Goal: Feedback & Contribution: Leave review/rating

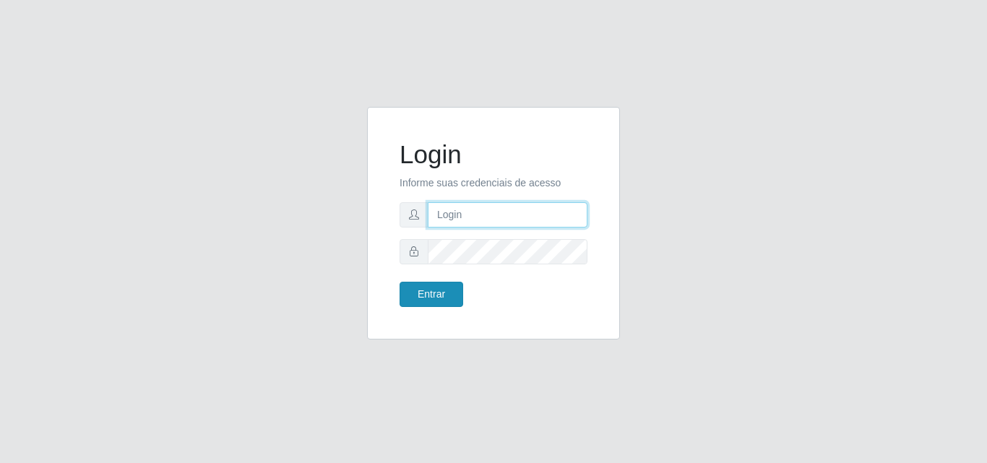
type input "[PERSON_NAME][EMAIL_ADDRESS][DOMAIN_NAME]"
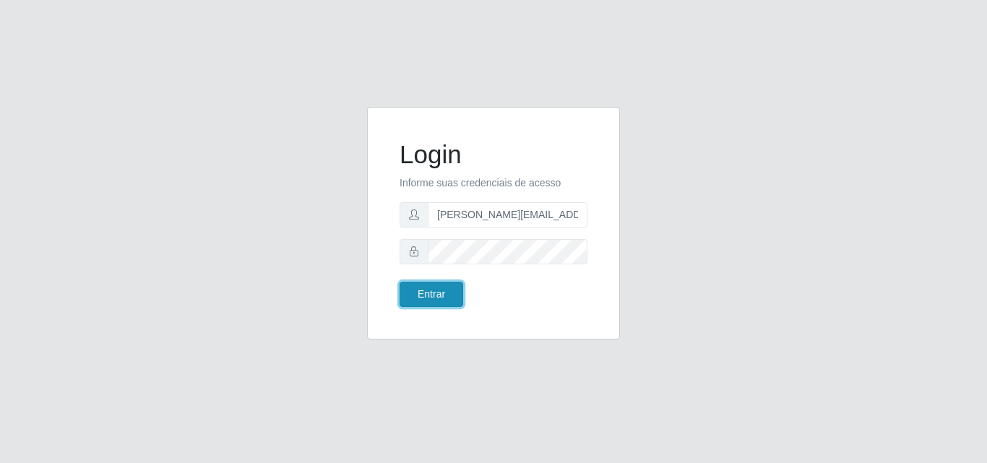
click at [446, 293] on button "Entrar" at bounding box center [431, 294] width 64 height 25
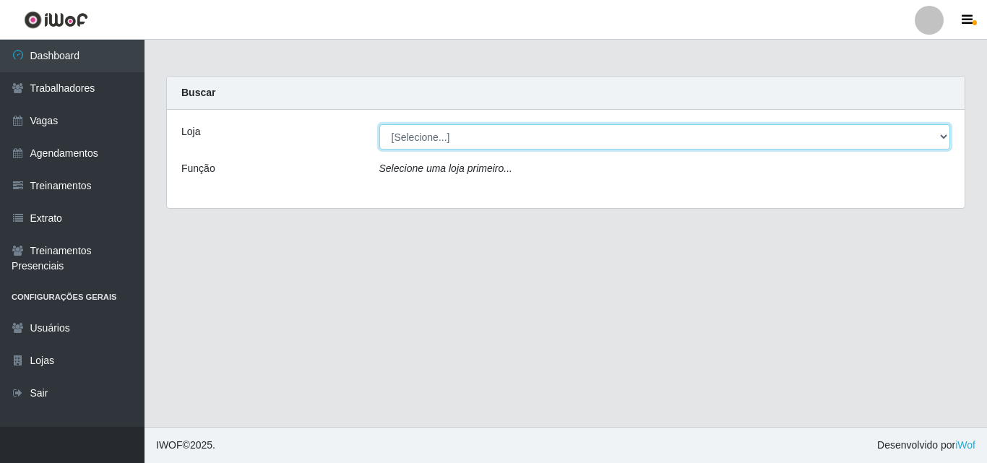
click at [939, 139] on select "[Selecione...] Sempre Tem - [GEOGRAPHIC_DATA]" at bounding box center [664, 136] width 571 height 25
select select "508"
click at [379, 124] on select "[Selecione...] Sempre Tem - [GEOGRAPHIC_DATA]" at bounding box center [664, 136] width 571 height 25
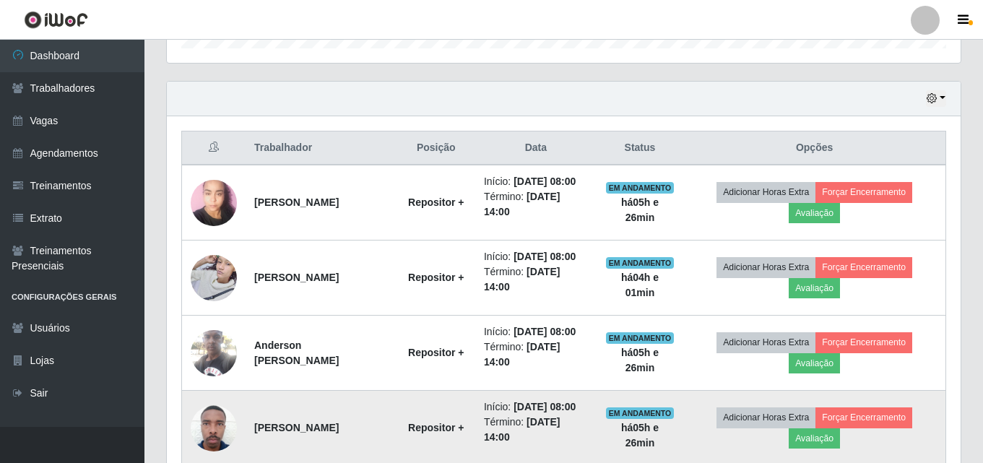
scroll to position [578, 0]
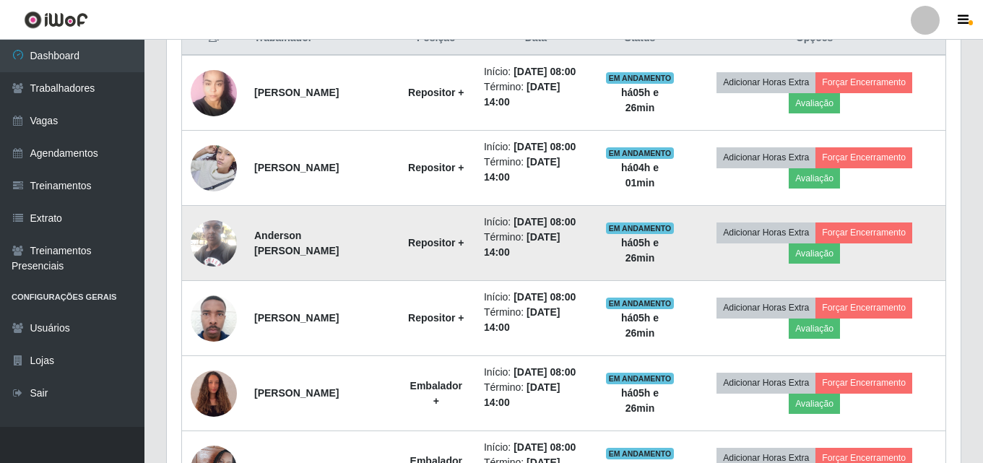
click at [208, 229] on img at bounding box center [214, 242] width 46 height 61
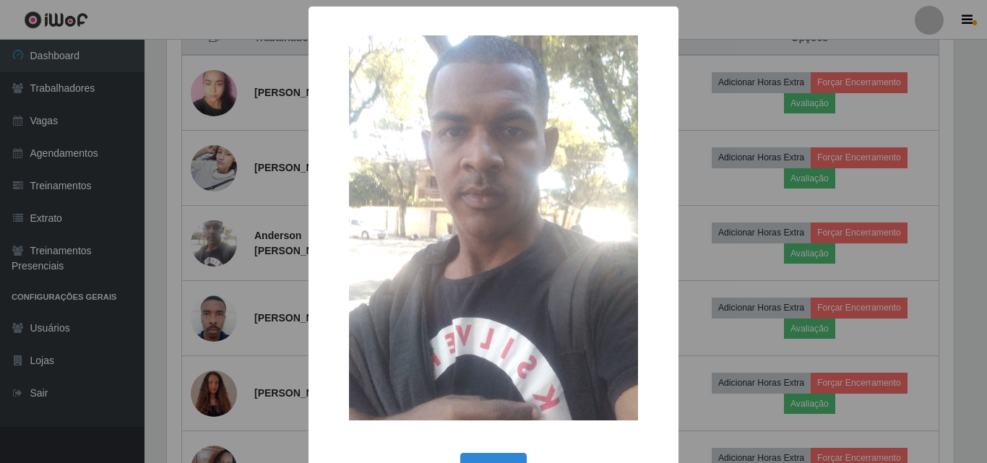
click at [207, 242] on div "× OK Cancel" at bounding box center [493, 231] width 987 height 463
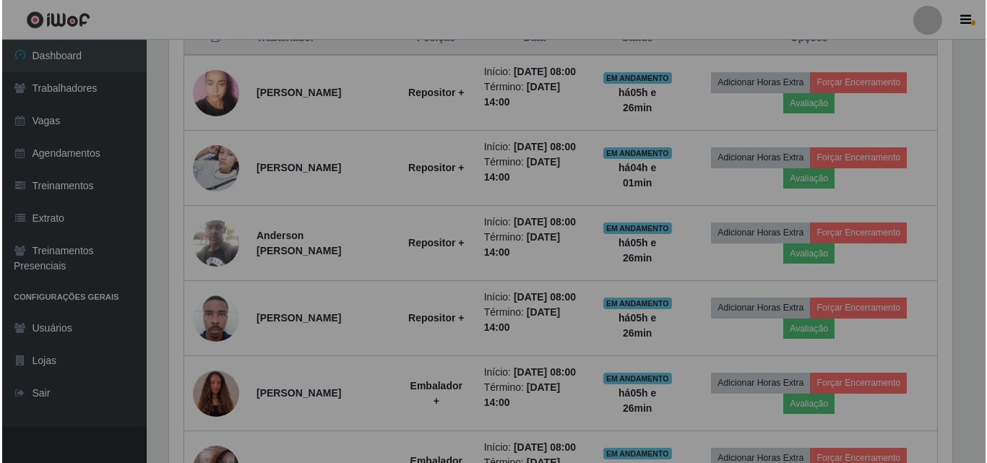
scroll to position [300, 794]
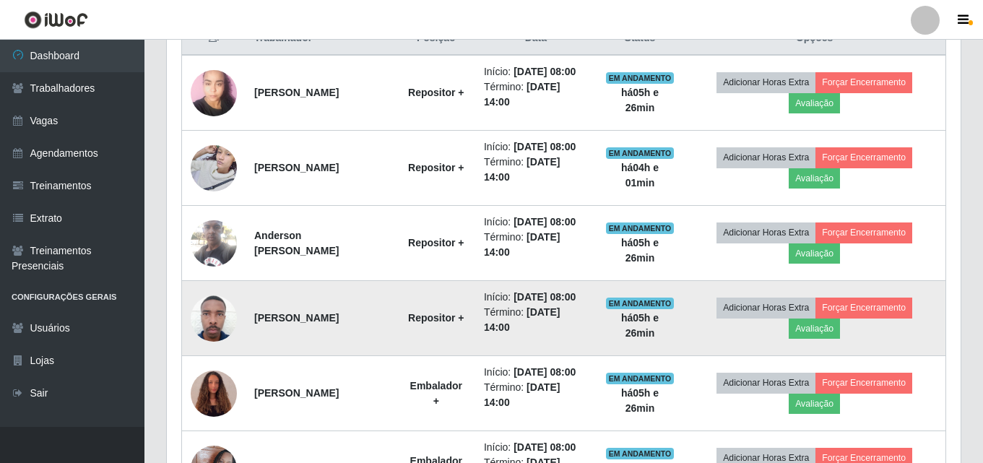
click at [205, 317] on img at bounding box center [214, 318] width 46 height 52
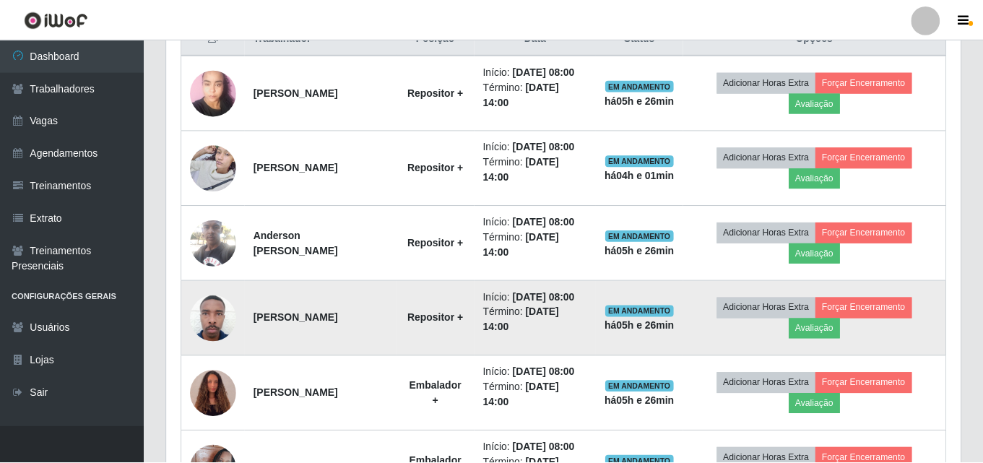
scroll to position [300, 787]
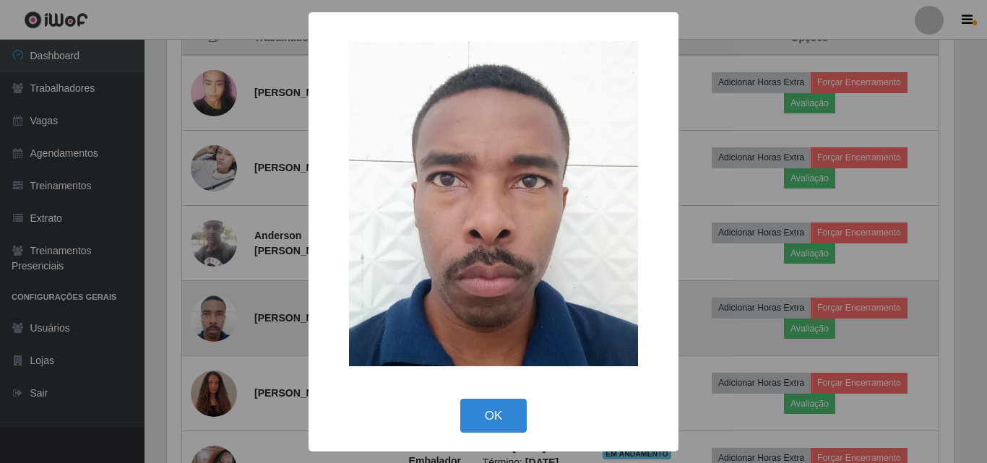
click at [205, 317] on div "× OK Cancel" at bounding box center [493, 231] width 987 height 463
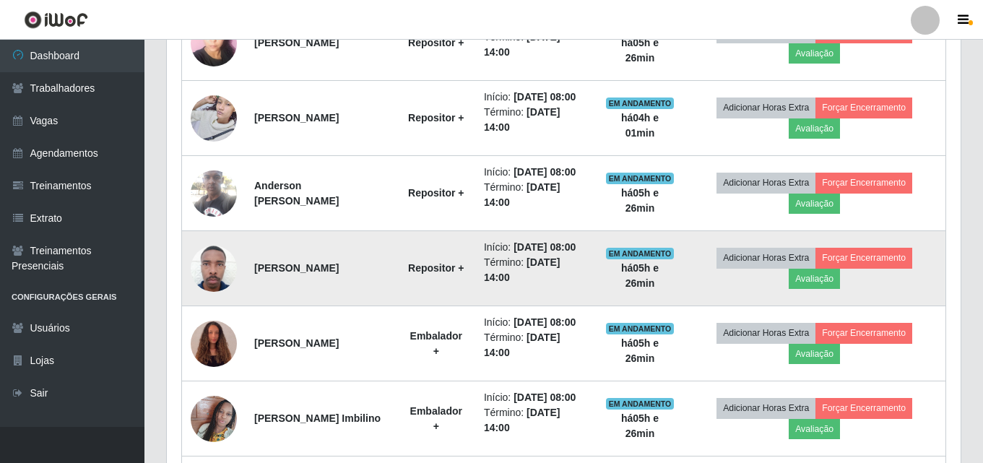
scroll to position [650, 0]
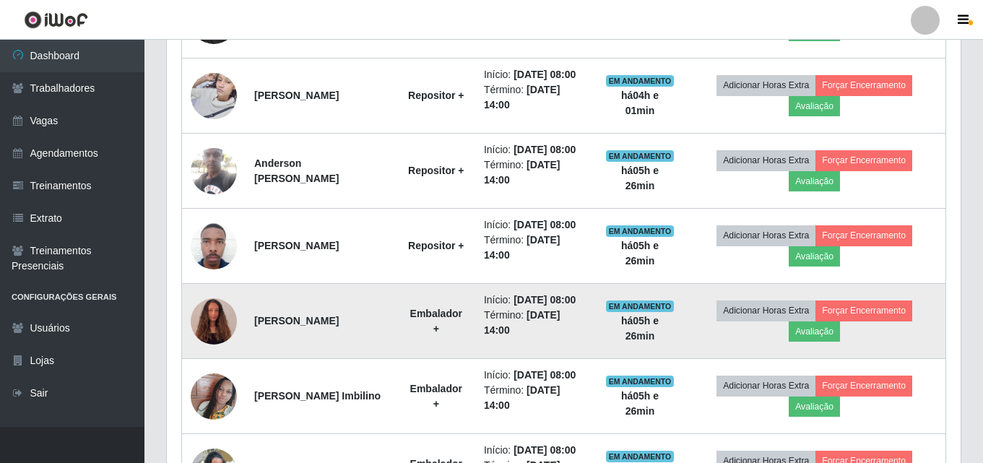
click at [208, 314] on img at bounding box center [214, 321] width 46 height 62
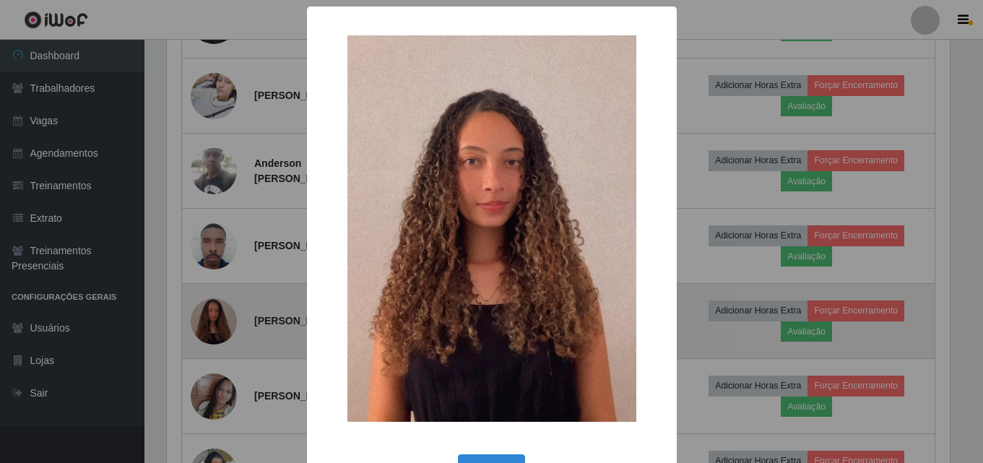
scroll to position [300, 787]
click at [208, 314] on div "× OK Cancel" at bounding box center [493, 231] width 987 height 463
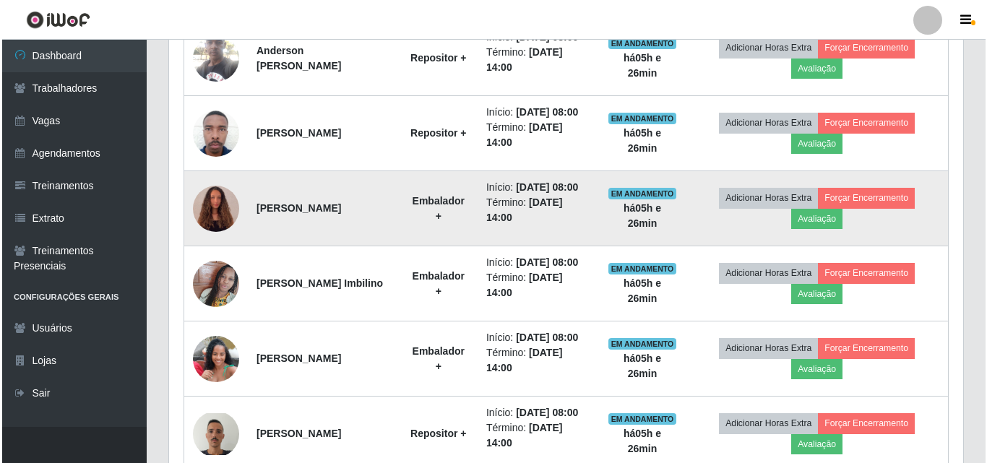
scroll to position [795, 0]
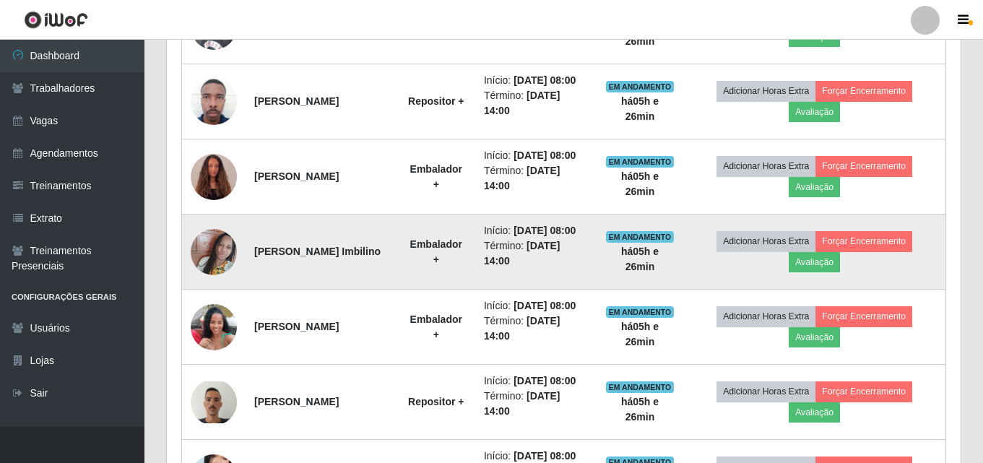
click at [214, 254] on img at bounding box center [214, 251] width 46 height 62
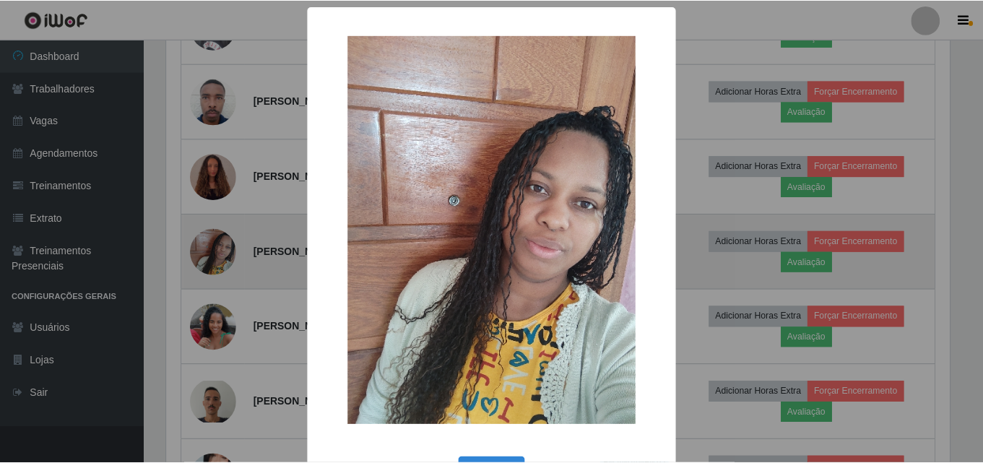
scroll to position [300, 787]
click at [214, 254] on div "× OK Cancel" at bounding box center [493, 231] width 987 height 463
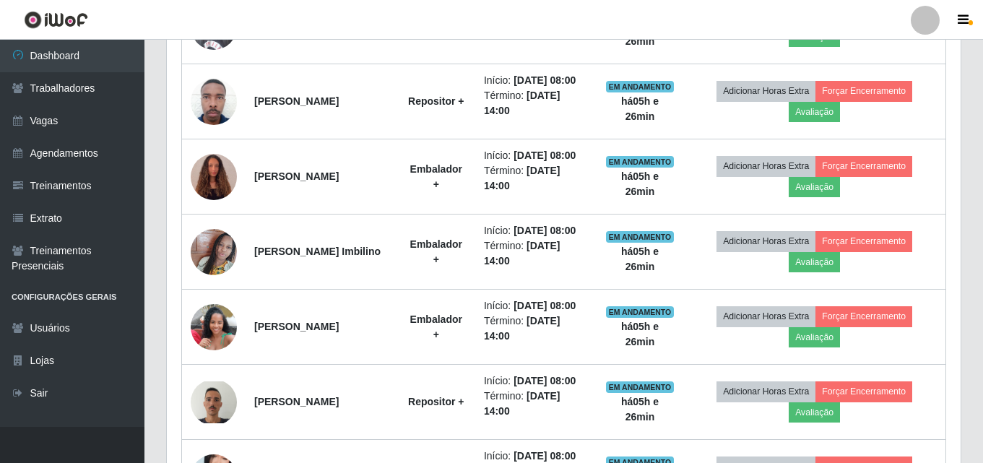
scroll to position [300, 794]
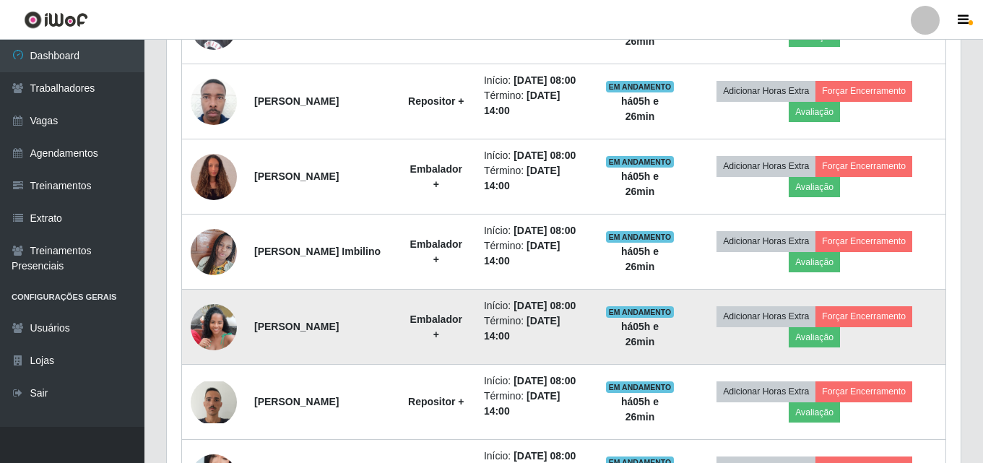
click at [211, 327] on img at bounding box center [214, 326] width 46 height 62
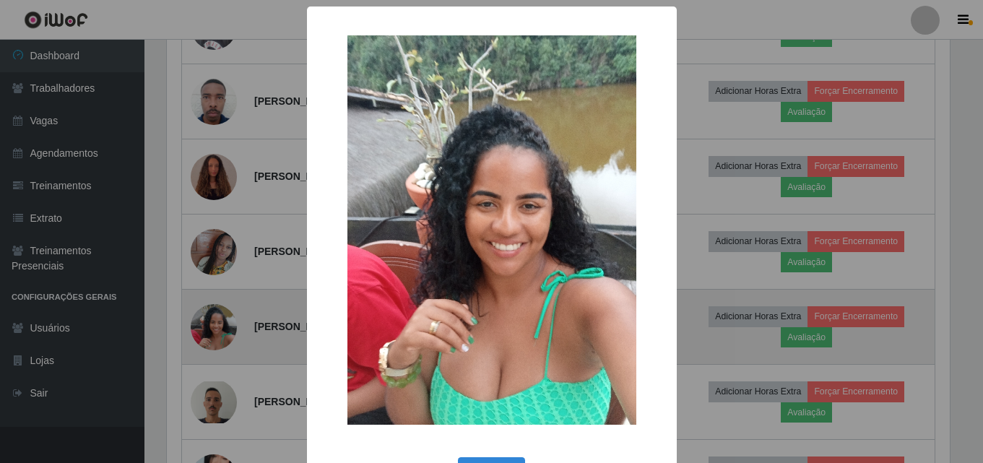
scroll to position [300, 787]
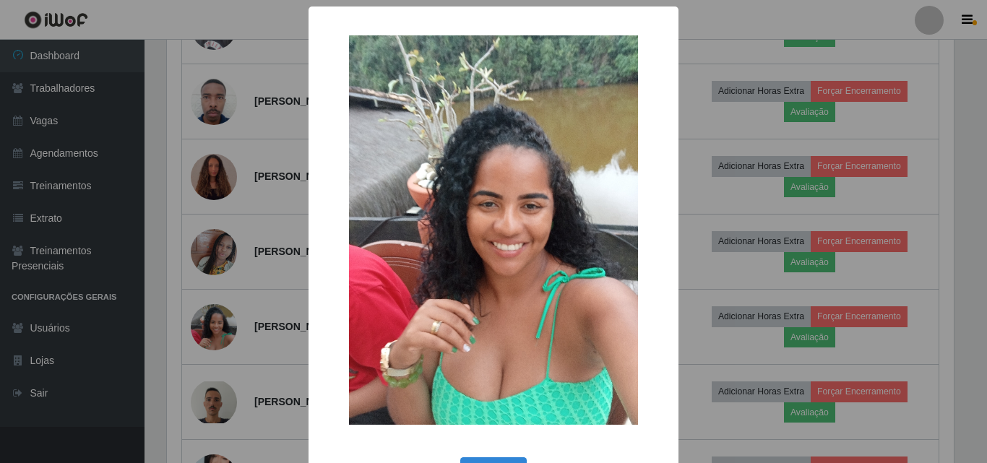
click at [211, 328] on div "× OK Cancel" at bounding box center [493, 231] width 987 height 463
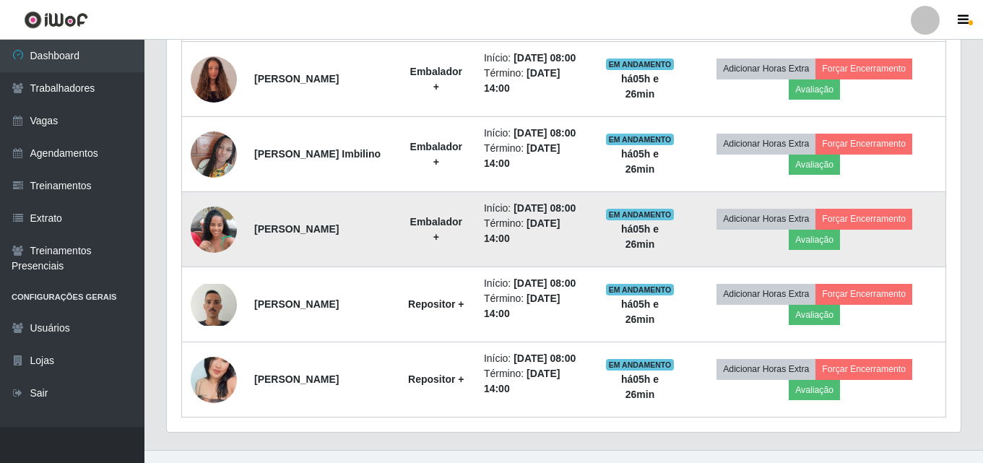
scroll to position [915, 0]
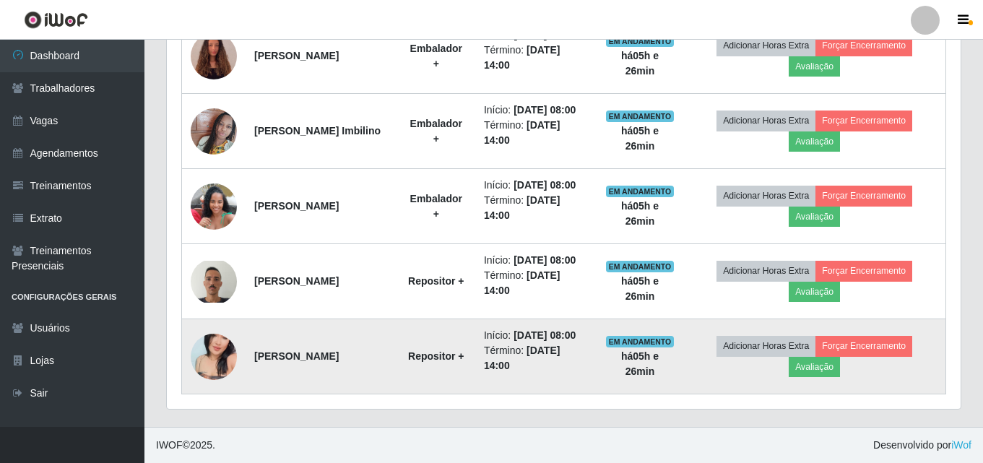
click at [217, 357] on img at bounding box center [214, 356] width 46 height 61
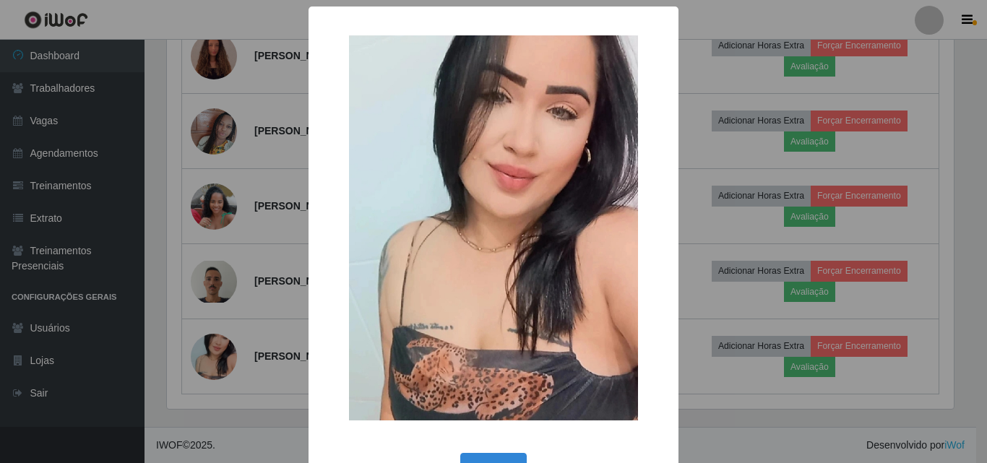
click at [215, 350] on div "× OK Cancel" at bounding box center [493, 231] width 987 height 463
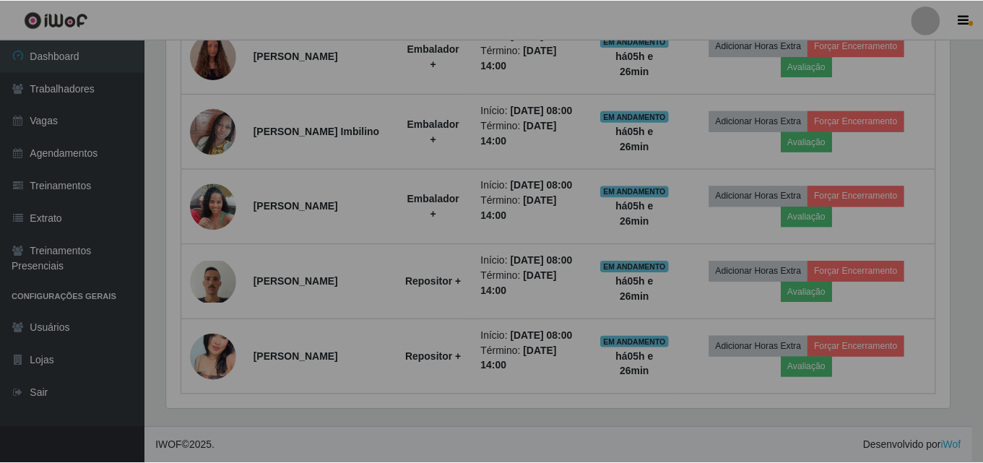
scroll to position [0, 0]
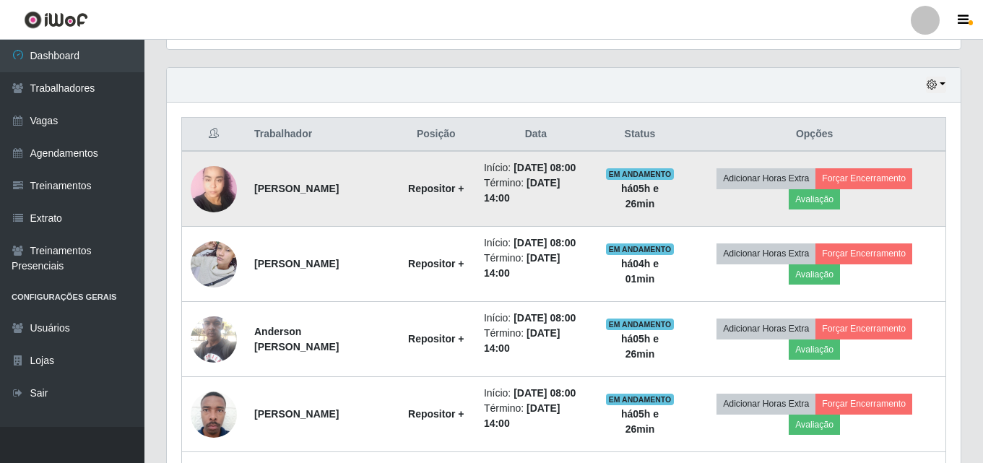
click at [214, 194] on img at bounding box center [214, 188] width 46 height 61
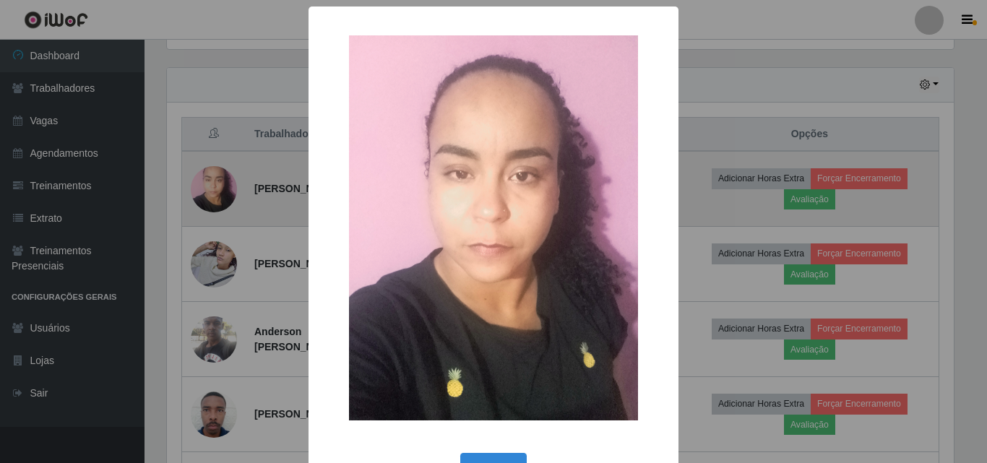
click at [214, 194] on div "× OK Cancel" at bounding box center [493, 231] width 987 height 463
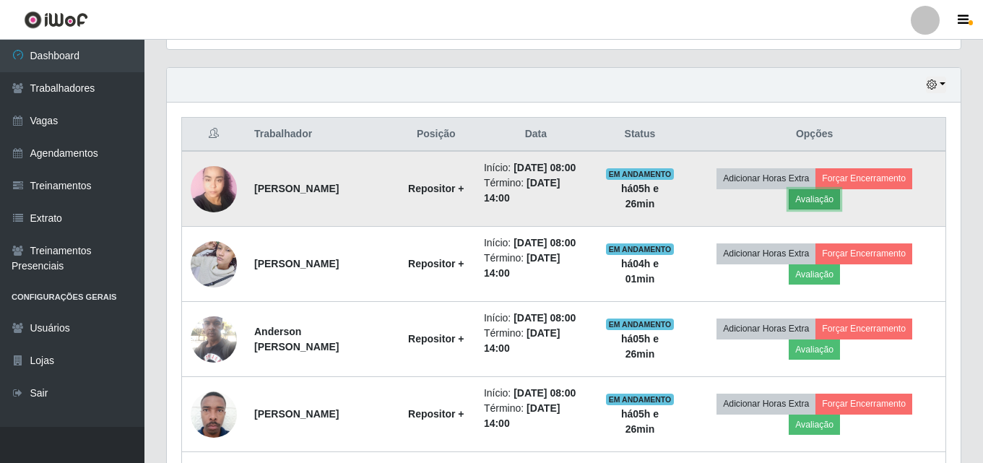
click at [821, 198] on button "Avaliação" at bounding box center [814, 199] width 51 height 20
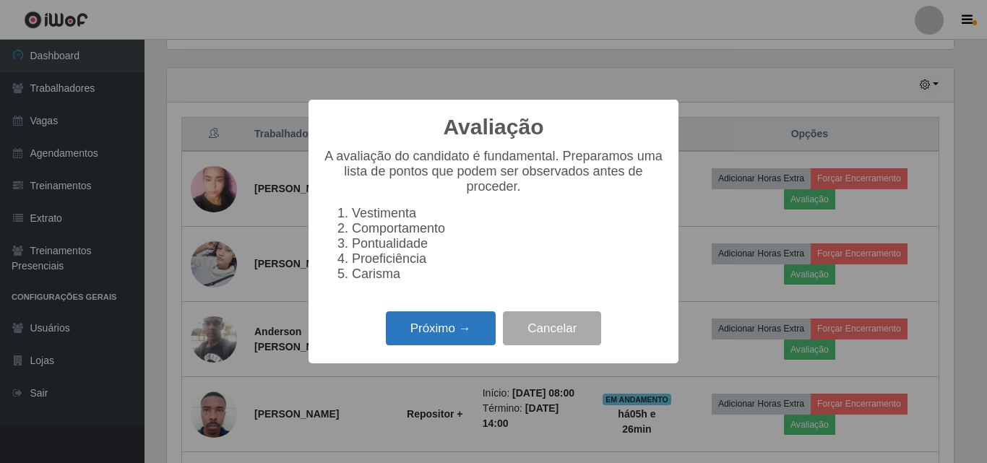
click at [435, 342] on button "Próximo →" at bounding box center [441, 328] width 110 height 34
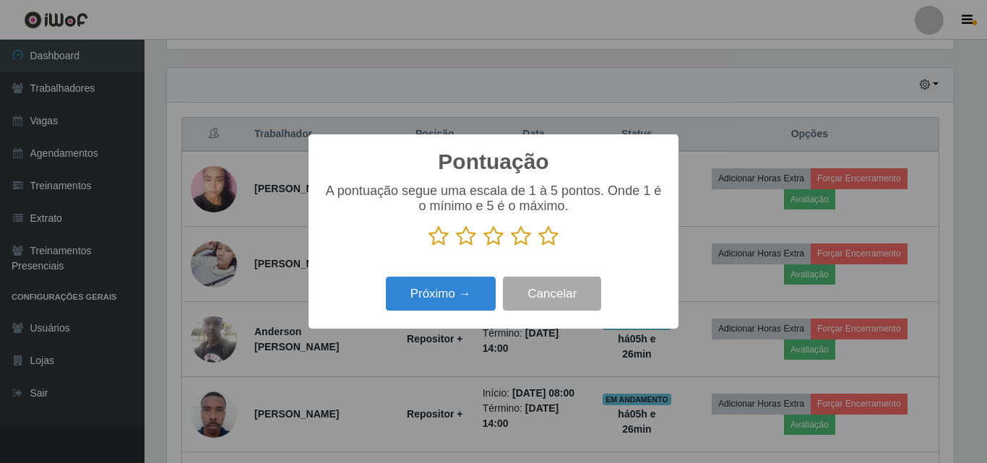
click at [552, 238] on icon at bounding box center [548, 236] width 20 height 22
click at [538, 247] on input "radio" at bounding box center [538, 247] width 0 height 0
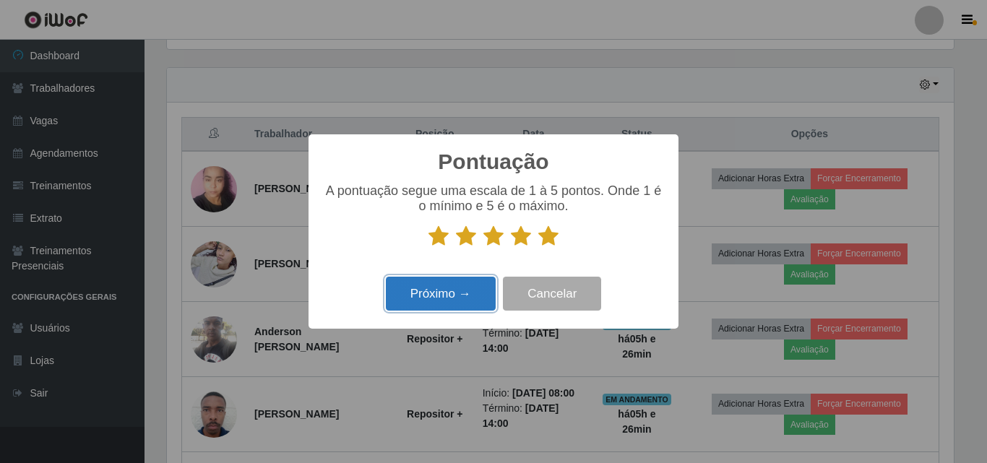
click at [458, 299] on button "Próximo →" at bounding box center [441, 294] width 110 height 34
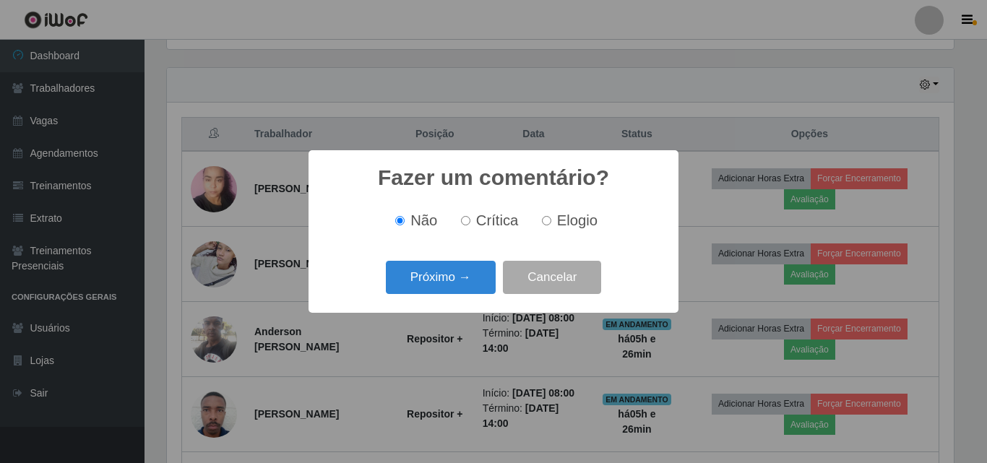
click at [545, 222] on input "Elogio" at bounding box center [546, 220] width 9 height 9
radio input "true"
click at [446, 282] on button "Próximo →" at bounding box center [441, 278] width 110 height 34
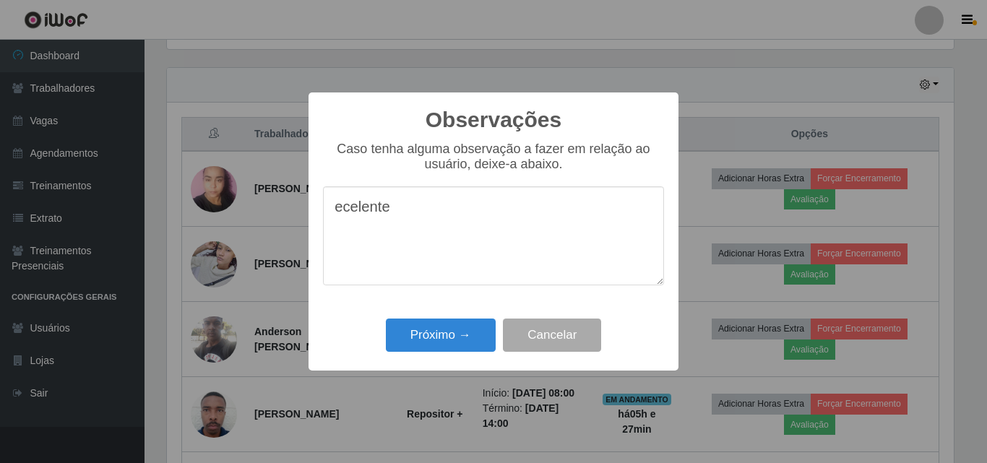
click at [342, 213] on textarea "ecelente" at bounding box center [493, 235] width 341 height 99
type textarea "excelente"
click at [441, 336] on button "Próximo →" at bounding box center [441, 336] width 110 height 34
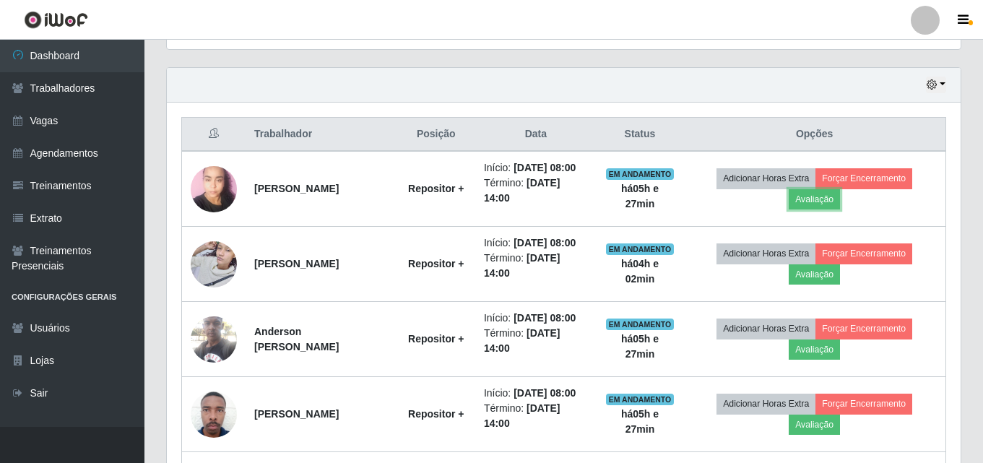
scroll to position [300, 794]
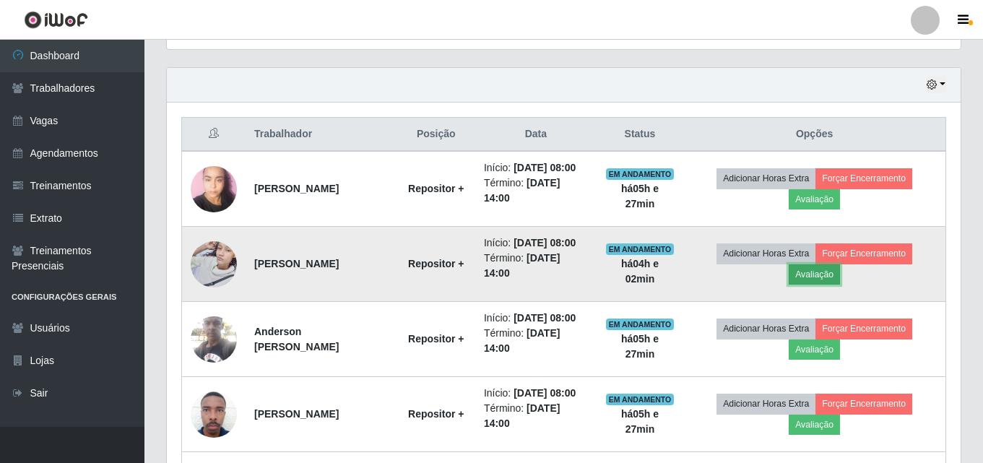
click at [821, 274] on button "Avaliação" at bounding box center [814, 274] width 51 height 20
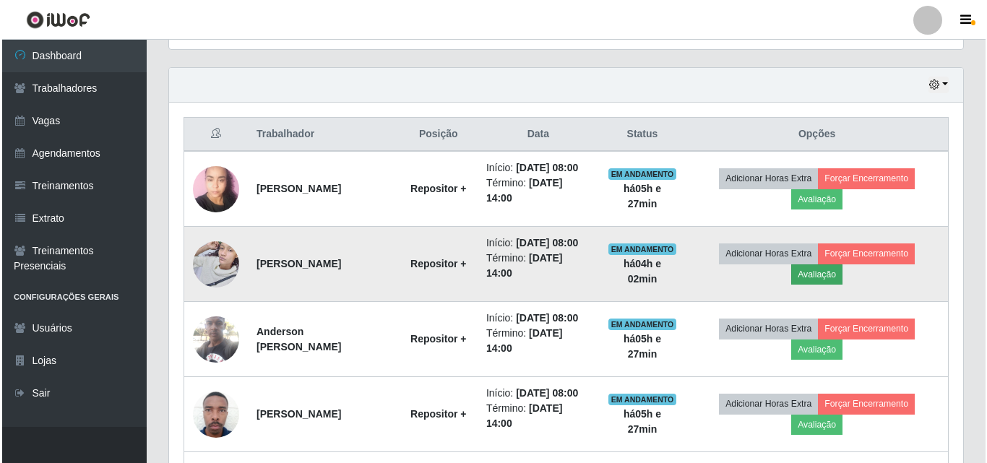
scroll to position [300, 787]
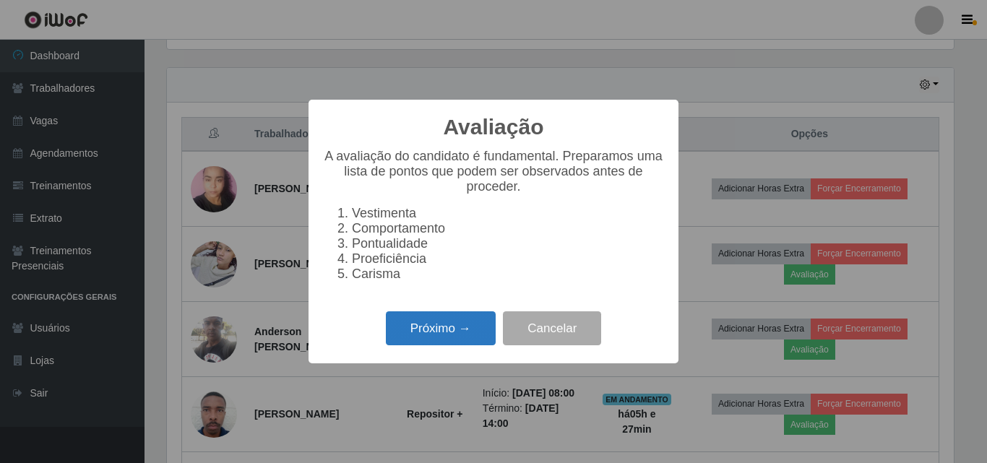
click at [432, 332] on button "Próximo →" at bounding box center [441, 328] width 110 height 34
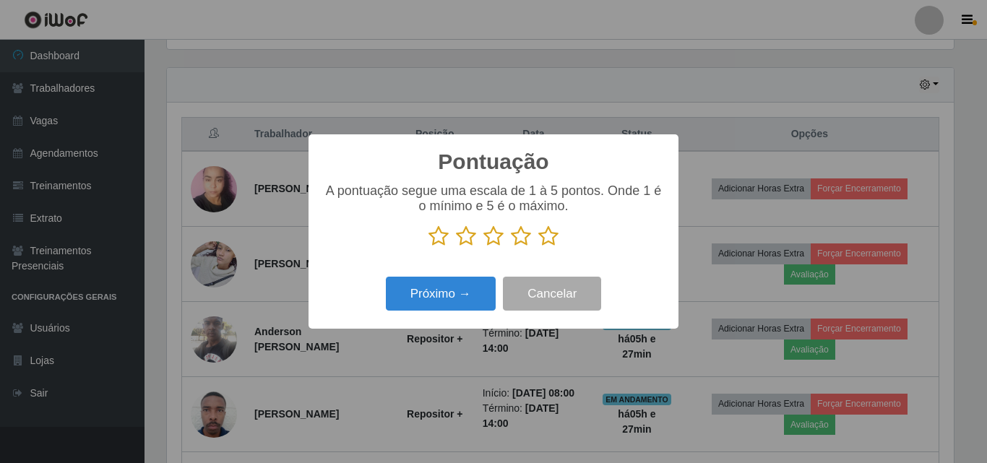
click at [498, 237] on icon at bounding box center [493, 236] width 20 height 22
click at [483, 247] on input "radio" at bounding box center [483, 247] width 0 height 0
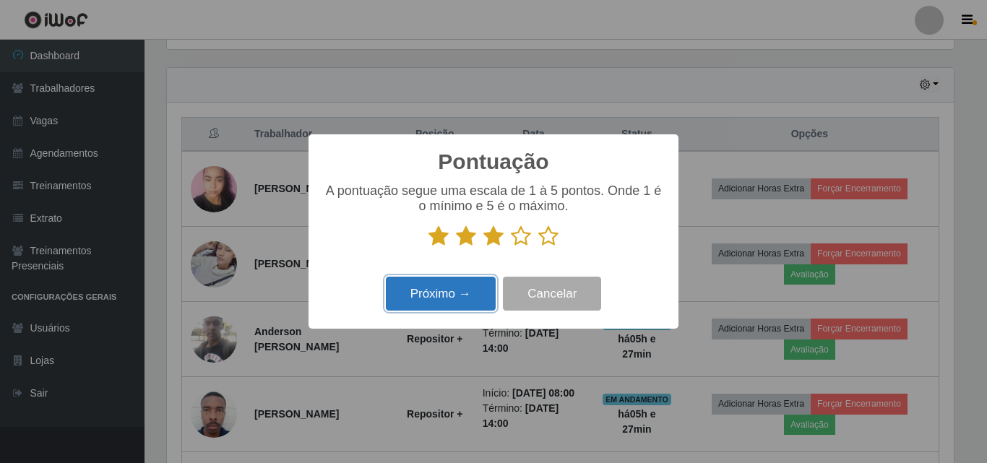
click at [438, 298] on button "Próximo →" at bounding box center [441, 294] width 110 height 34
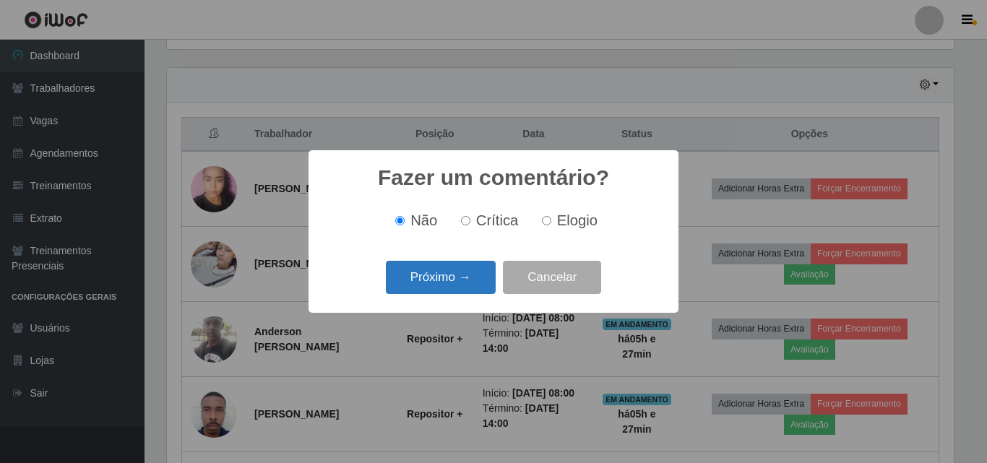
click at [439, 279] on button "Próximo →" at bounding box center [441, 278] width 110 height 34
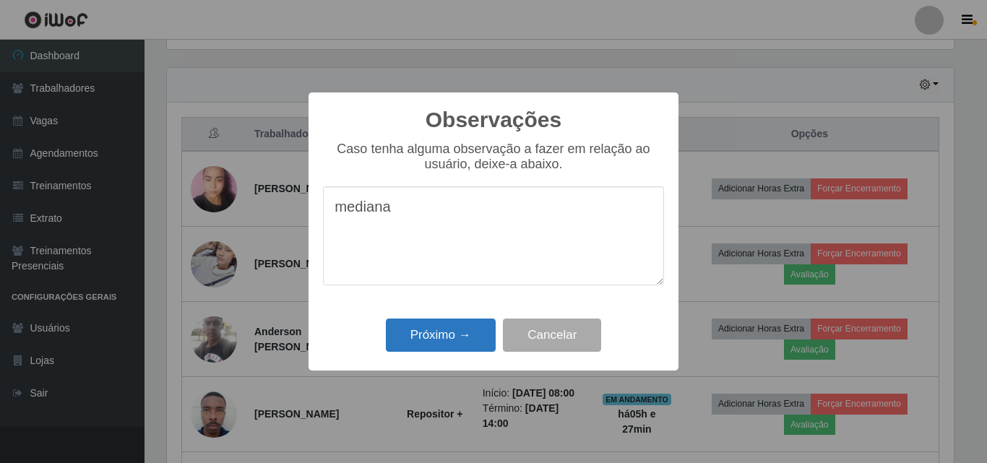
type textarea "mediana"
click at [437, 339] on button "Próximo →" at bounding box center [441, 336] width 110 height 34
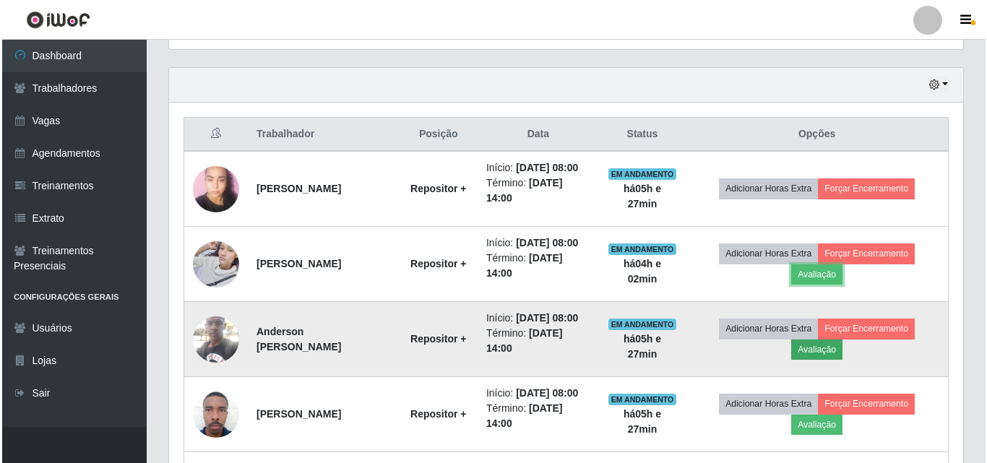
scroll to position [554, 0]
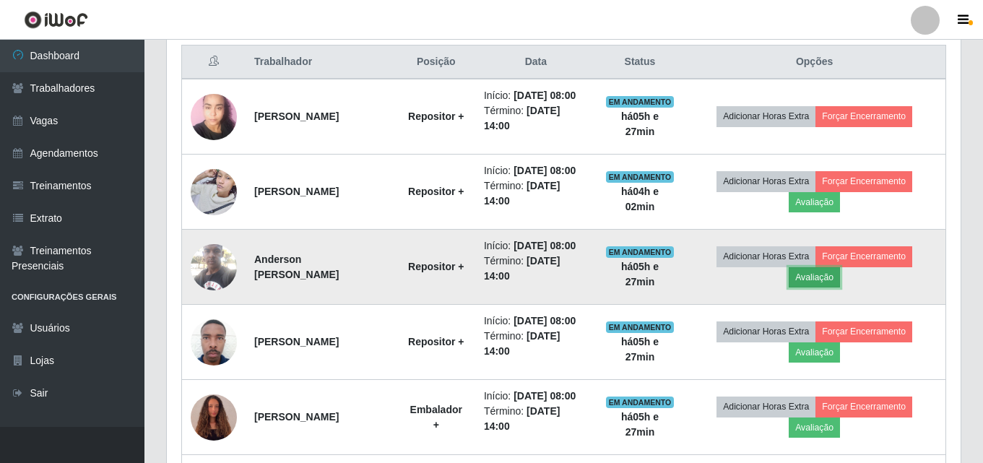
click at [818, 280] on button "Avaliação" at bounding box center [814, 277] width 51 height 20
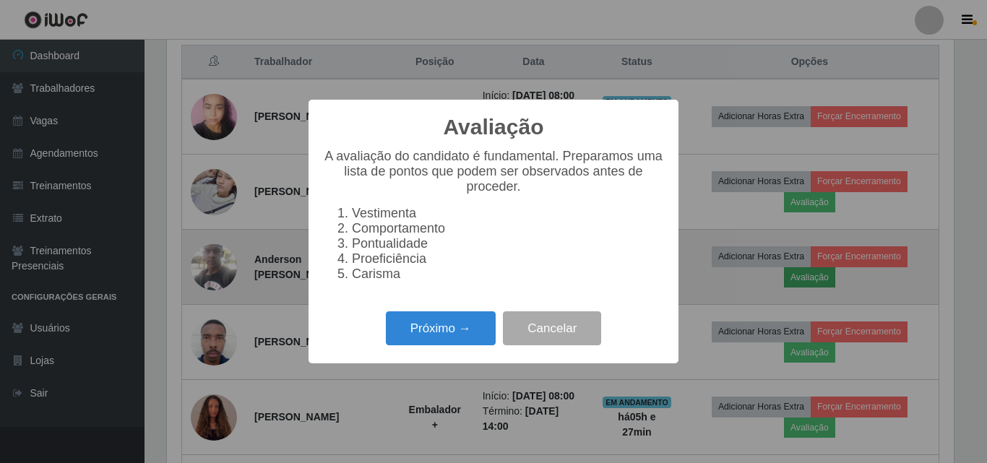
scroll to position [300, 787]
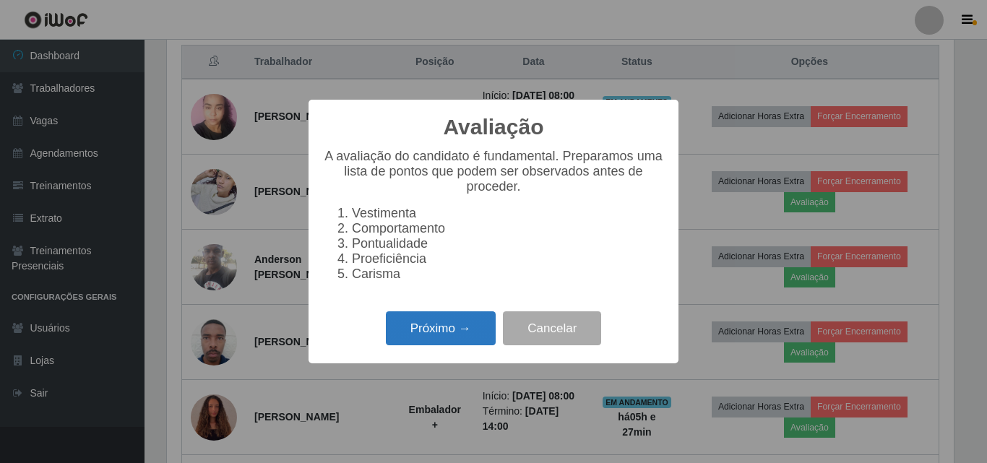
click at [434, 336] on button "Próximo →" at bounding box center [441, 328] width 110 height 34
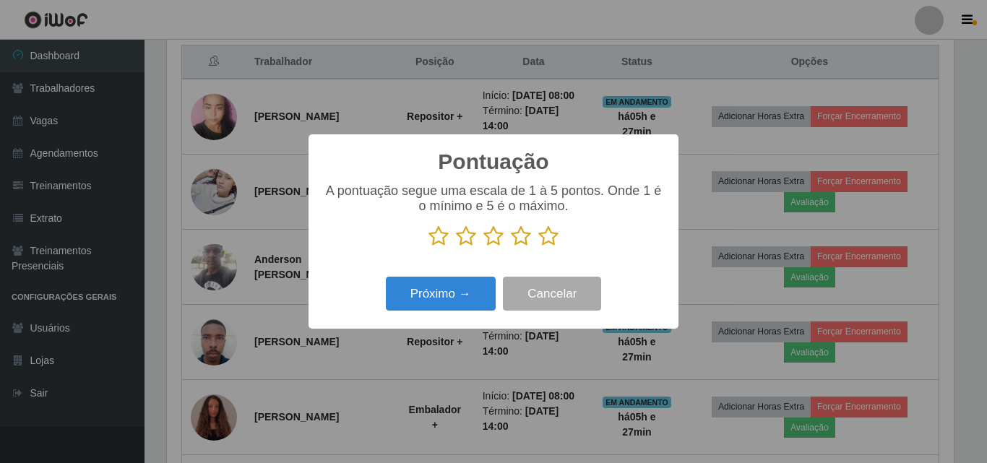
click at [709, 212] on div "Pontuação × A pontuação segue uma escala de 1 à 5 pontos. Onde 1 é o mínimo e 5…" at bounding box center [493, 231] width 987 height 463
click at [552, 297] on button "Cancelar" at bounding box center [552, 294] width 98 height 34
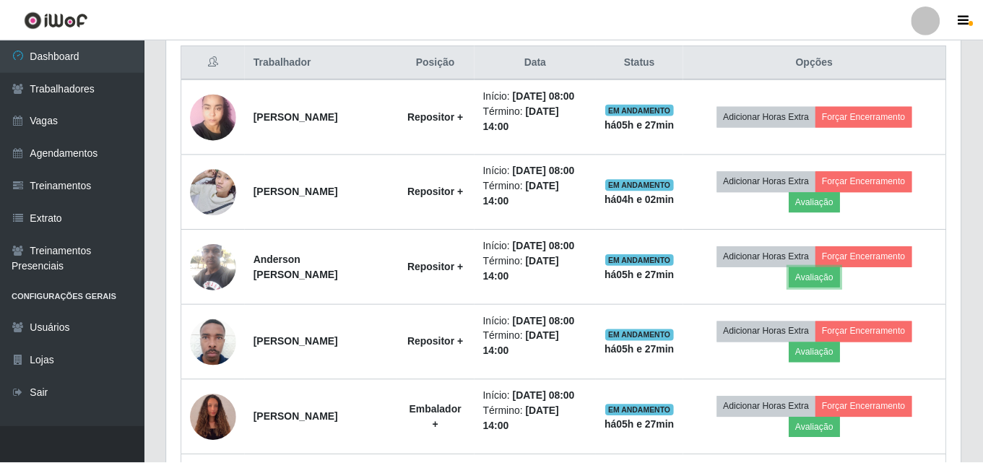
scroll to position [300, 794]
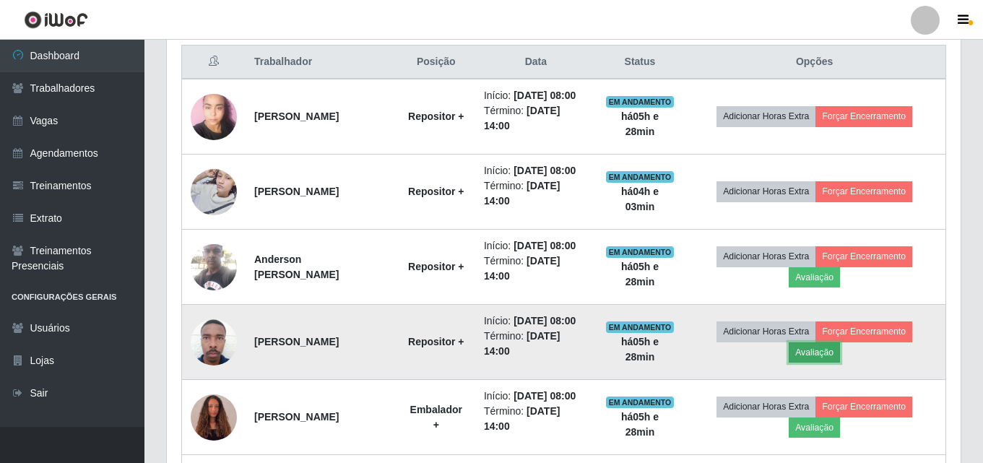
click at [827, 355] on button "Avaliação" at bounding box center [814, 352] width 51 height 20
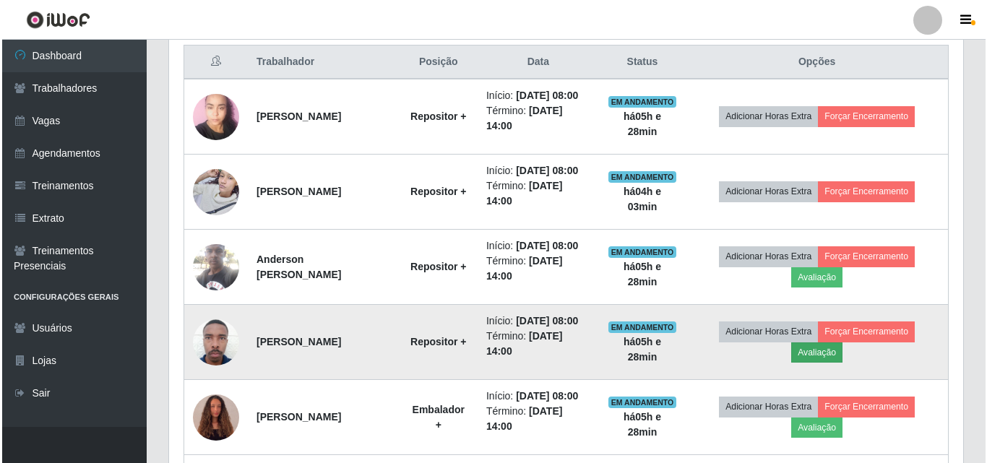
scroll to position [300, 787]
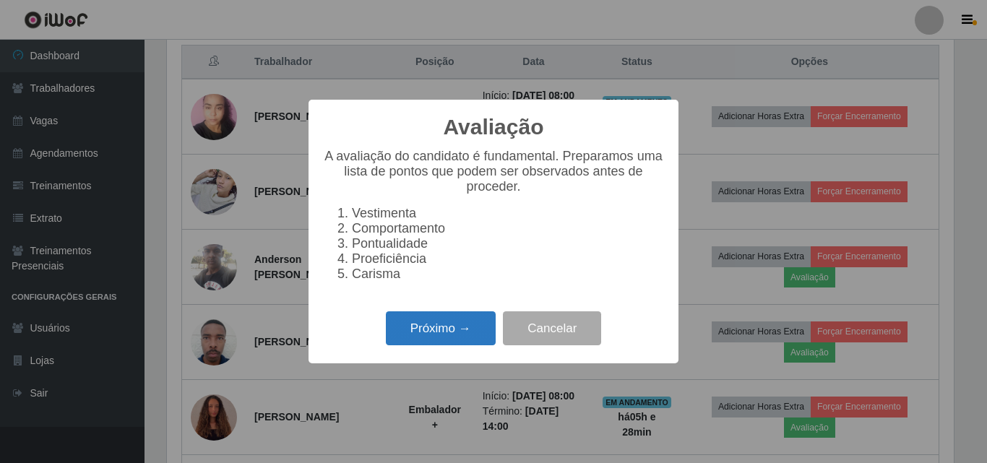
click at [443, 332] on button "Próximo →" at bounding box center [441, 328] width 110 height 34
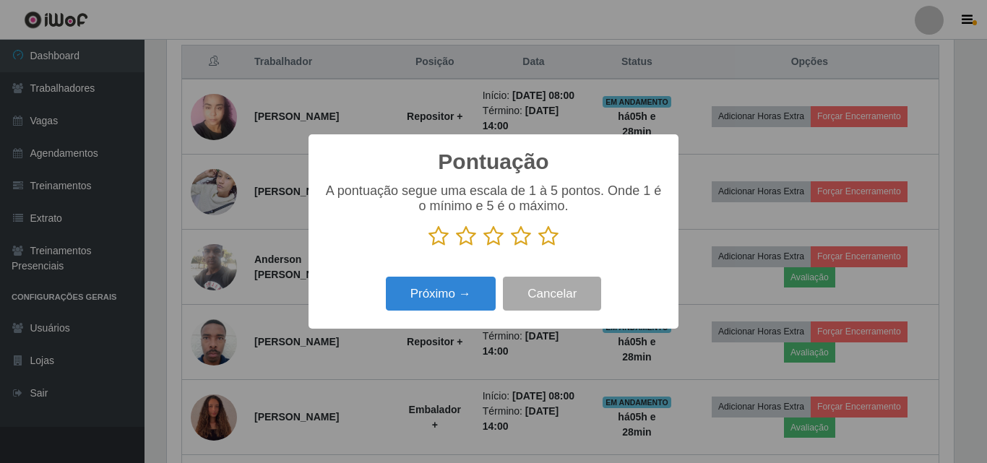
click at [548, 239] on icon at bounding box center [548, 236] width 20 height 22
click at [538, 247] on input "radio" at bounding box center [538, 247] width 0 height 0
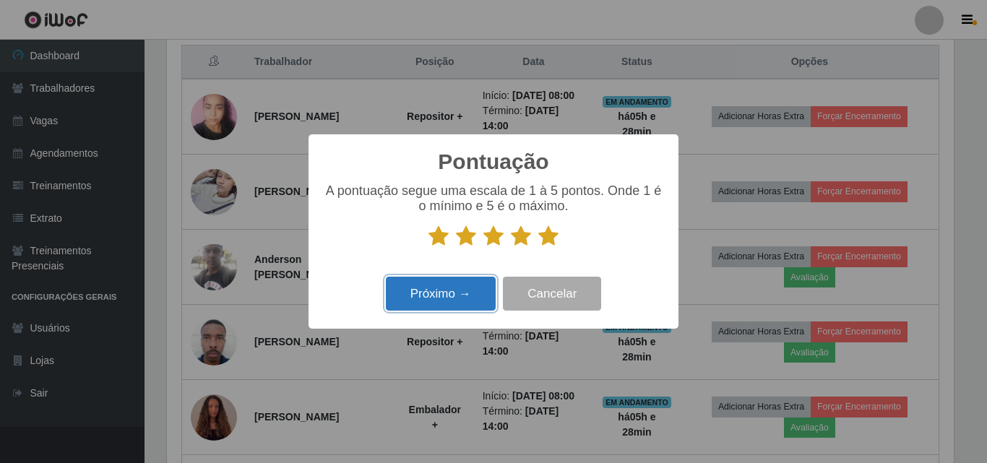
click at [449, 299] on button "Próximo →" at bounding box center [441, 294] width 110 height 34
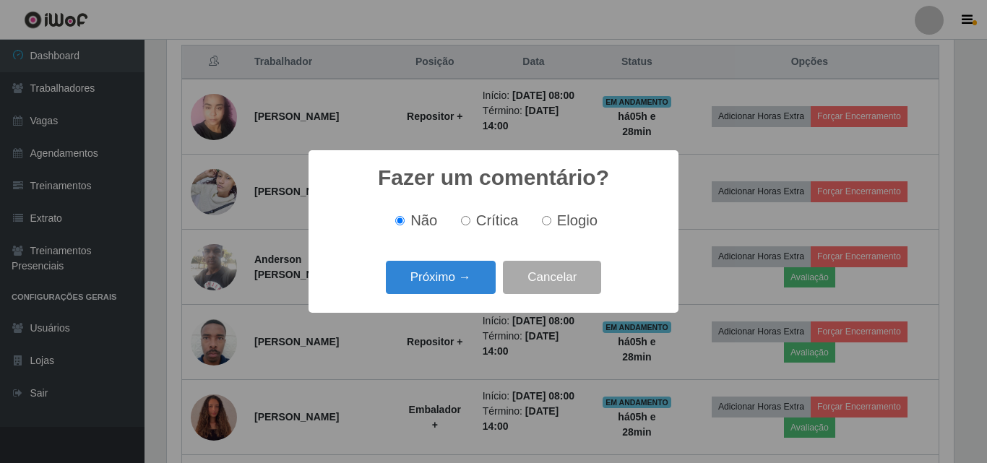
click at [546, 221] on input "Elogio" at bounding box center [546, 220] width 9 height 9
radio input "true"
click at [440, 280] on button "Próximo →" at bounding box center [441, 278] width 110 height 34
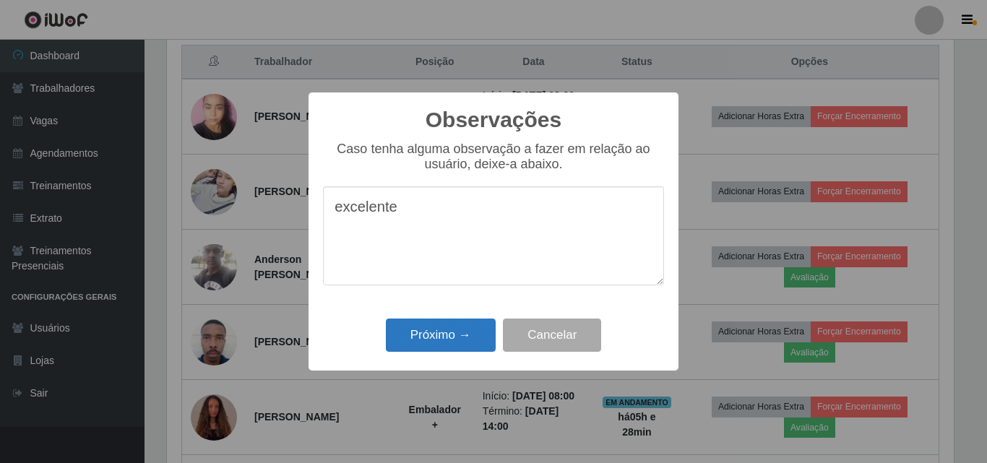
type textarea "excelente"
click at [446, 334] on button "Próximo →" at bounding box center [441, 336] width 110 height 34
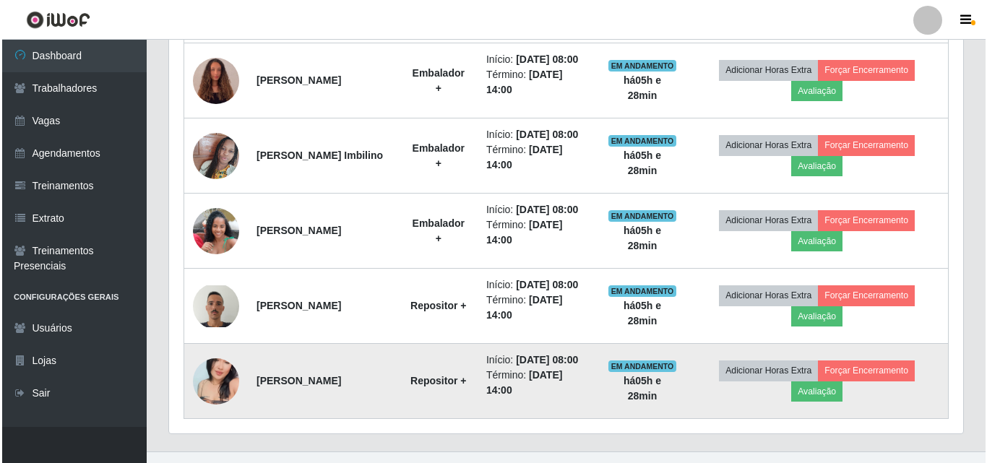
scroll to position [915, 0]
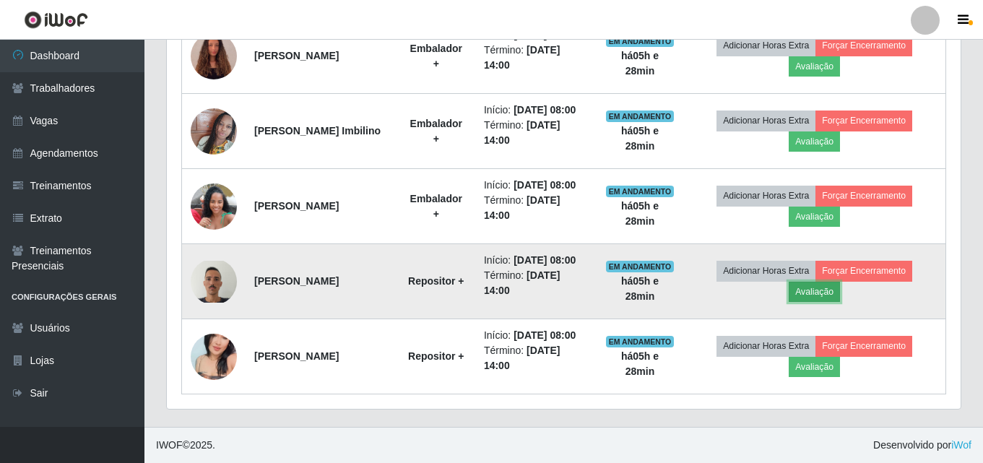
click at [827, 295] on button "Avaliação" at bounding box center [814, 292] width 51 height 20
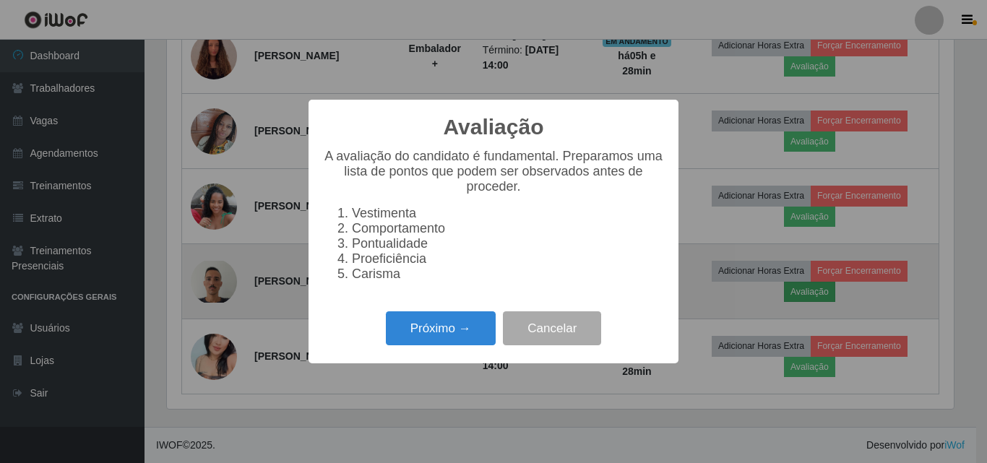
scroll to position [300, 787]
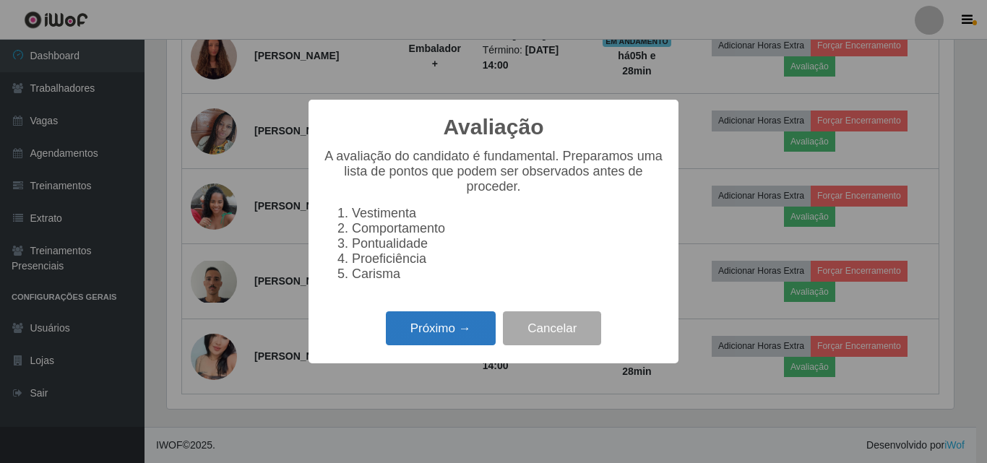
click at [462, 339] on button "Próximo →" at bounding box center [441, 328] width 110 height 34
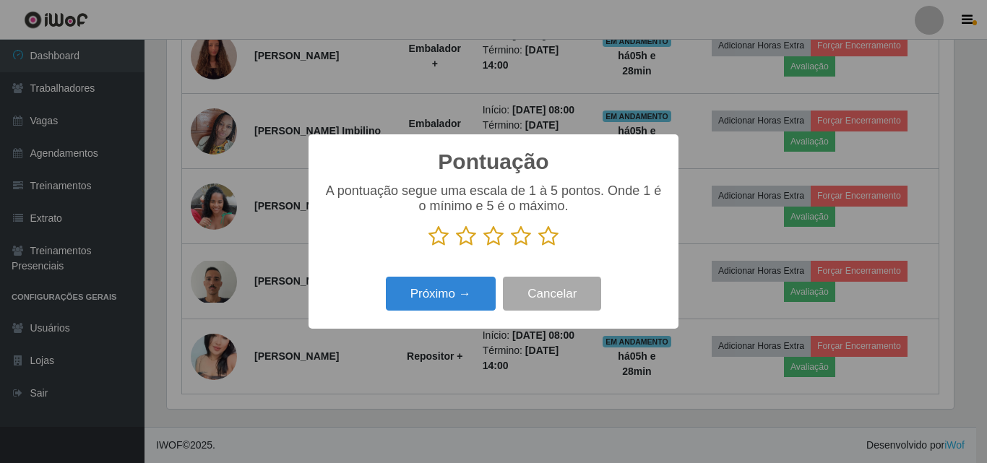
scroll to position [722051, 721564]
click at [550, 241] on icon at bounding box center [548, 236] width 20 height 22
click at [538, 247] on input "radio" at bounding box center [538, 247] width 0 height 0
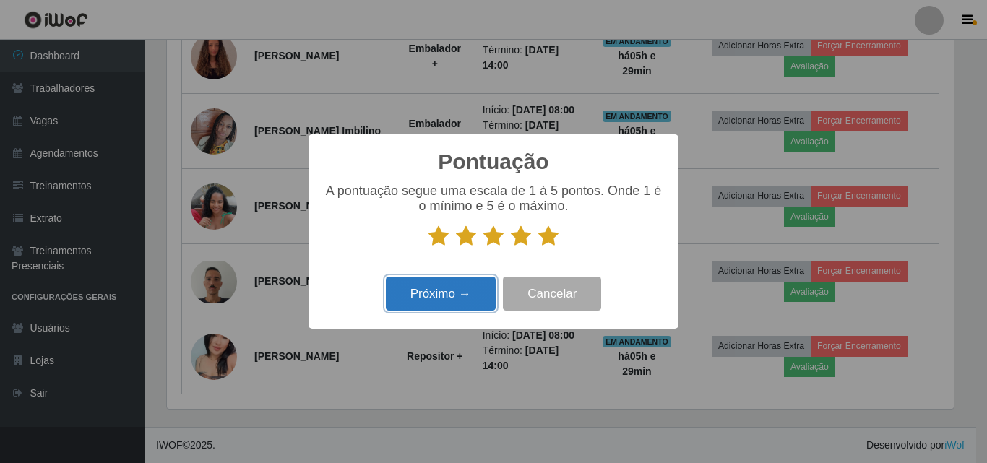
click at [464, 296] on button "Próximo →" at bounding box center [441, 294] width 110 height 34
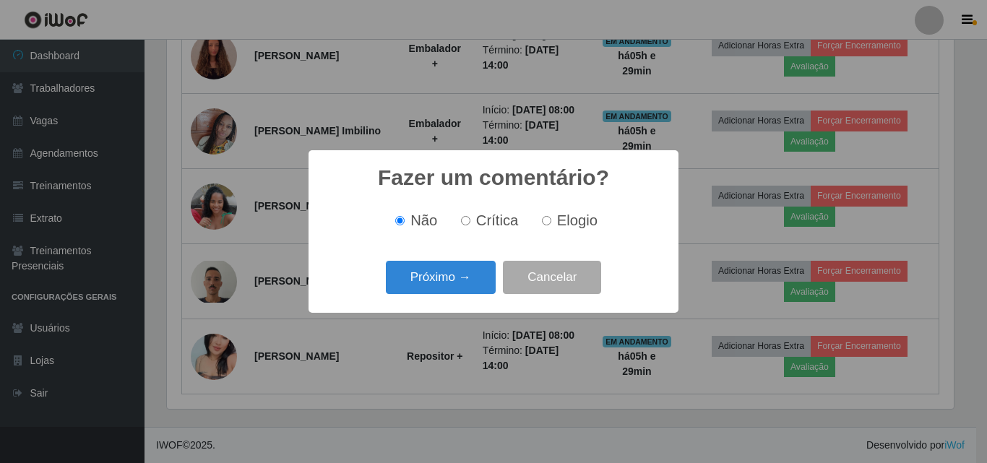
click at [550, 222] on input "Elogio" at bounding box center [546, 220] width 9 height 9
radio input "true"
click at [472, 272] on button "Próximo →" at bounding box center [441, 278] width 110 height 34
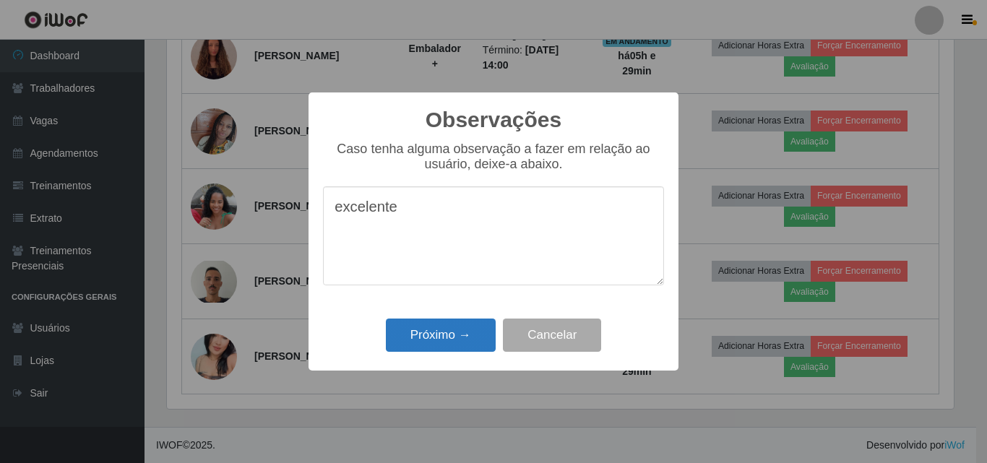
type textarea "excelente"
click at [441, 341] on button "Próximo →" at bounding box center [441, 336] width 110 height 34
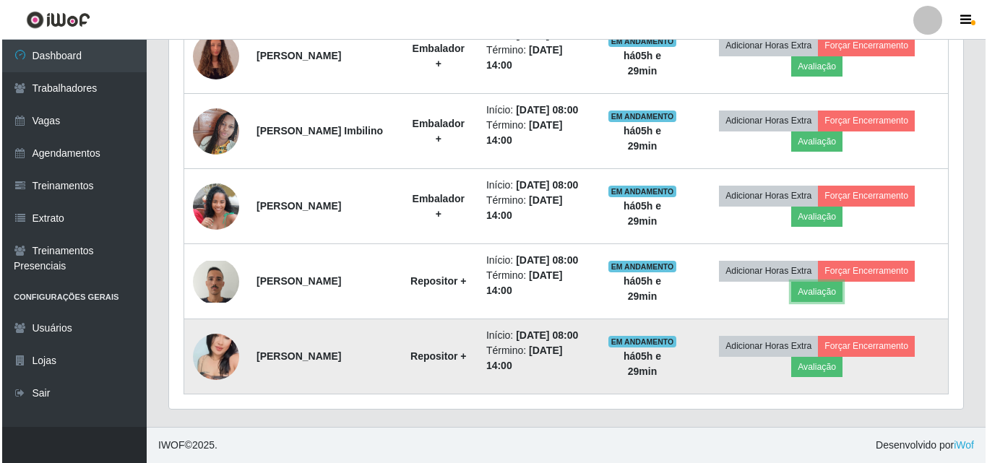
scroll to position [300, 794]
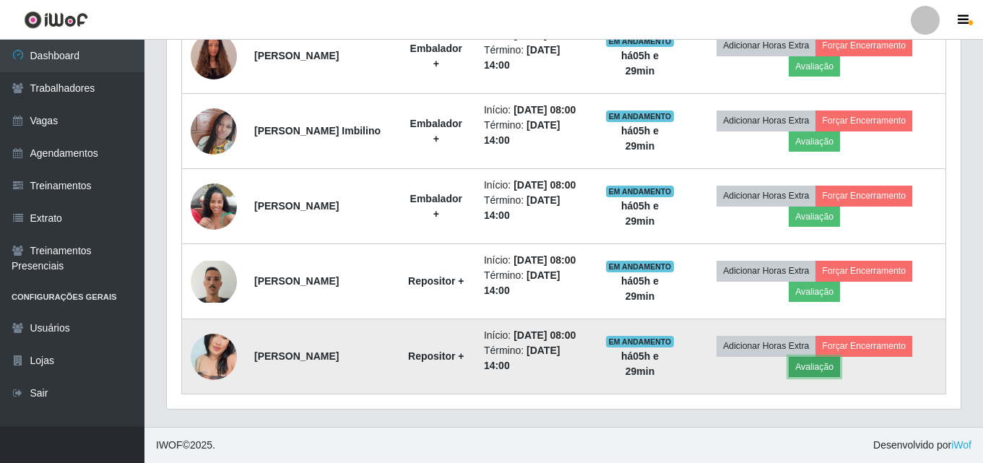
click at [831, 369] on button "Avaliação" at bounding box center [814, 367] width 51 height 20
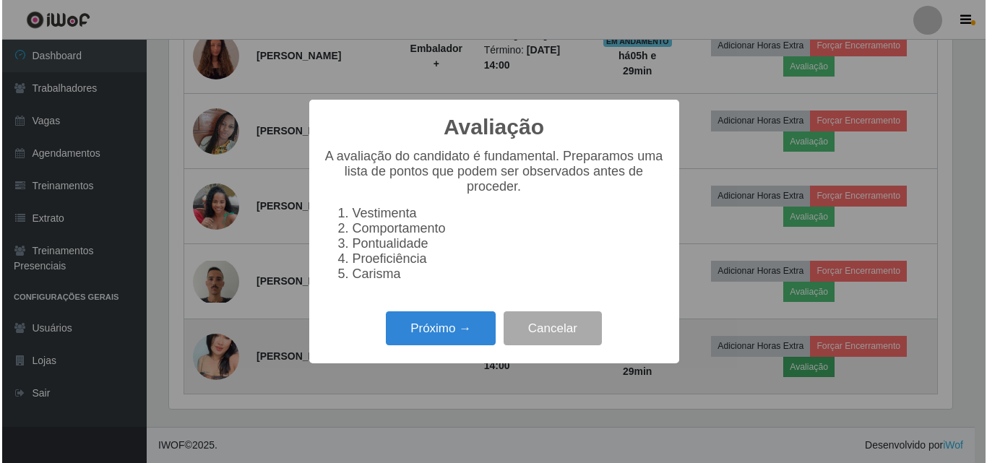
scroll to position [300, 787]
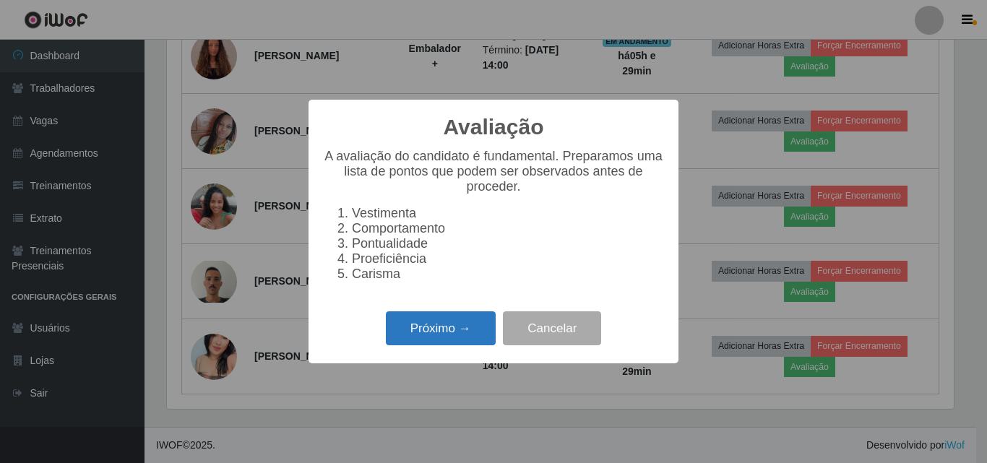
click at [463, 332] on button "Próximo →" at bounding box center [441, 328] width 110 height 34
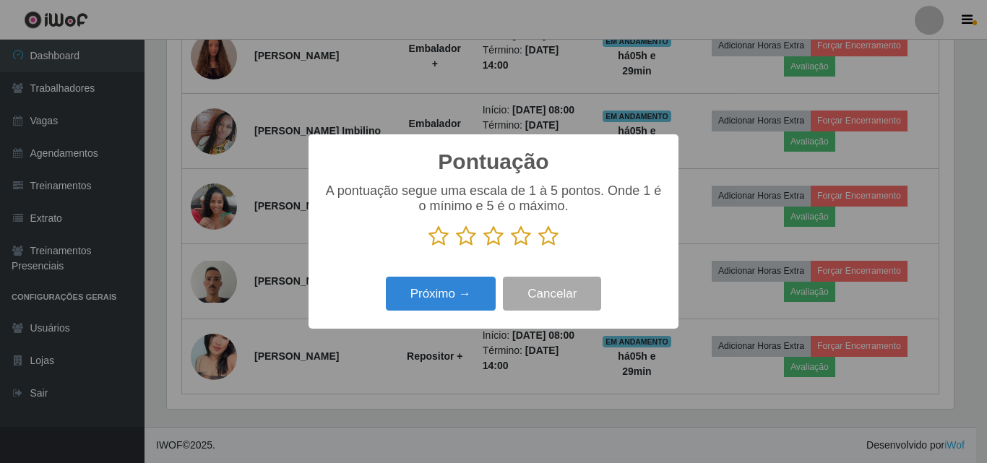
scroll to position [722051, 721564]
click at [548, 238] on icon at bounding box center [548, 236] width 20 height 22
click at [538, 247] on input "radio" at bounding box center [538, 247] width 0 height 0
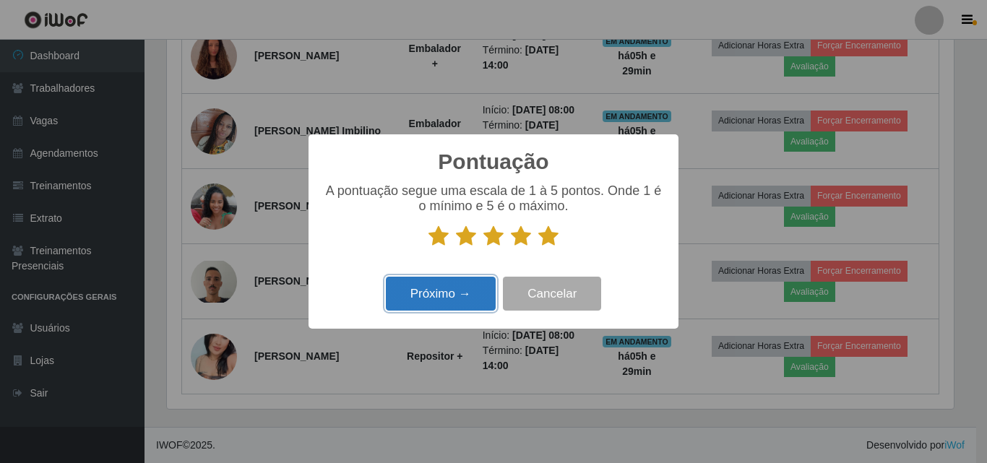
click at [441, 280] on button "Próximo →" at bounding box center [441, 294] width 110 height 34
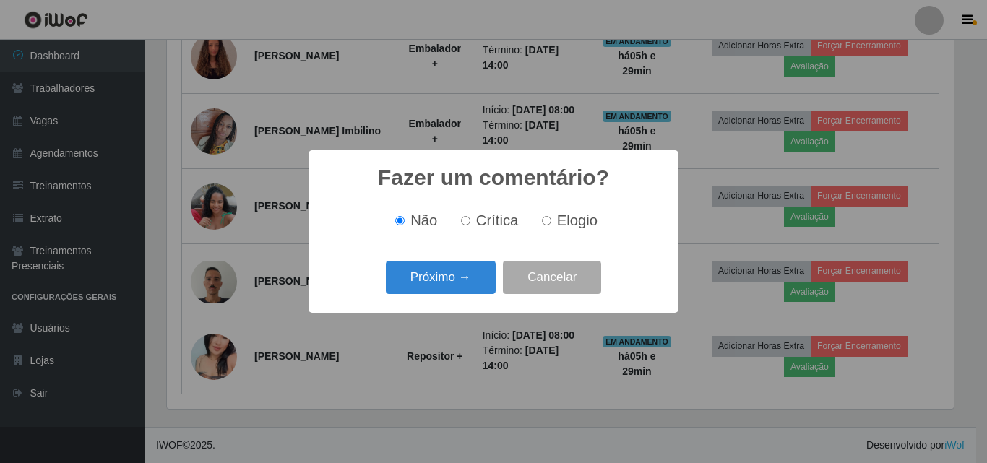
click at [546, 225] on input "Elogio" at bounding box center [546, 220] width 9 height 9
radio input "true"
click at [467, 275] on button "Próximo →" at bounding box center [441, 278] width 110 height 34
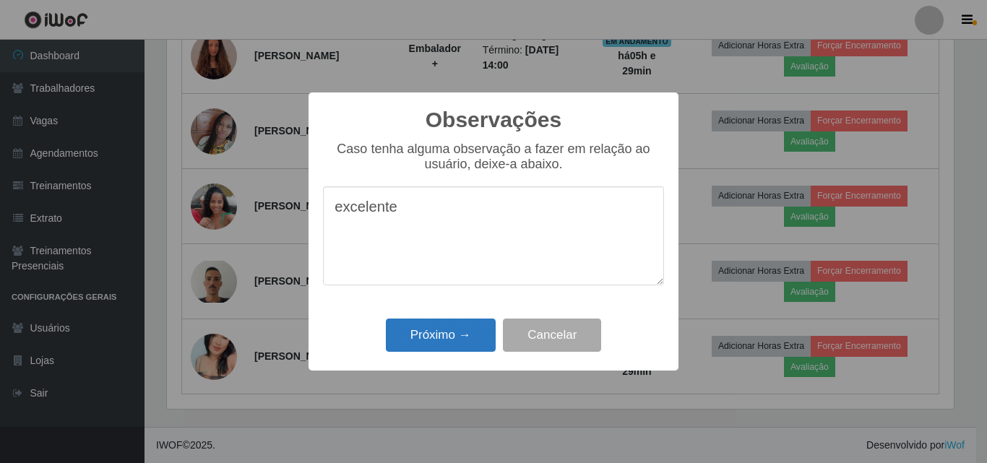
type textarea "excelente"
click at [462, 334] on button "Próximo →" at bounding box center [441, 336] width 110 height 34
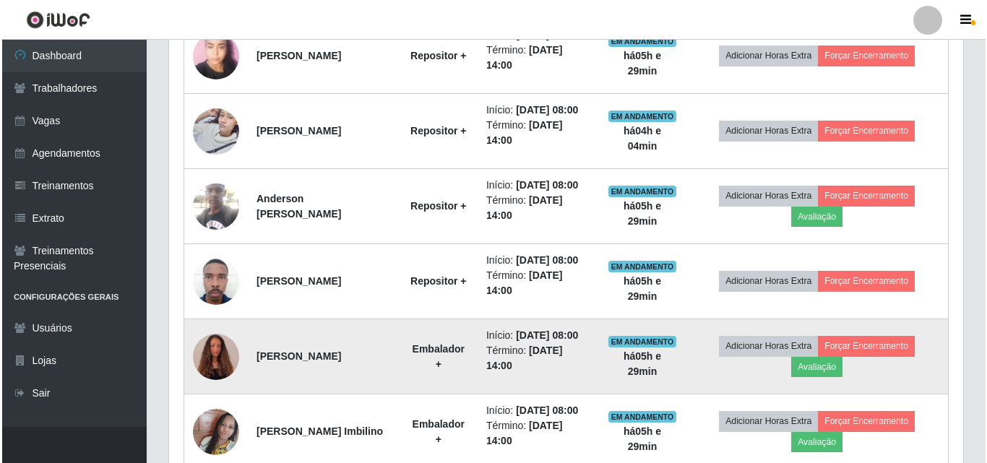
scroll to position [626, 0]
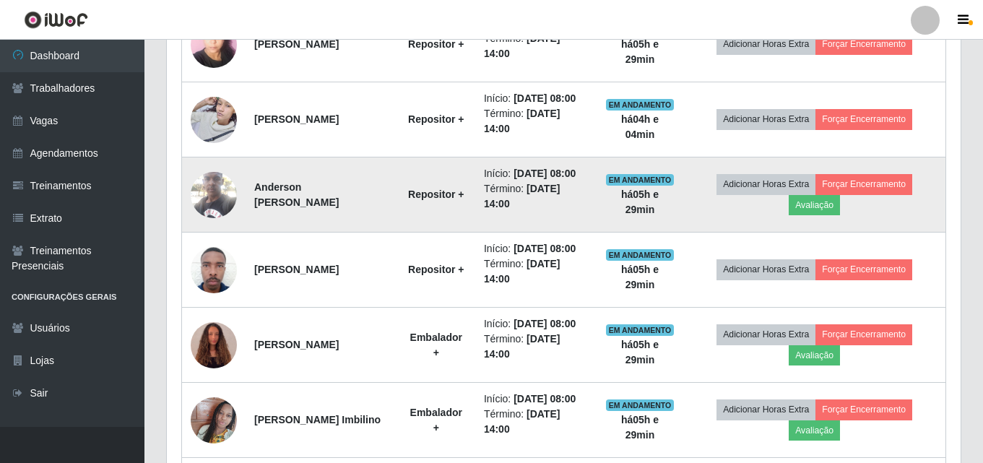
click at [220, 193] on img at bounding box center [214, 194] width 46 height 61
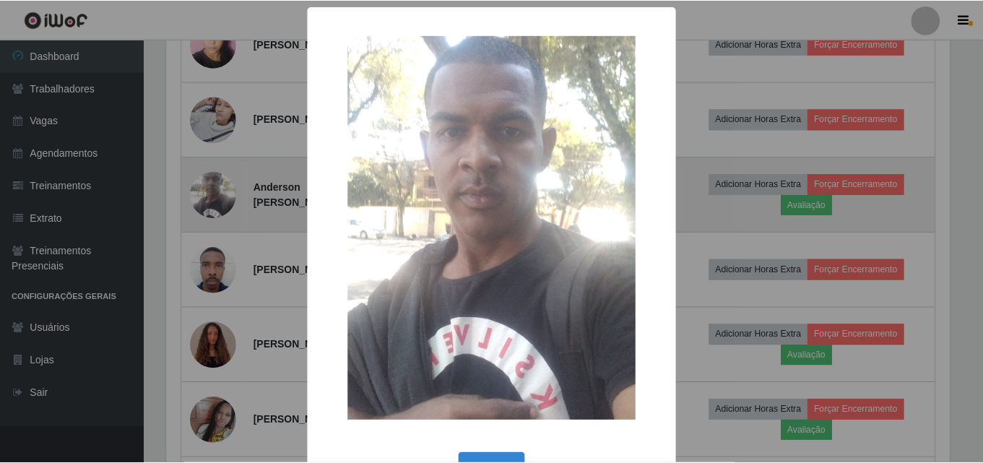
scroll to position [300, 787]
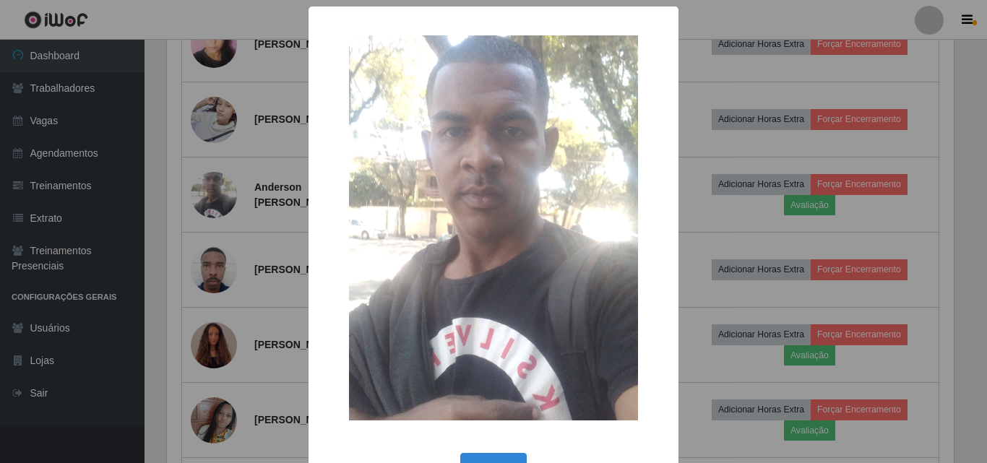
click at [720, 74] on div "× OK Cancel" at bounding box center [493, 231] width 987 height 463
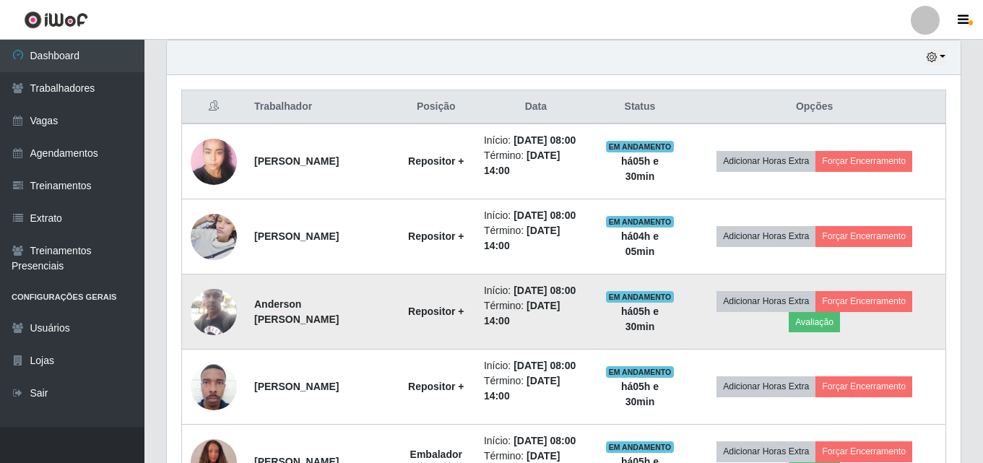
scroll to position [482, 0]
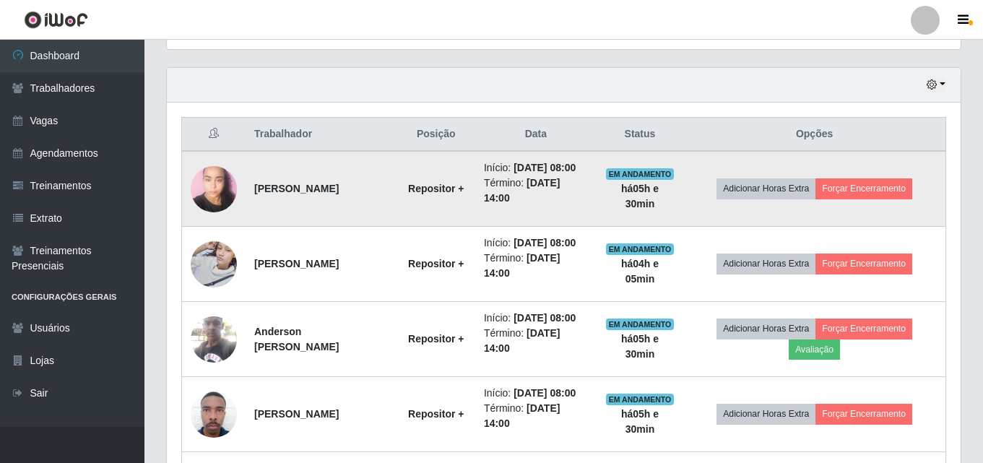
click at [220, 191] on img at bounding box center [214, 188] width 46 height 61
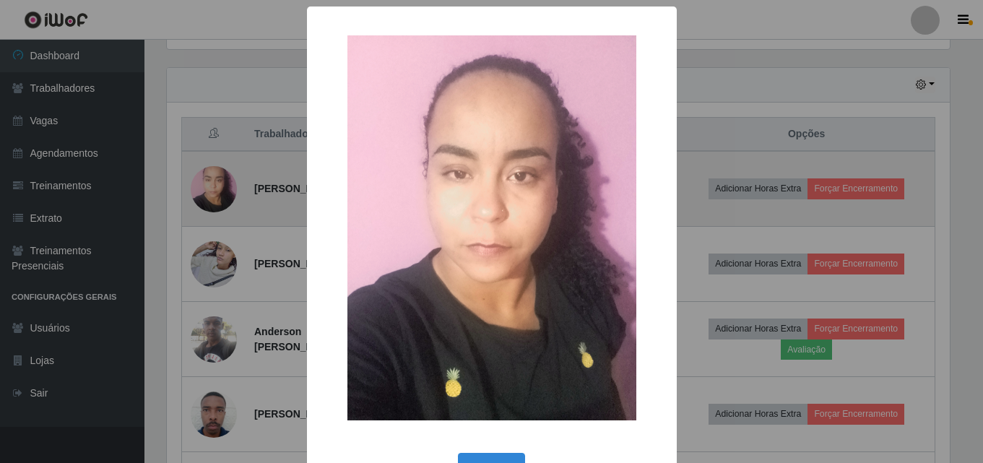
scroll to position [300, 787]
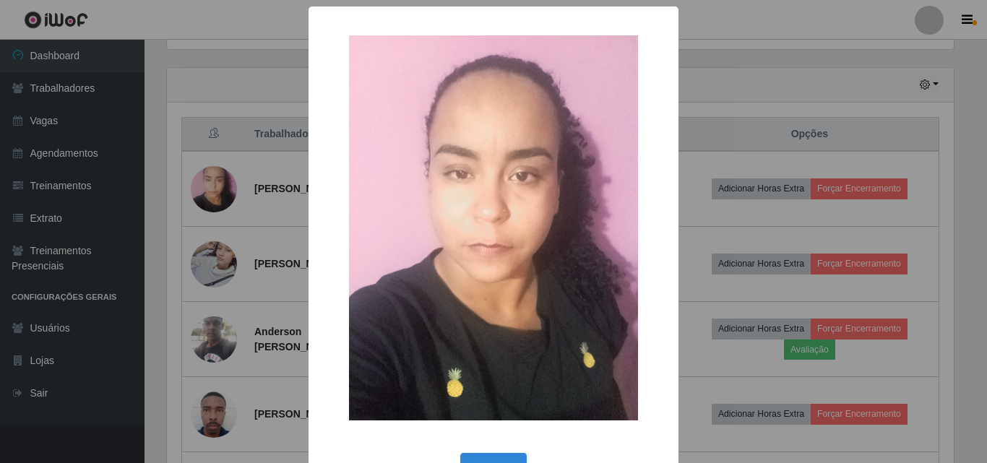
drag, startPoint x: 207, startPoint y: 181, endPoint x: 215, endPoint y: 203, distance: 22.8
click at [208, 181] on div "× OK Cancel" at bounding box center [493, 231] width 987 height 463
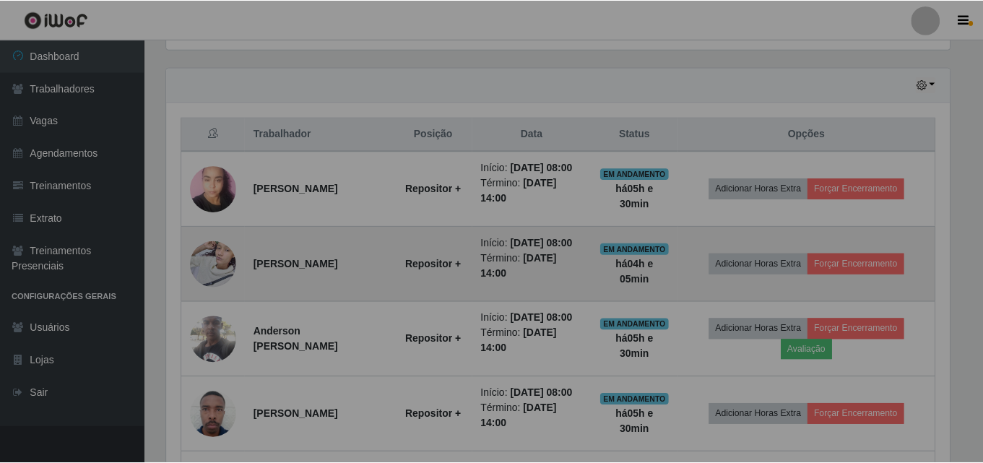
scroll to position [300, 794]
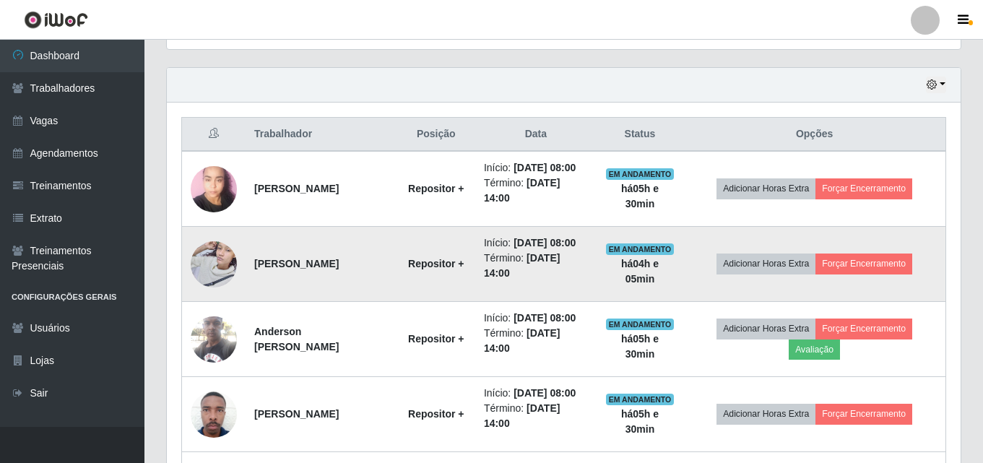
click at [217, 262] on img at bounding box center [214, 263] width 46 height 61
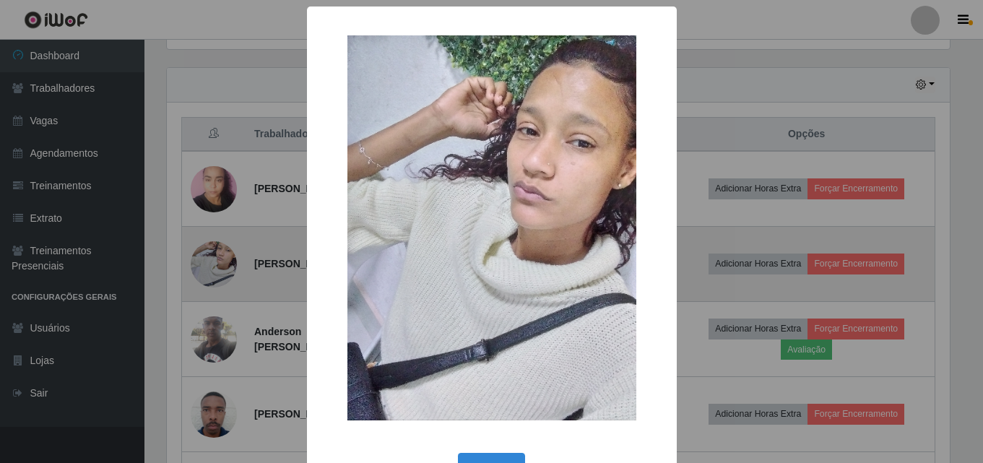
scroll to position [300, 787]
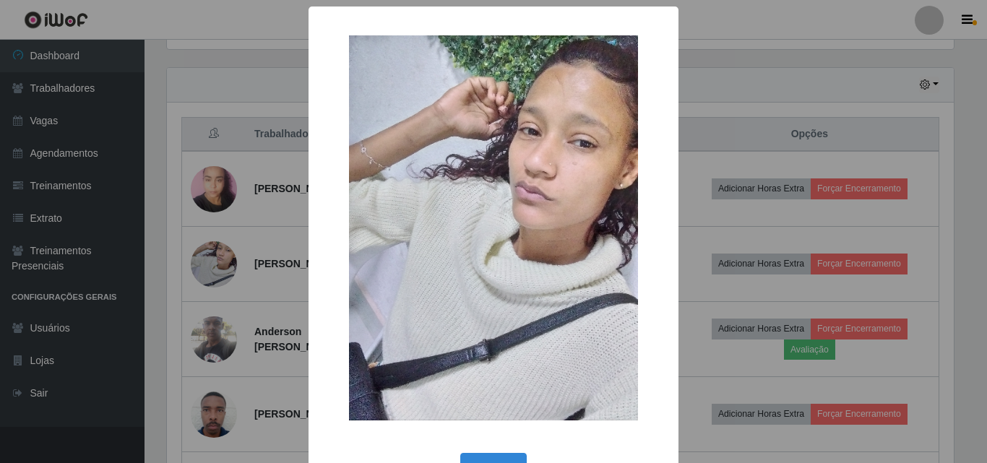
click at [202, 269] on div "× OK Cancel" at bounding box center [493, 231] width 987 height 463
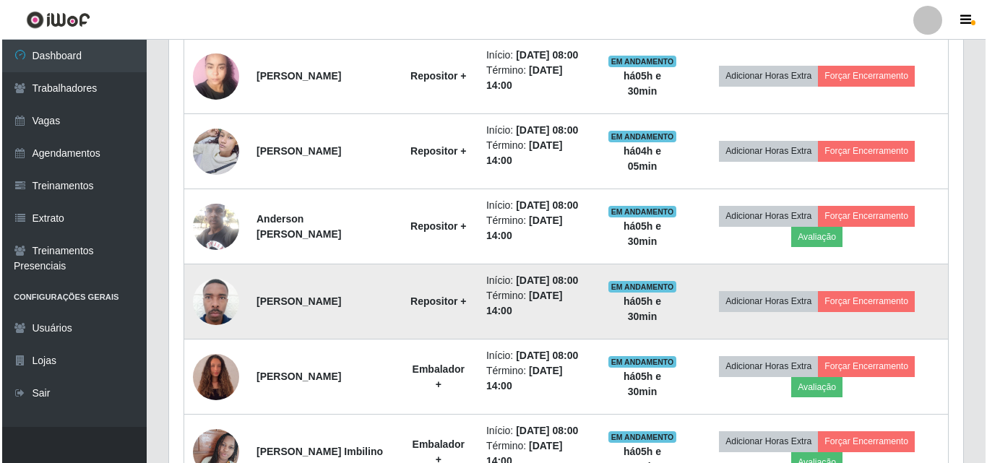
scroll to position [626, 0]
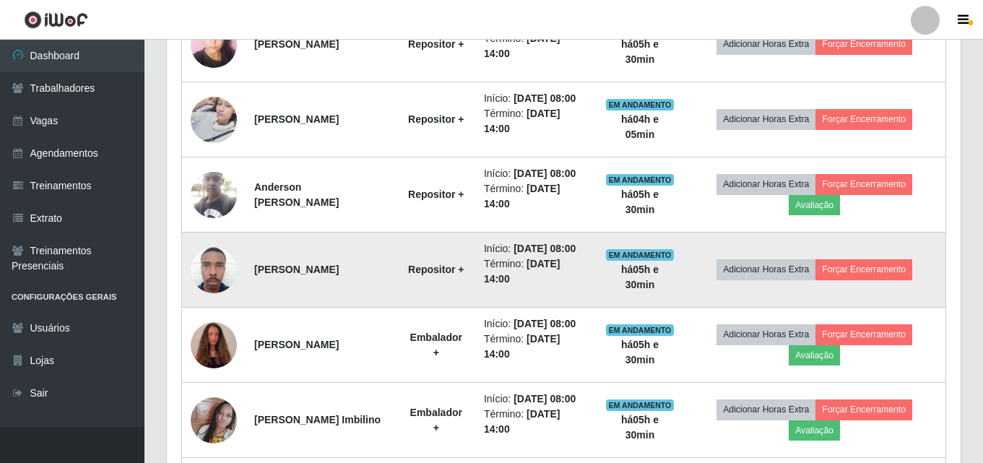
click at [213, 269] on img at bounding box center [214, 269] width 46 height 52
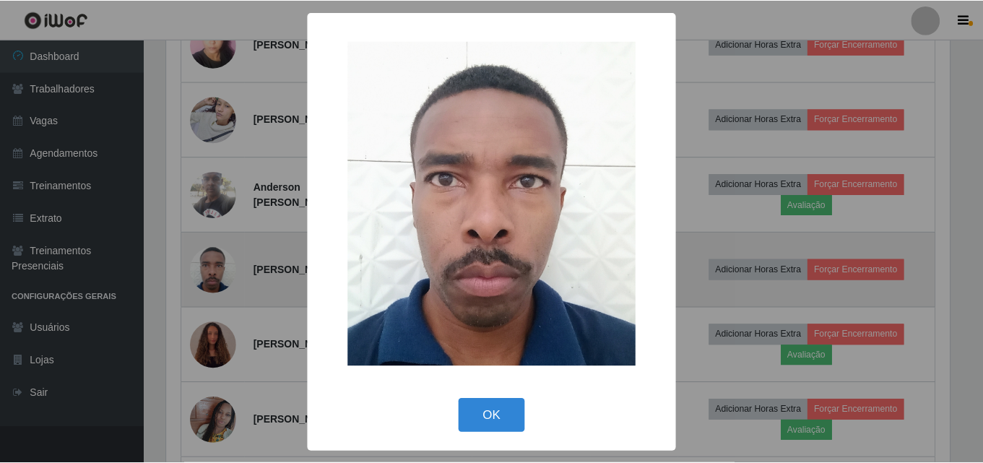
scroll to position [300, 787]
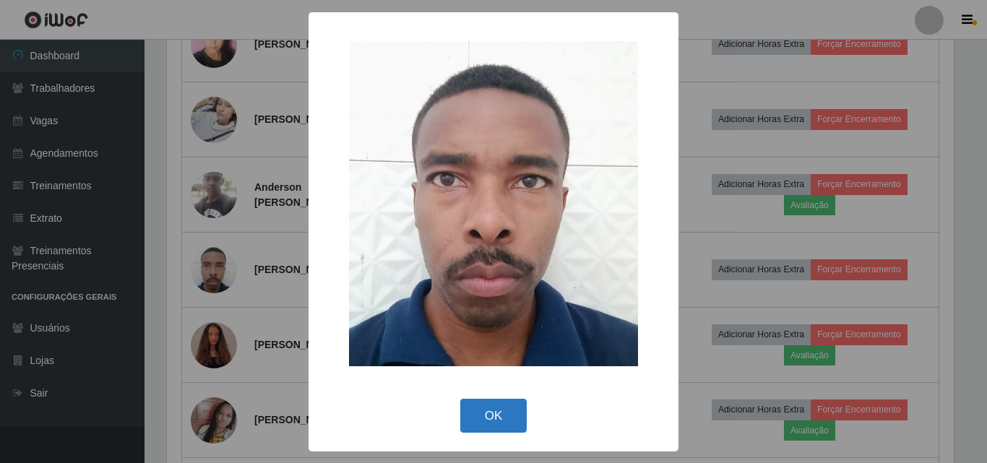
click at [493, 415] on button "OK" at bounding box center [493, 416] width 67 height 34
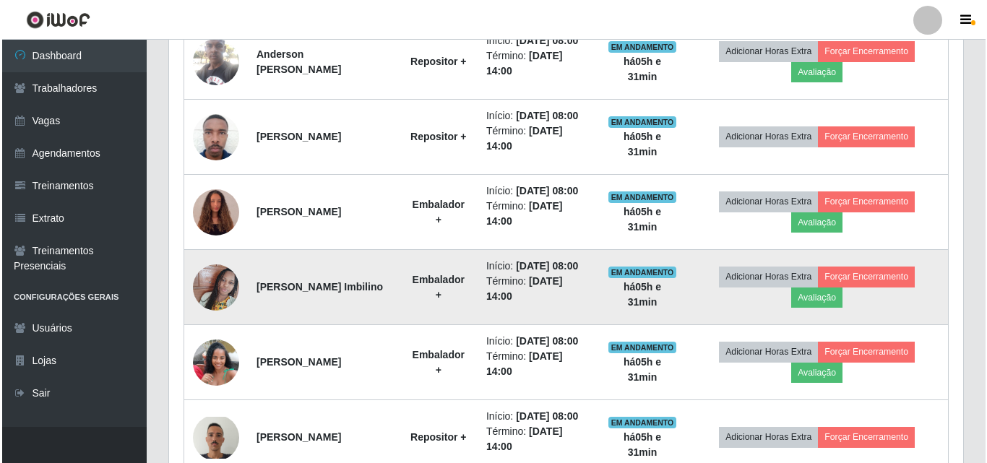
scroll to position [771, 0]
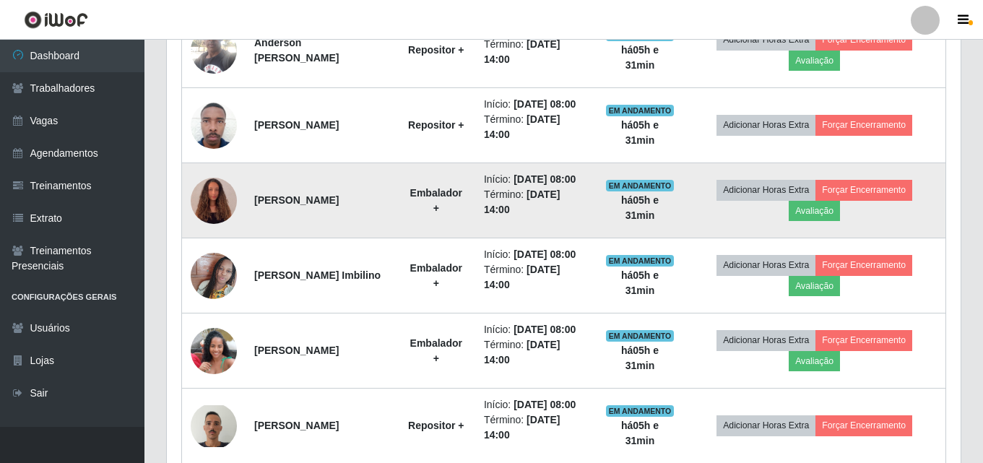
click at [213, 210] on img at bounding box center [214, 201] width 46 height 62
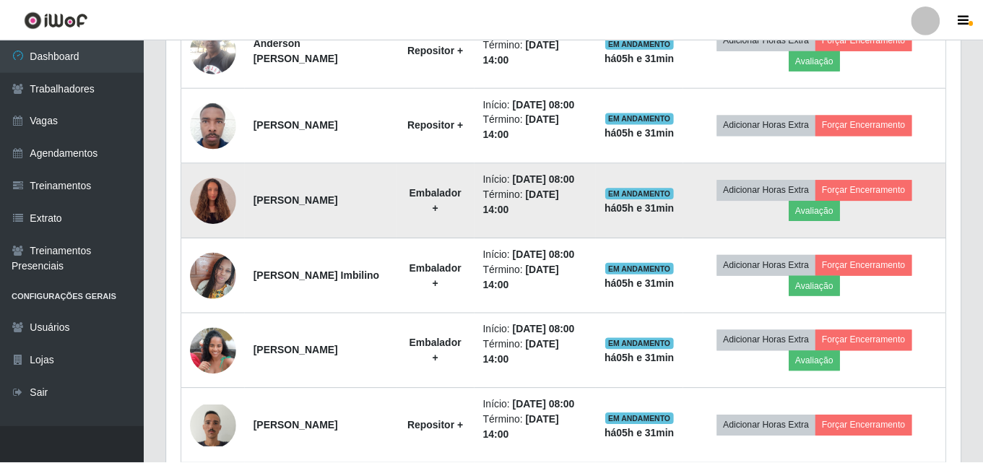
scroll to position [300, 787]
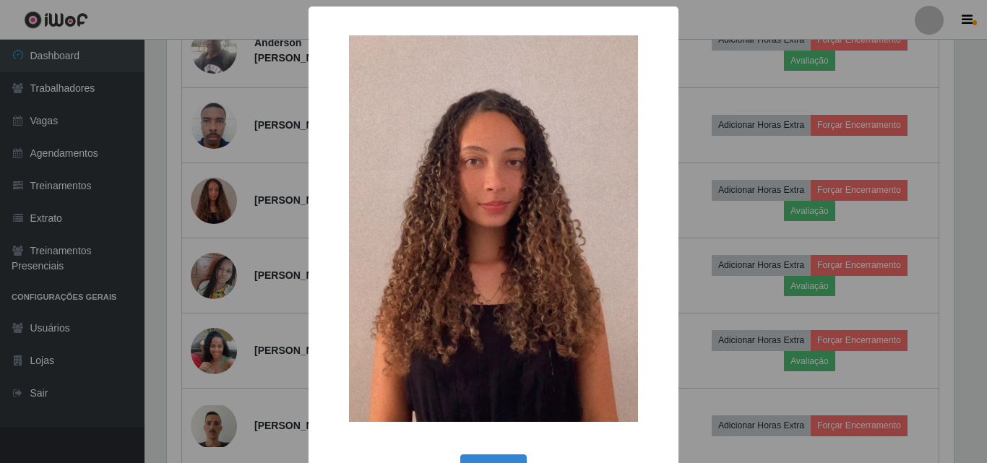
click at [222, 204] on div "× OK Cancel" at bounding box center [493, 231] width 987 height 463
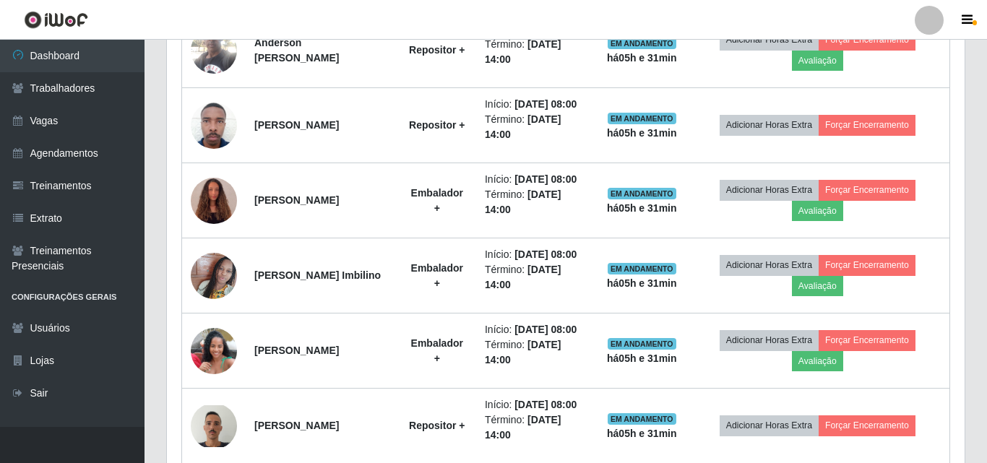
scroll to position [300, 794]
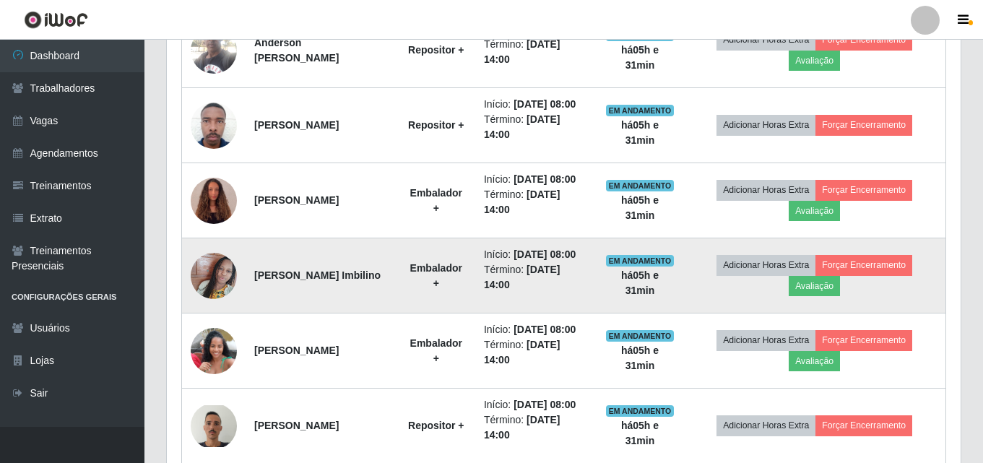
click at [217, 276] on img at bounding box center [214, 275] width 46 height 62
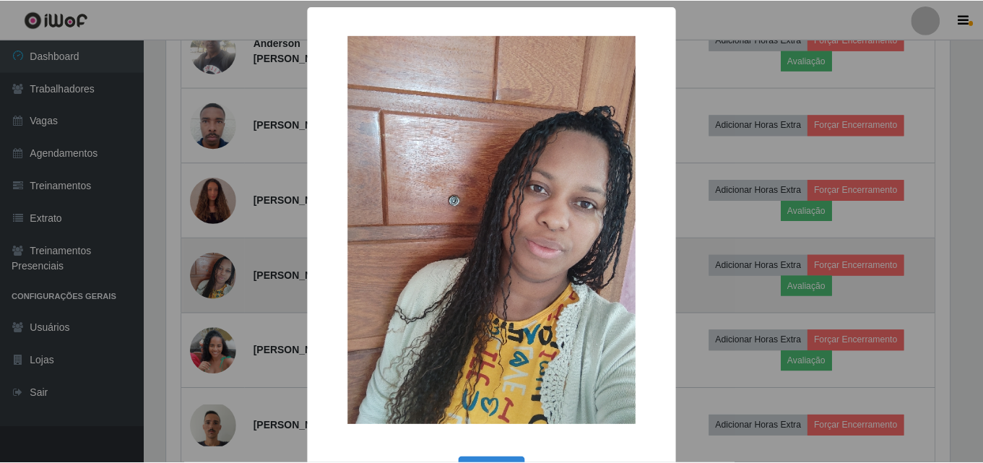
scroll to position [300, 787]
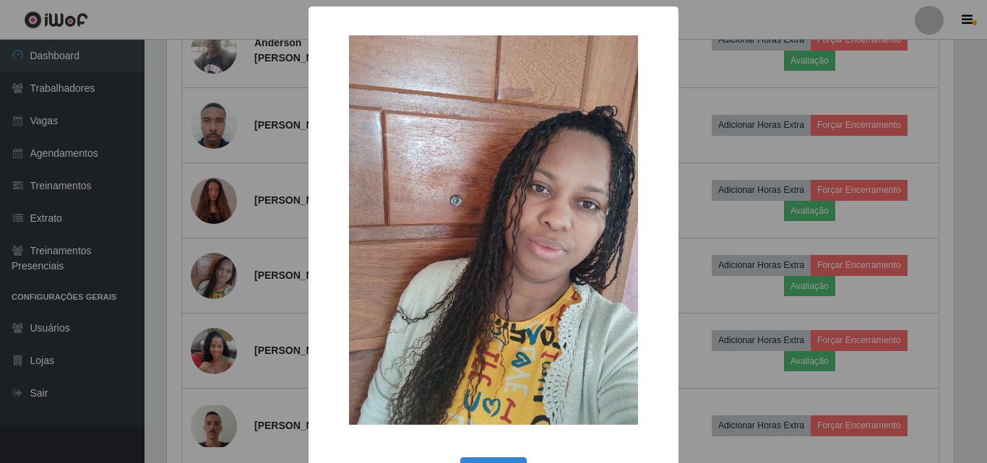
click at [217, 276] on div "× OK Cancel" at bounding box center [493, 231] width 987 height 463
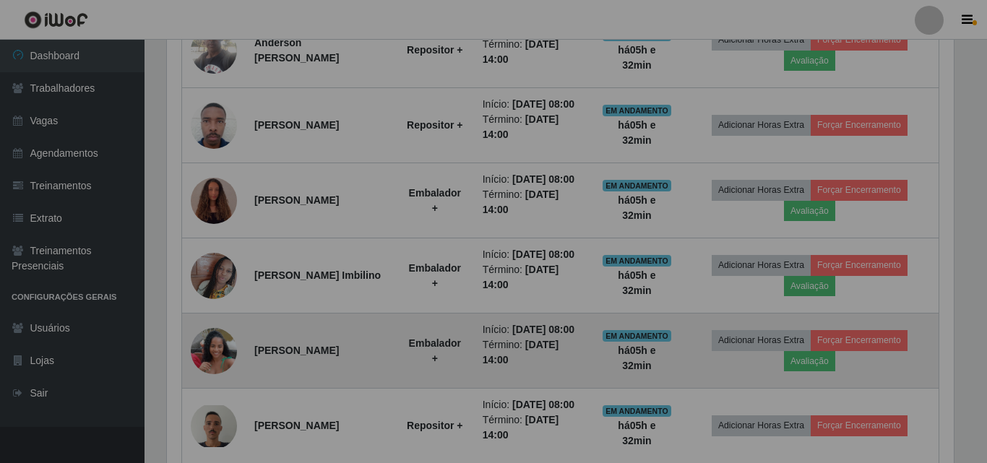
scroll to position [300, 794]
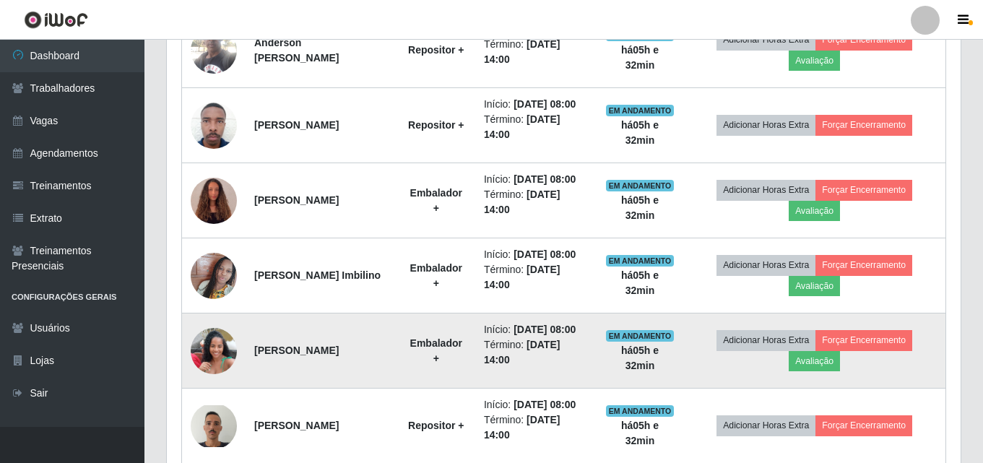
click at [211, 350] on img at bounding box center [214, 350] width 46 height 62
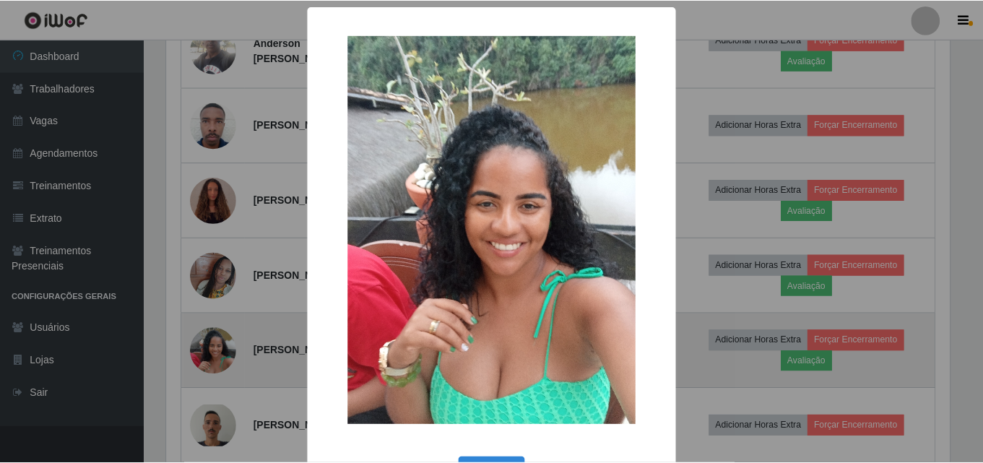
scroll to position [300, 787]
click at [211, 350] on div "× OK Cancel" at bounding box center [493, 231] width 987 height 463
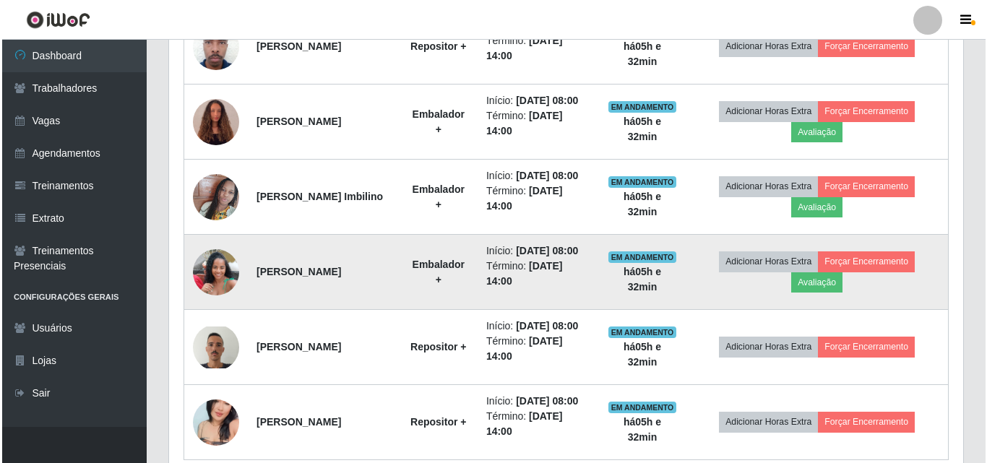
scroll to position [915, 0]
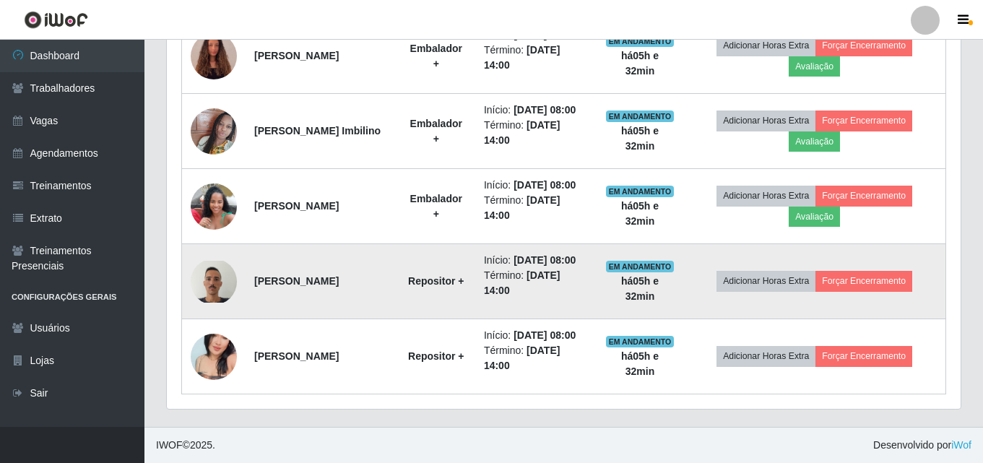
click at [217, 284] on img at bounding box center [214, 282] width 46 height 42
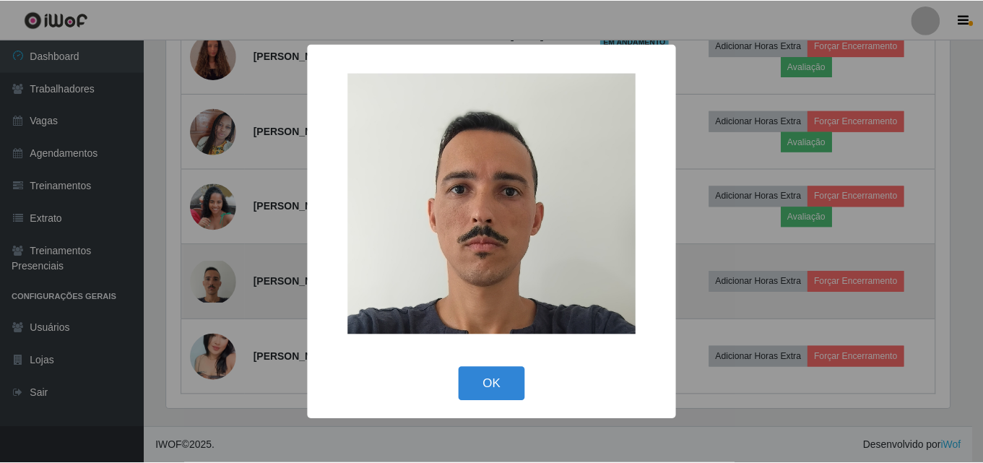
scroll to position [300, 787]
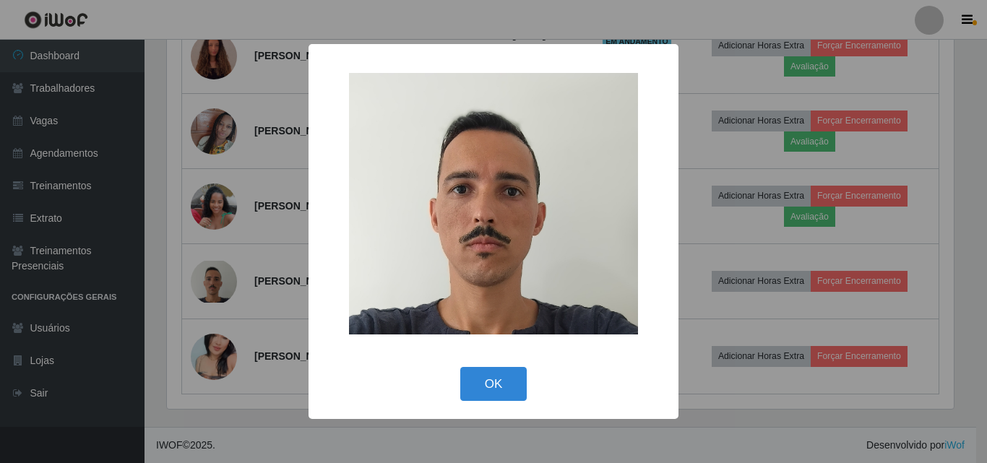
click at [221, 279] on div "× OK Cancel" at bounding box center [493, 231] width 987 height 463
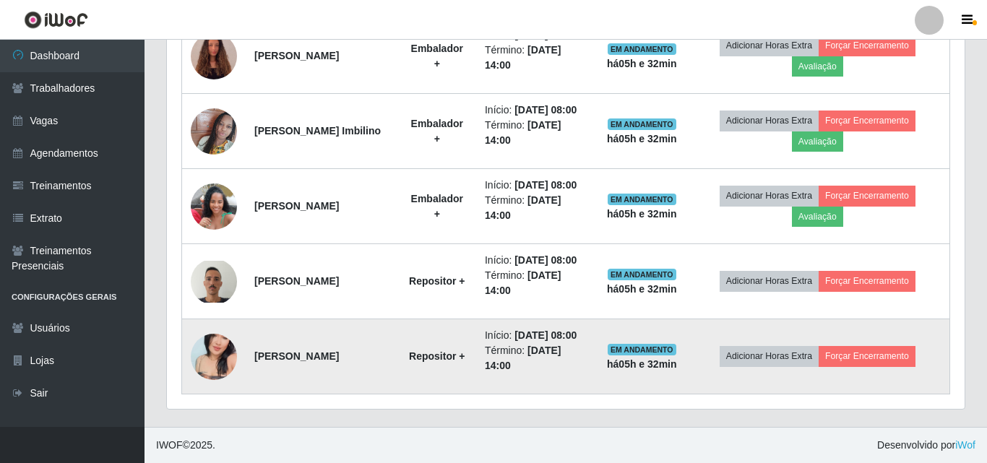
scroll to position [300, 794]
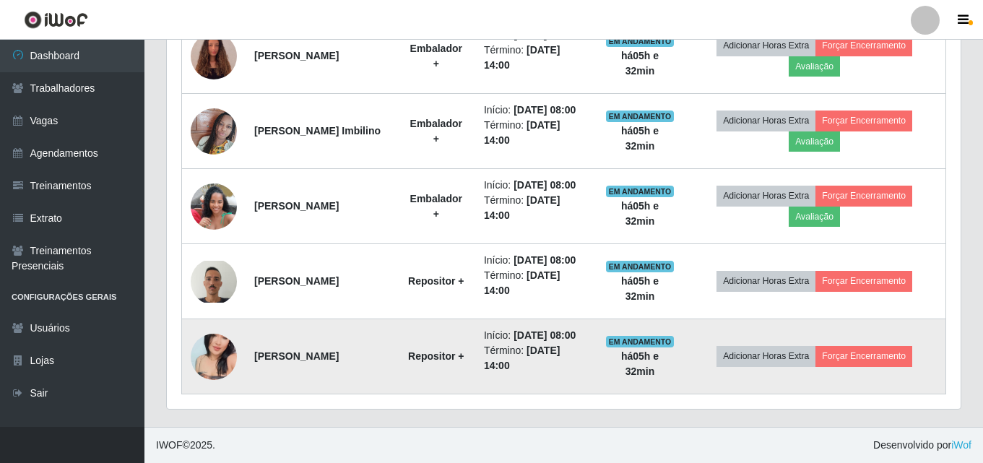
click at [217, 354] on img at bounding box center [214, 356] width 46 height 61
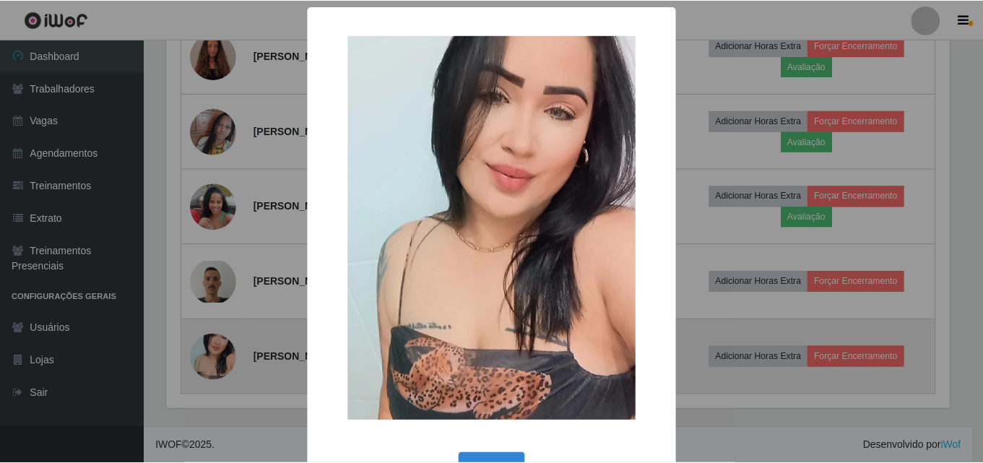
scroll to position [300, 787]
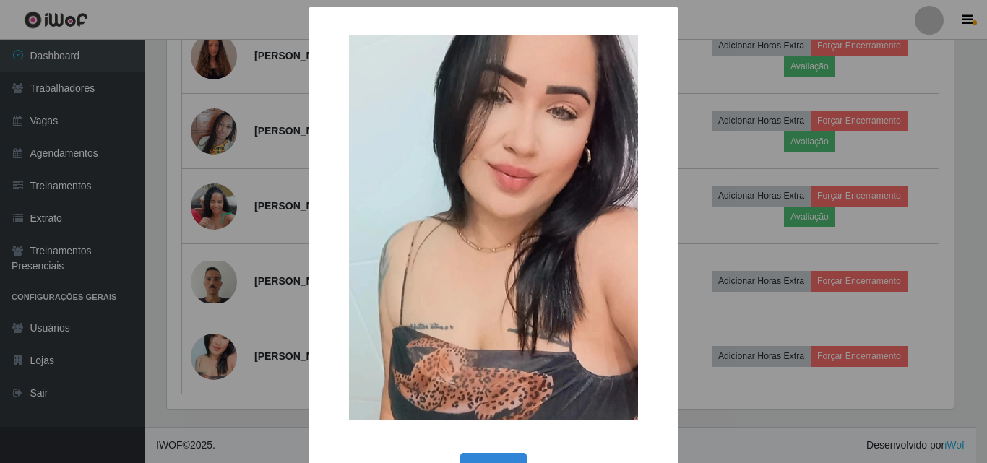
click at [218, 351] on div "× OK Cancel" at bounding box center [493, 231] width 987 height 463
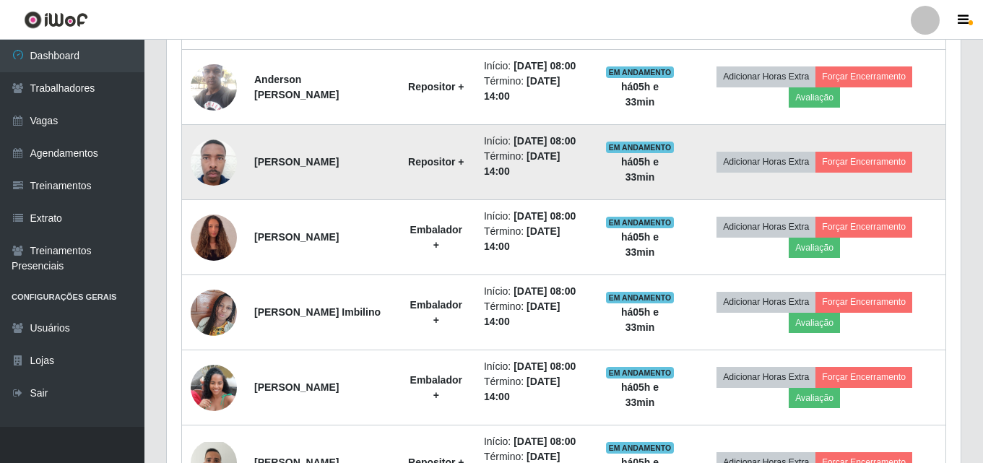
scroll to position [699, 0]
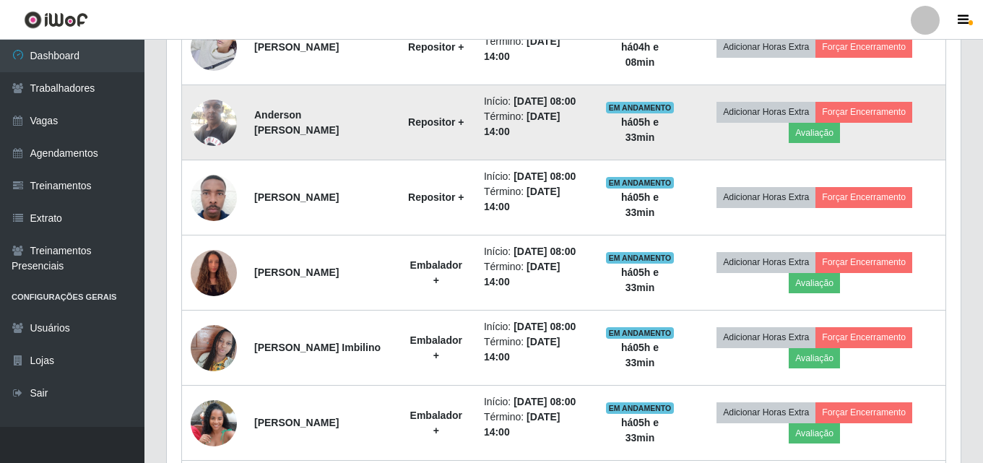
click at [220, 122] on img at bounding box center [214, 122] width 46 height 61
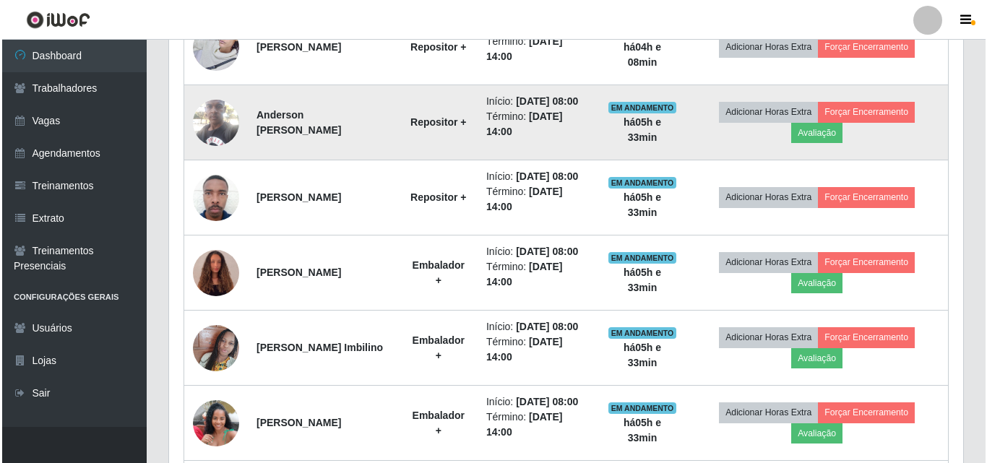
scroll to position [300, 787]
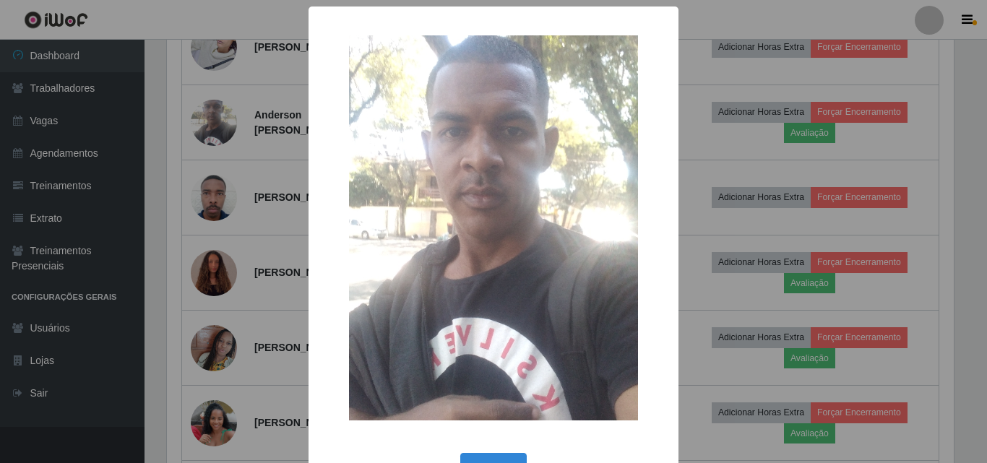
click at [529, 189] on img at bounding box center [493, 227] width 289 height 385
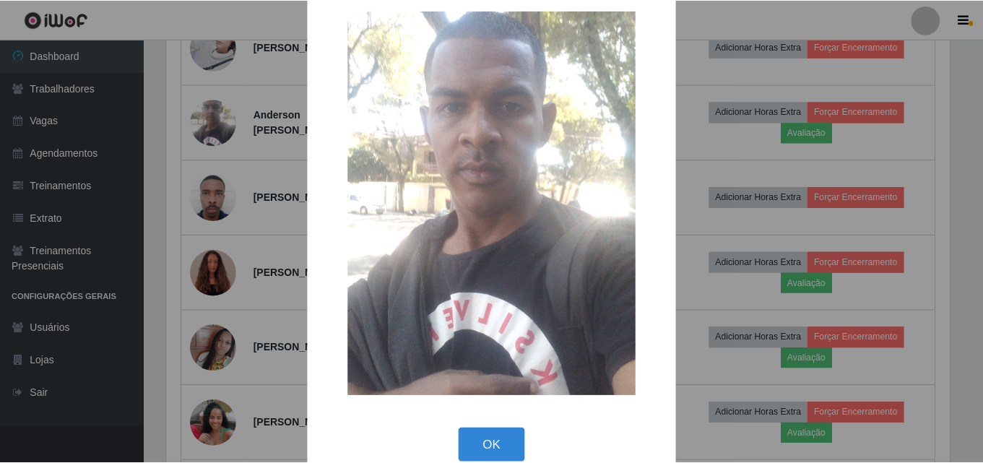
scroll to position [48, 0]
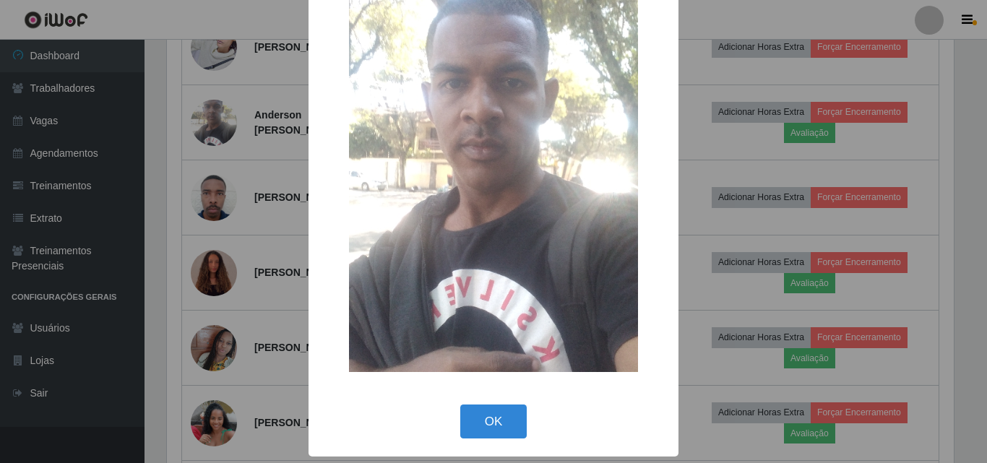
click at [381, 197] on img at bounding box center [493, 179] width 289 height 385
click at [220, 240] on div "× OK Cancel" at bounding box center [493, 231] width 987 height 463
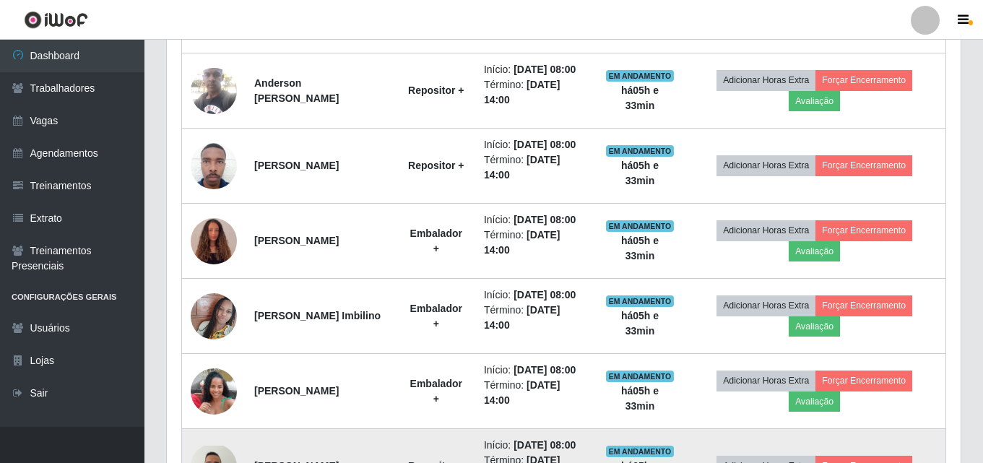
scroll to position [699, 0]
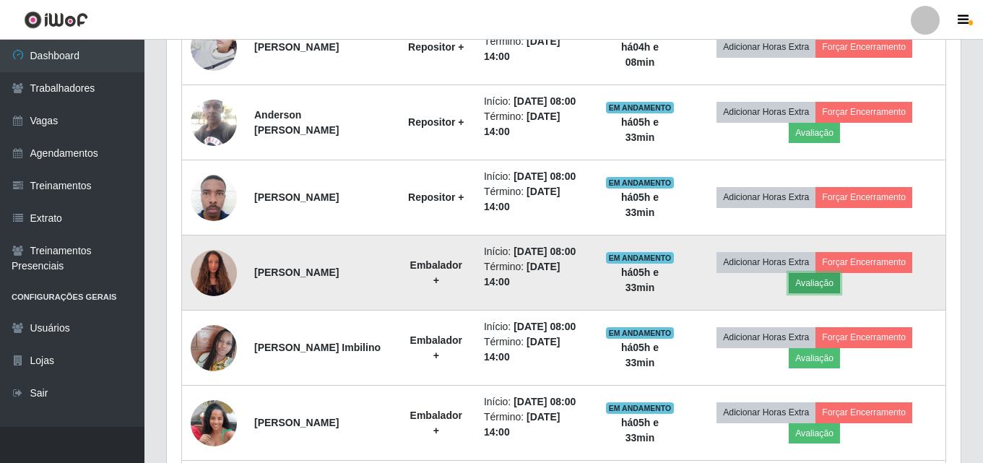
click at [818, 288] on button "Avaliação" at bounding box center [814, 283] width 51 height 20
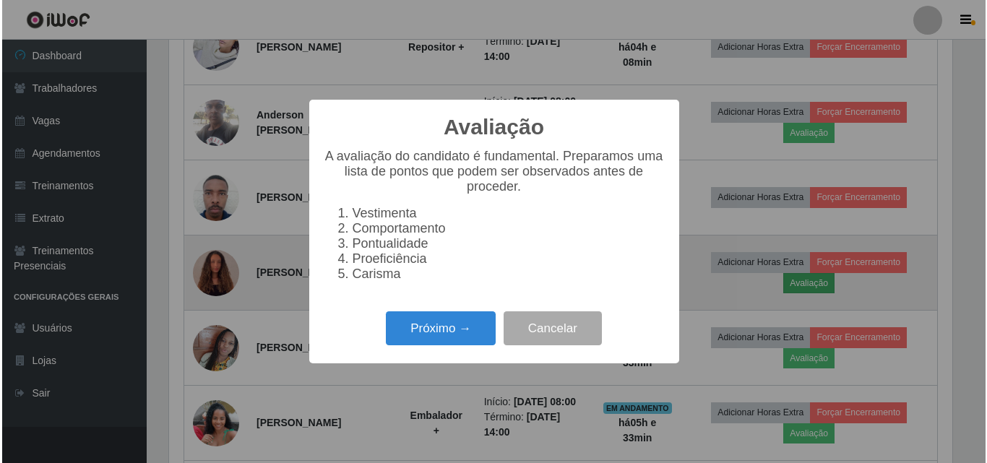
scroll to position [300, 787]
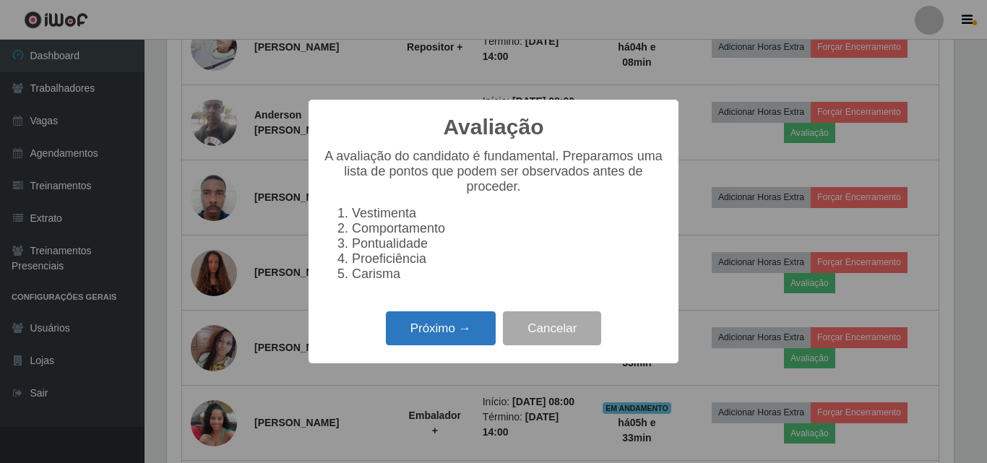
click at [462, 337] on button "Próximo →" at bounding box center [441, 328] width 110 height 34
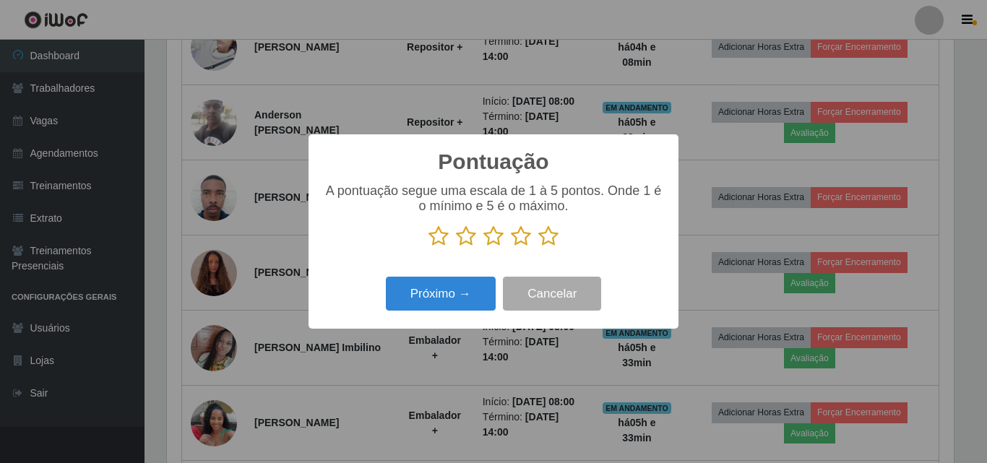
click at [522, 240] on icon at bounding box center [521, 236] width 20 height 22
click at [511, 247] on input "radio" at bounding box center [511, 247] width 0 height 0
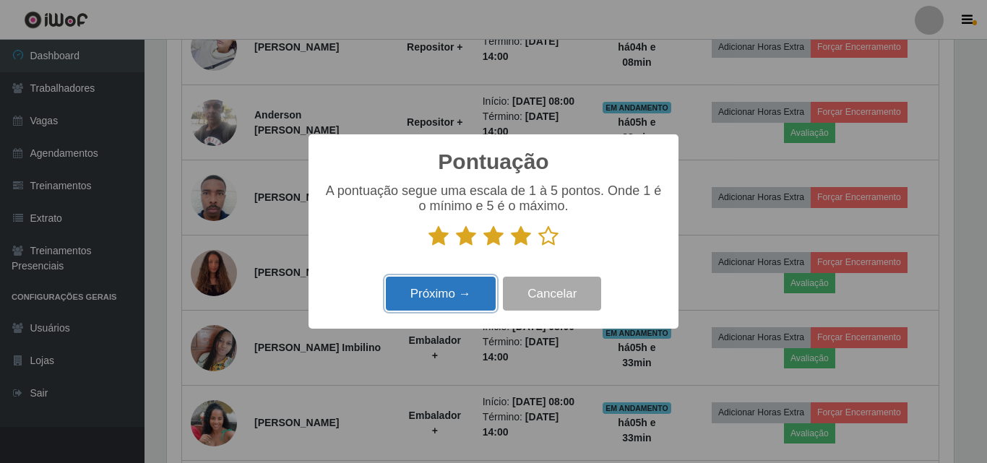
click at [463, 296] on button "Próximo →" at bounding box center [441, 294] width 110 height 34
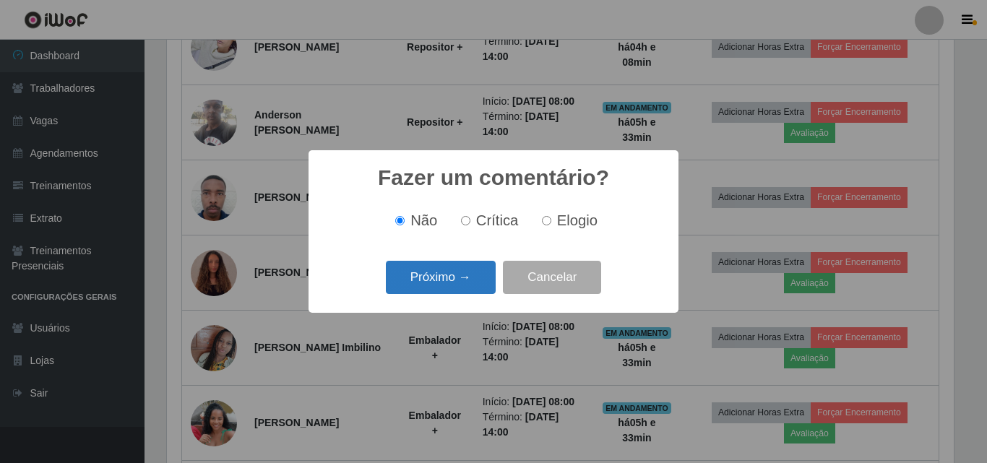
click at [456, 283] on button "Próximo →" at bounding box center [441, 278] width 110 height 34
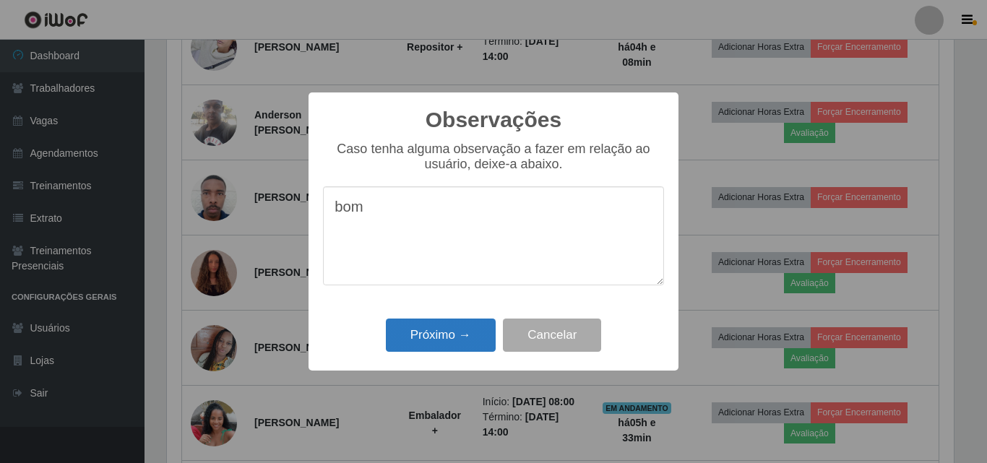
type textarea "bom"
click at [443, 339] on button "Próximo →" at bounding box center [441, 336] width 110 height 34
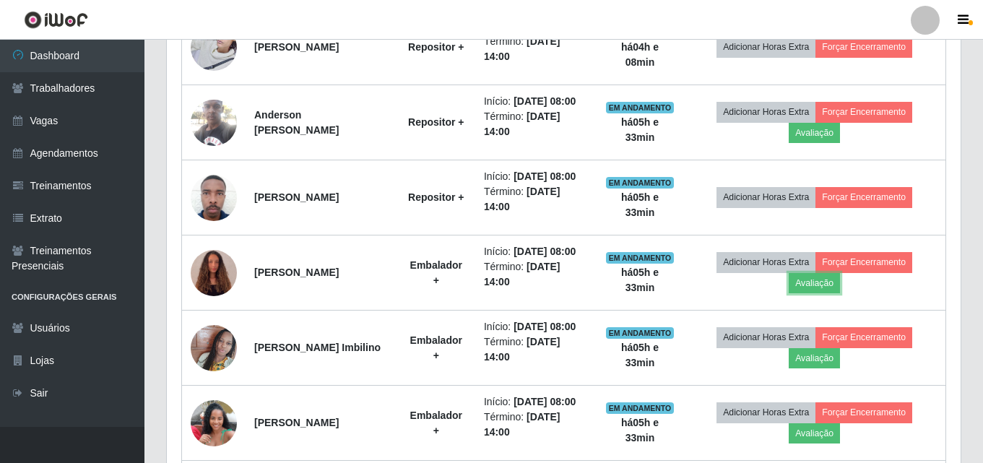
scroll to position [300, 794]
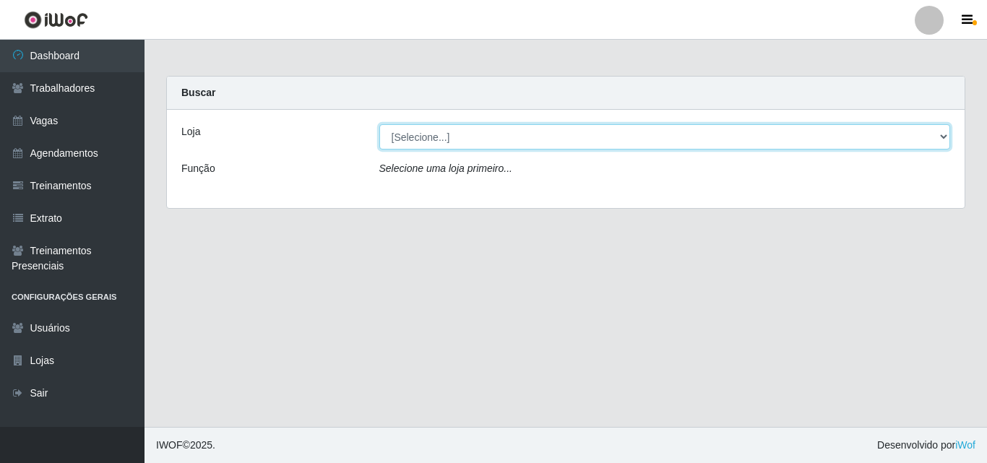
click at [942, 135] on select "[Selecione...] Sempre Tem - [GEOGRAPHIC_DATA]" at bounding box center [664, 136] width 571 height 25
select select "508"
click at [379, 124] on select "[Selecione...] Sempre Tem - [GEOGRAPHIC_DATA]" at bounding box center [664, 136] width 571 height 25
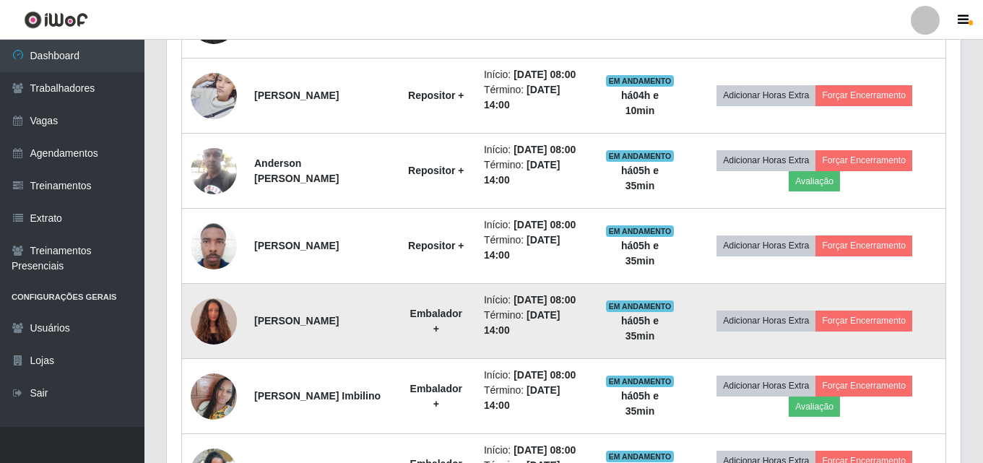
scroll to position [795, 0]
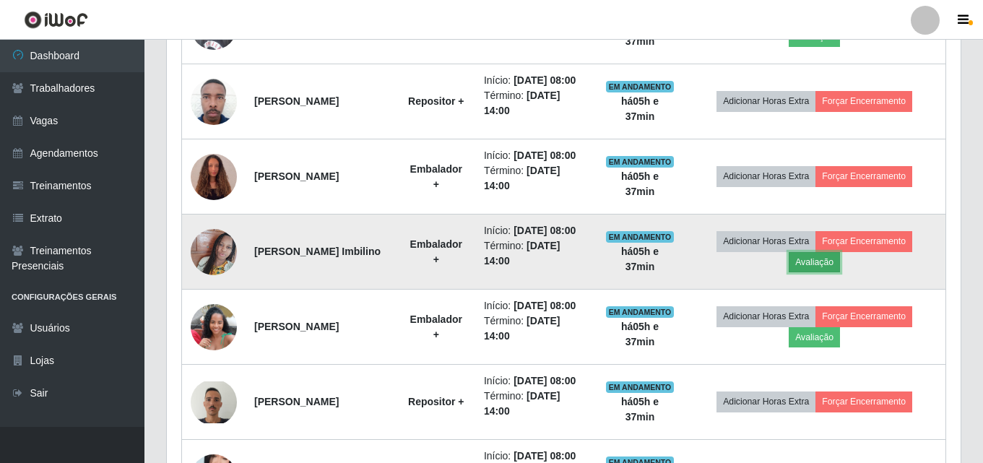
click at [828, 269] on button "Avaliação" at bounding box center [814, 262] width 51 height 20
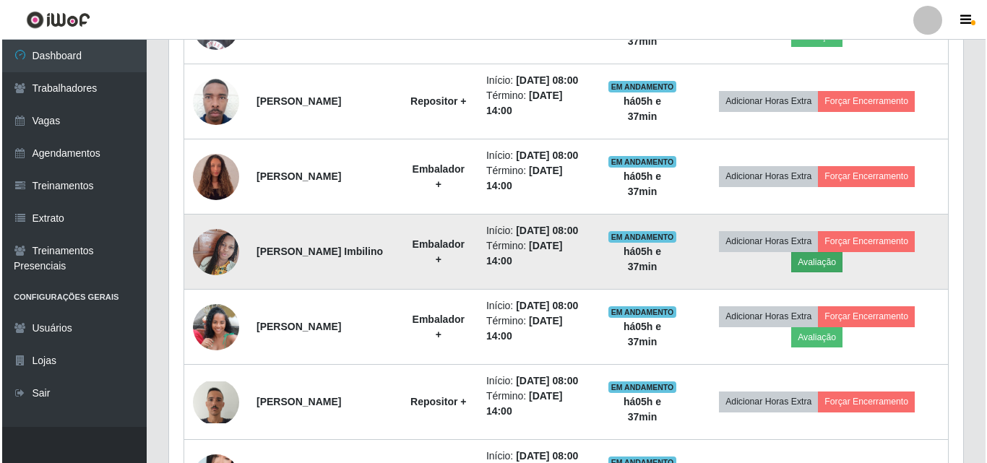
scroll to position [300, 787]
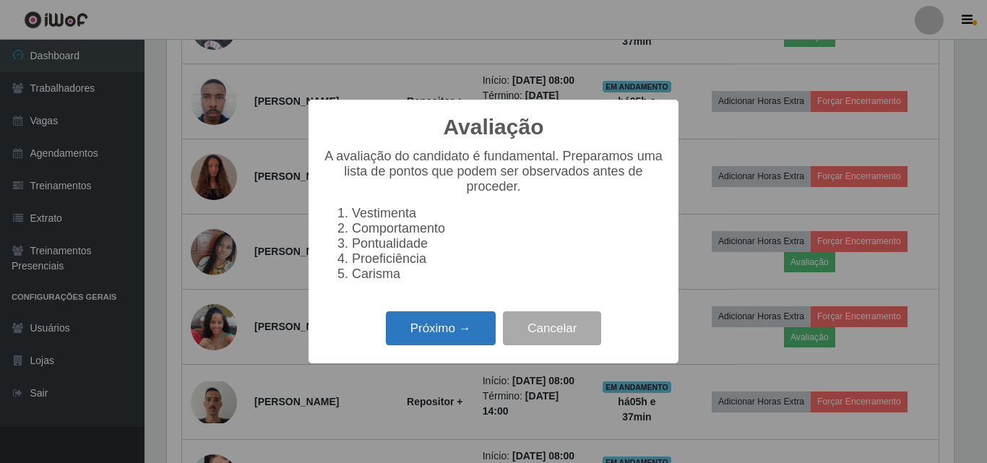
click at [438, 344] on button "Próximo →" at bounding box center [441, 328] width 110 height 34
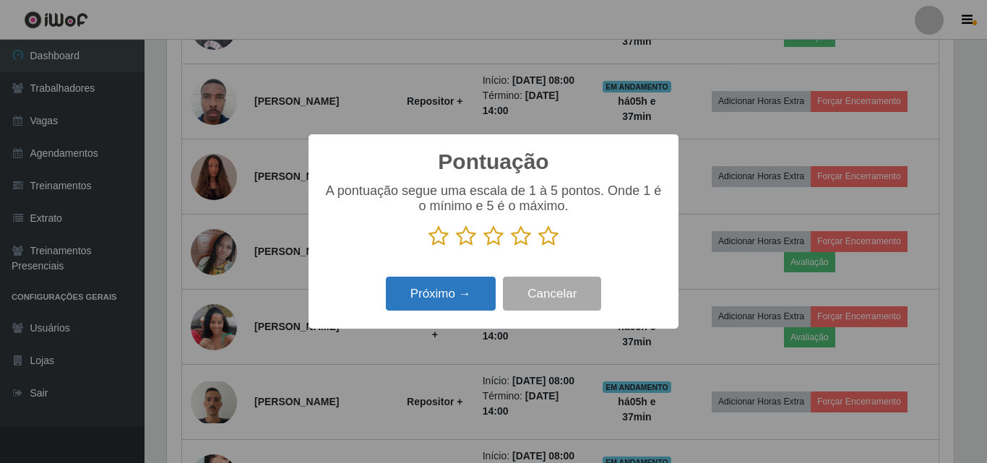
scroll to position [722051, 721564]
click at [526, 239] on icon at bounding box center [521, 236] width 20 height 22
click at [511, 247] on input "radio" at bounding box center [511, 247] width 0 height 0
click at [462, 299] on button "Próximo →" at bounding box center [441, 294] width 110 height 34
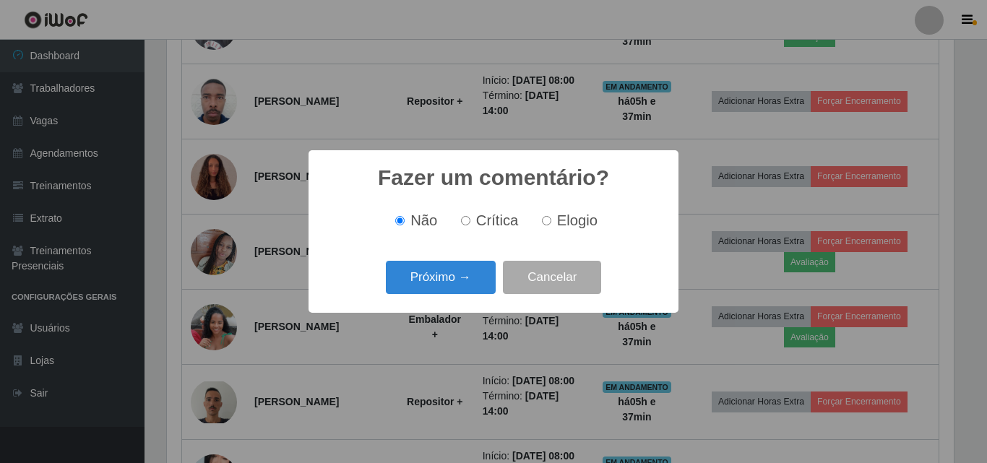
click at [545, 225] on input "Elogio" at bounding box center [546, 220] width 9 height 9
radio input "true"
click at [440, 280] on button "Próximo →" at bounding box center [441, 278] width 110 height 34
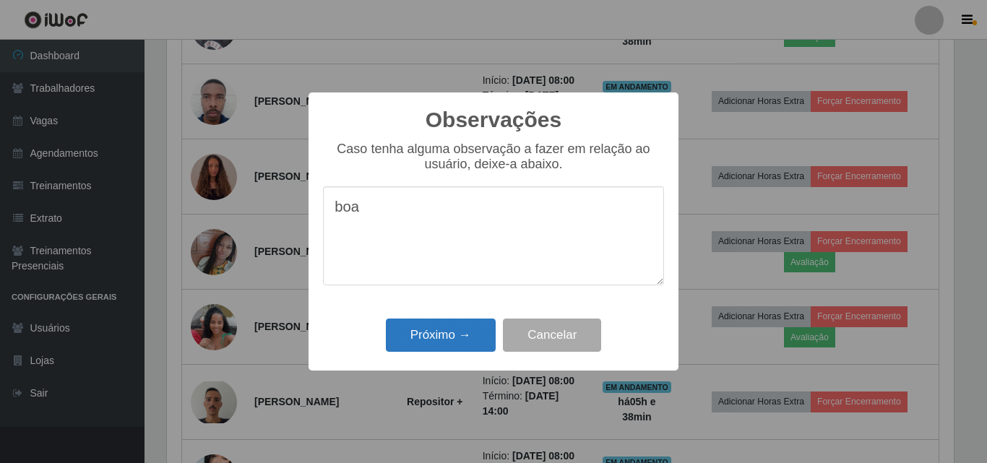
type textarea "boa"
click at [431, 339] on button "Próximo →" at bounding box center [441, 336] width 110 height 34
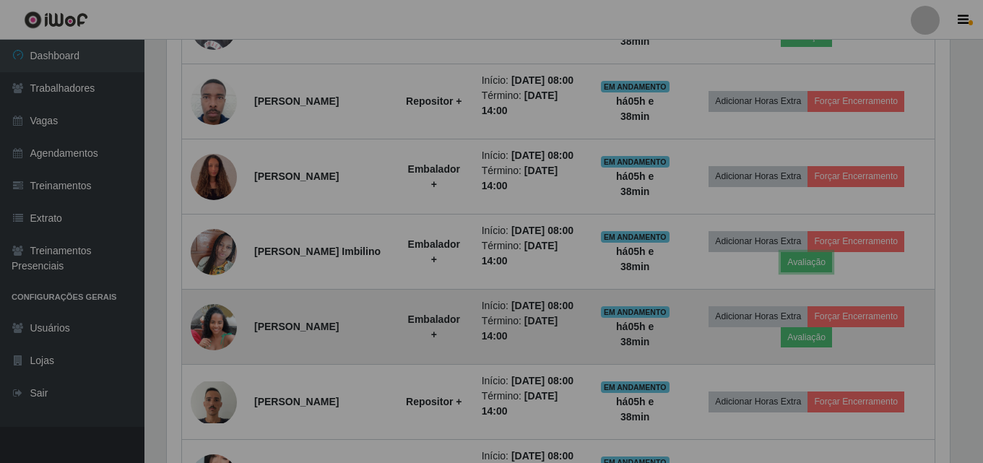
scroll to position [300, 794]
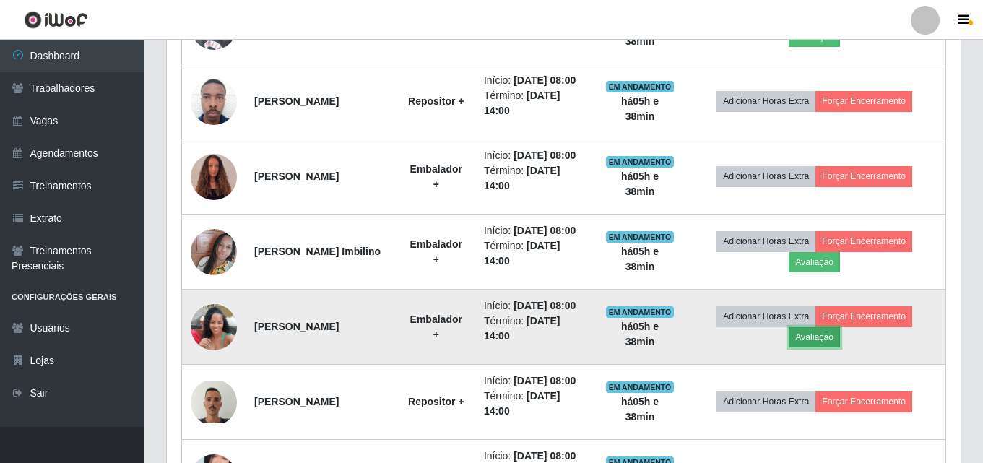
click at [818, 340] on button "Avaliação" at bounding box center [814, 337] width 51 height 20
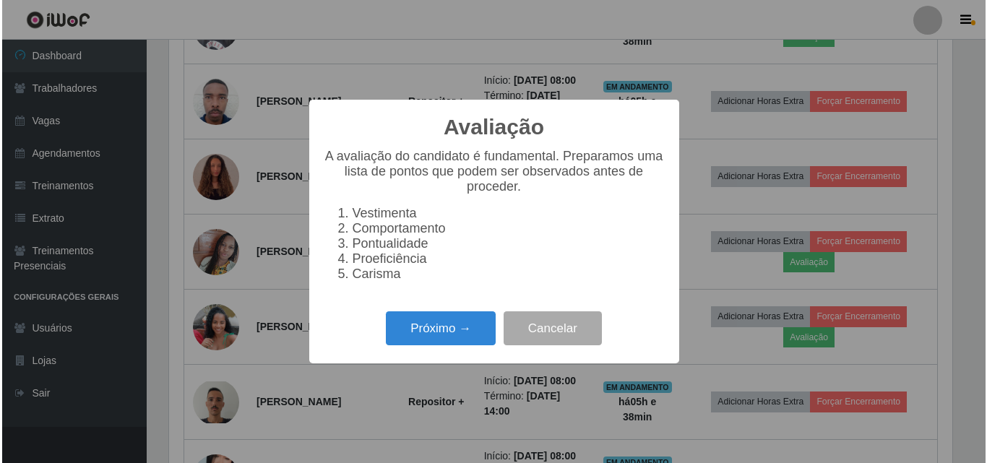
scroll to position [300, 787]
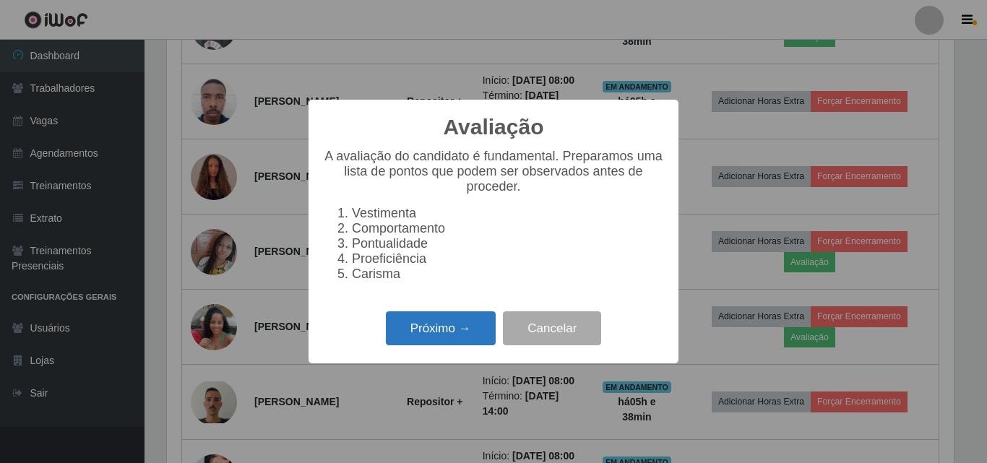
click at [457, 339] on button "Próximo →" at bounding box center [441, 328] width 110 height 34
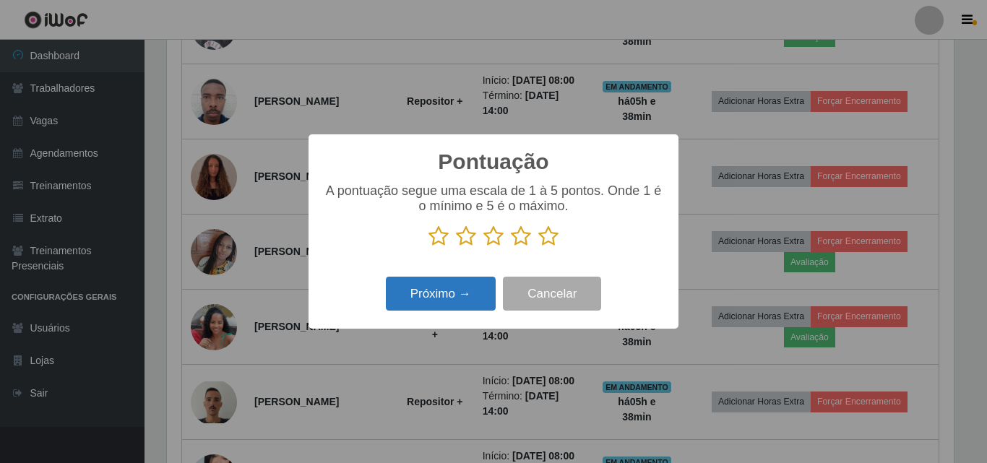
click at [461, 303] on button "Próximo →" at bounding box center [441, 294] width 110 height 34
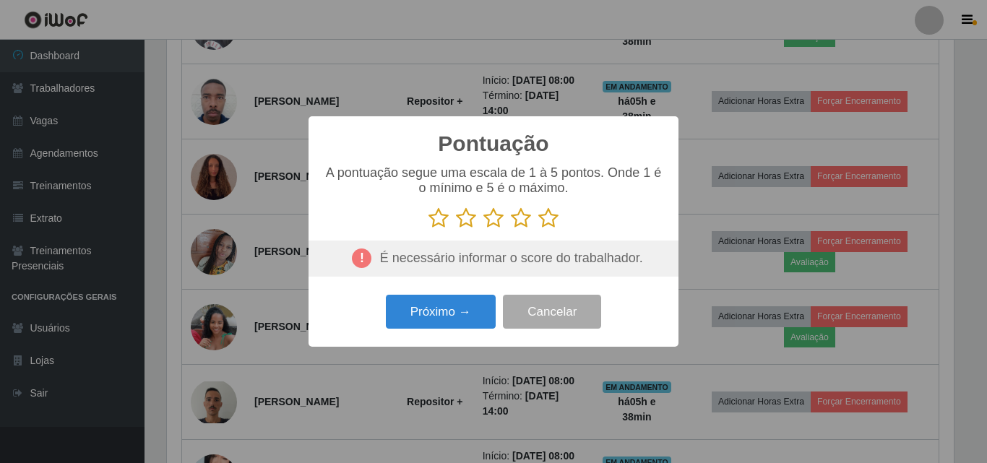
click at [524, 219] on icon at bounding box center [521, 218] width 20 height 22
click at [511, 229] on input "radio" at bounding box center [511, 229] width 0 height 0
click at [470, 313] on button "Próximo →" at bounding box center [441, 312] width 110 height 34
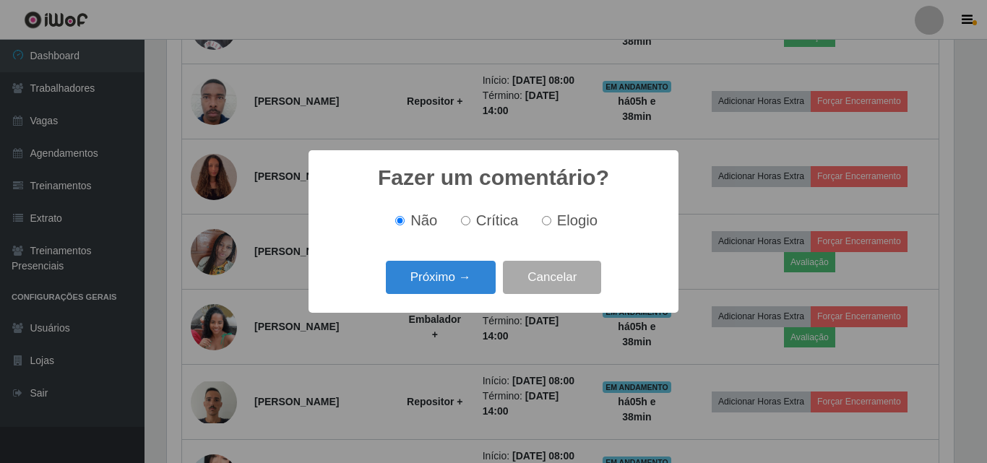
click at [548, 222] on input "Elogio" at bounding box center [546, 220] width 9 height 9
radio input "true"
click at [475, 271] on button "Próximo →" at bounding box center [441, 278] width 110 height 34
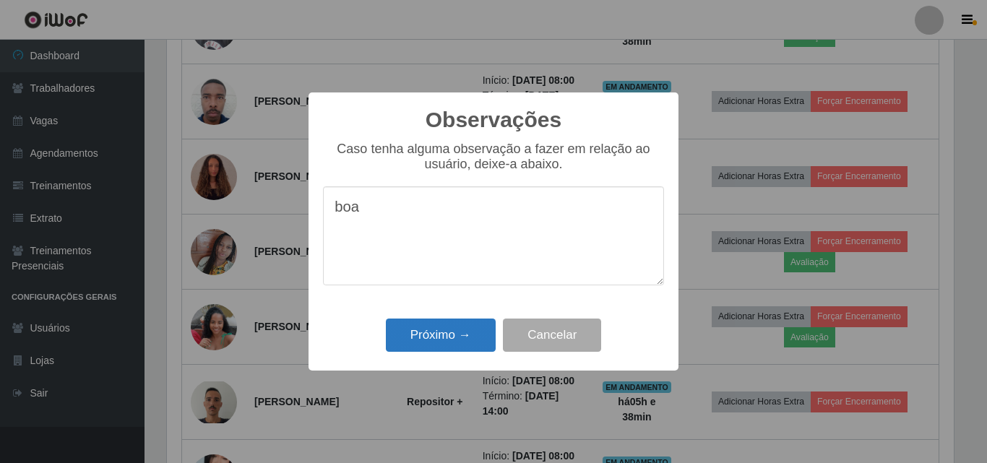
type textarea "boa"
click at [444, 335] on button "Próximo →" at bounding box center [441, 336] width 110 height 34
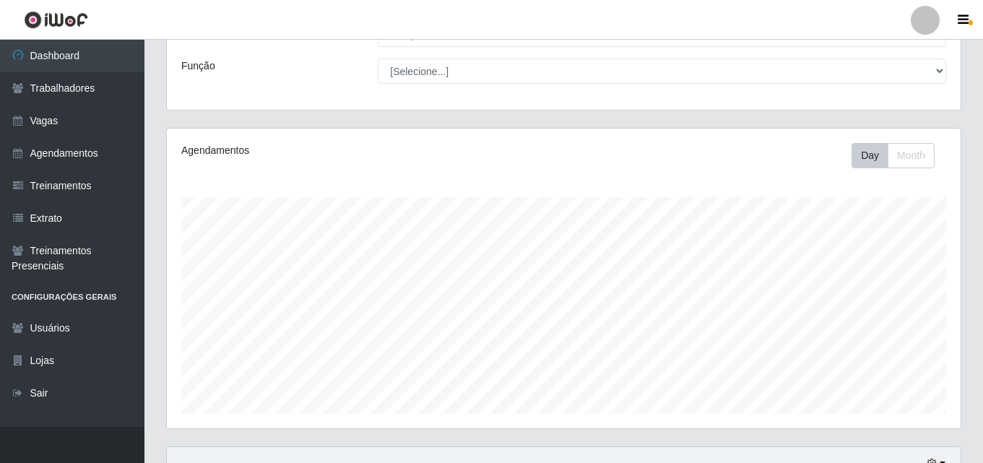
scroll to position [72, 0]
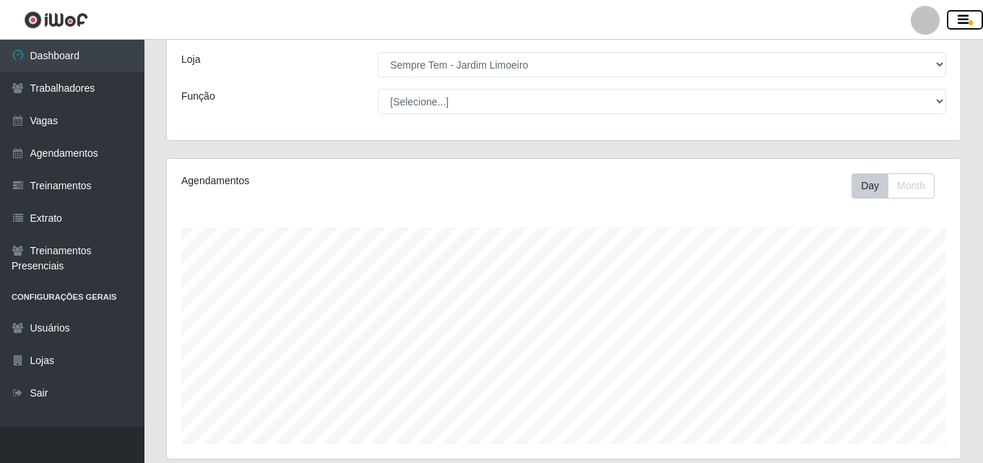
click at [963, 21] on icon "button" at bounding box center [963, 20] width 11 height 13
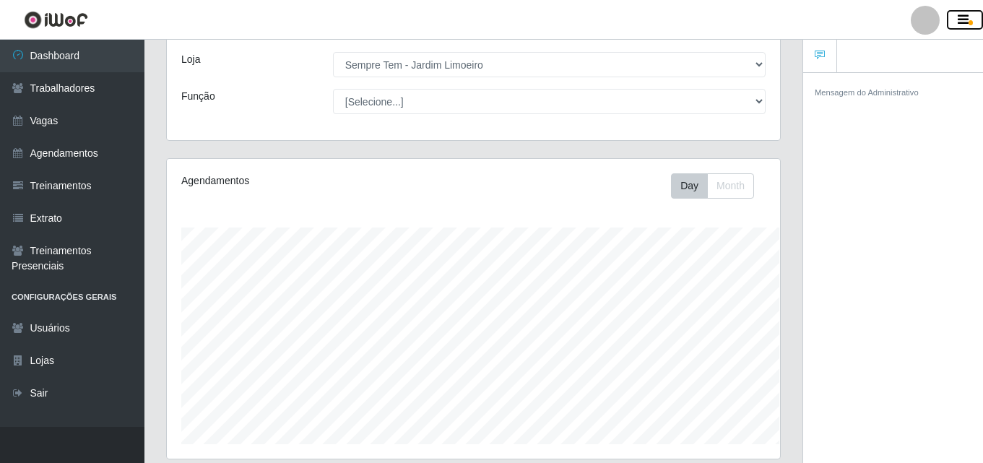
scroll to position [722051, 721737]
click at [967, 18] on icon "button" at bounding box center [963, 20] width 11 height 13
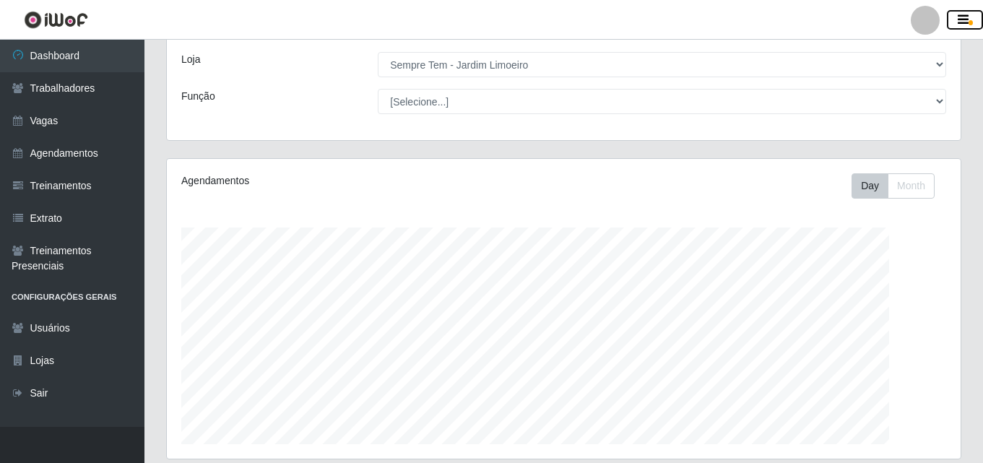
scroll to position [722051, 721557]
click at [959, 23] on icon "button" at bounding box center [963, 20] width 11 height 13
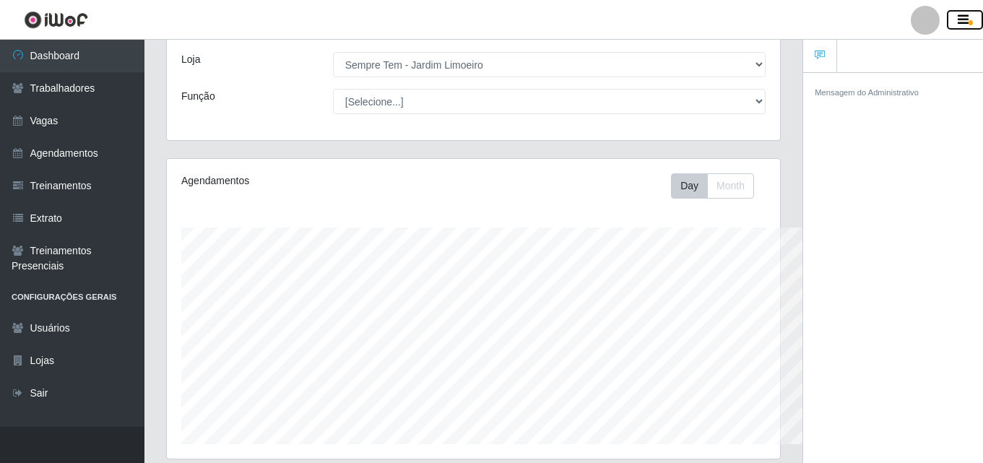
scroll to position [722051, 721737]
click at [961, 22] on icon "button" at bounding box center [963, 20] width 11 height 13
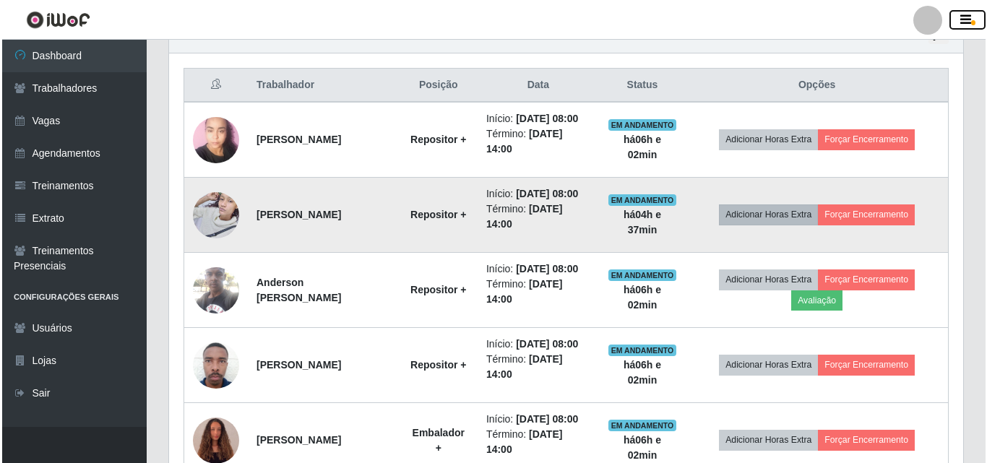
scroll to position [506, 0]
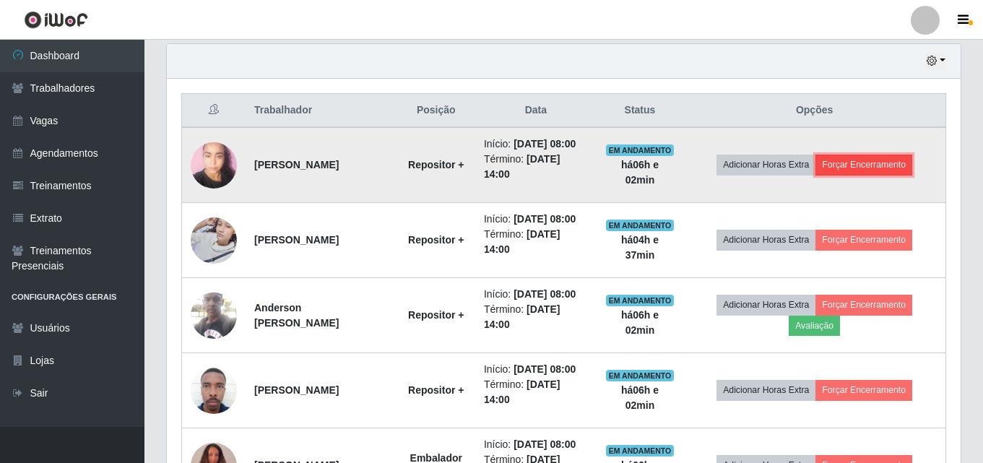
click at [865, 166] on button "Forçar Encerramento" at bounding box center [864, 165] width 97 height 20
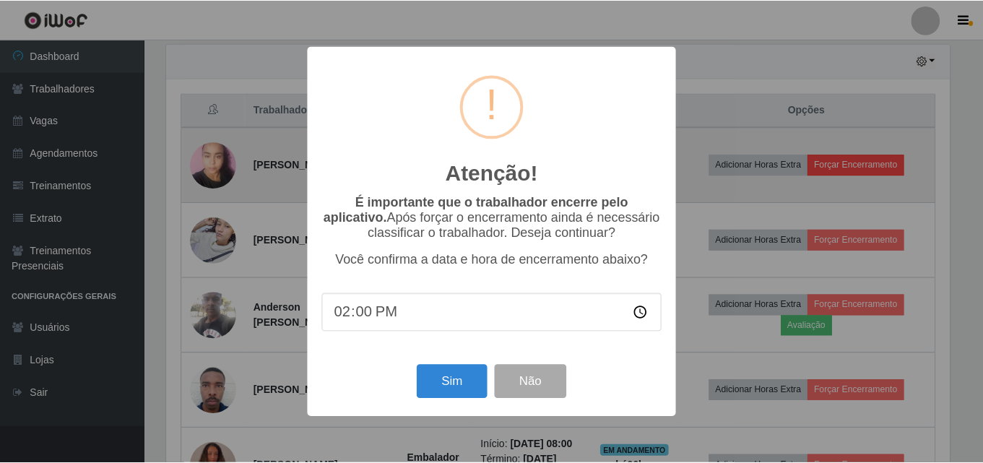
scroll to position [300, 787]
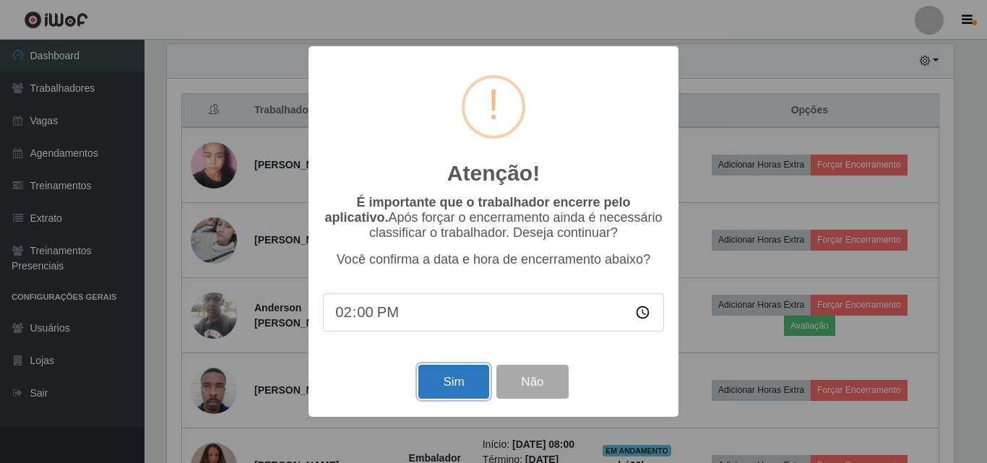
click at [449, 382] on button "Sim" at bounding box center [453, 382] width 70 height 34
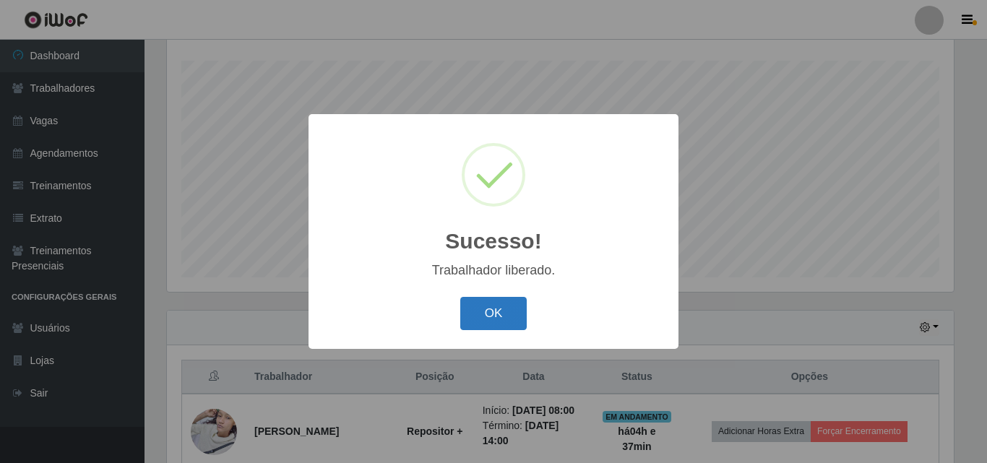
click at [499, 317] on button "OK" at bounding box center [493, 314] width 67 height 34
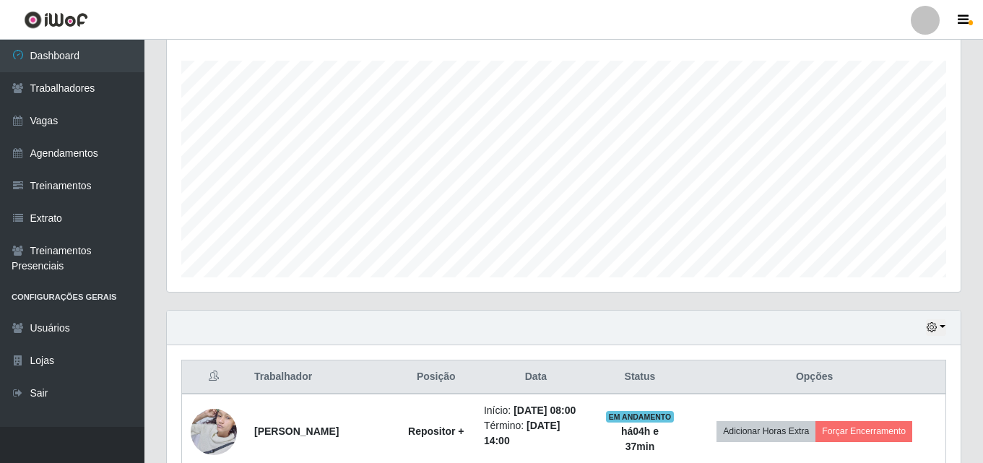
scroll to position [311, 0]
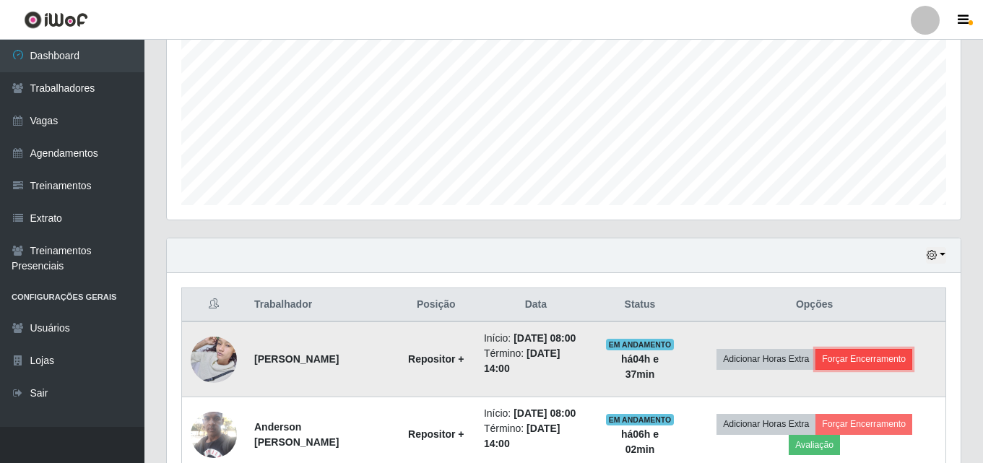
click at [865, 363] on button "Forçar Encerramento" at bounding box center [864, 359] width 97 height 20
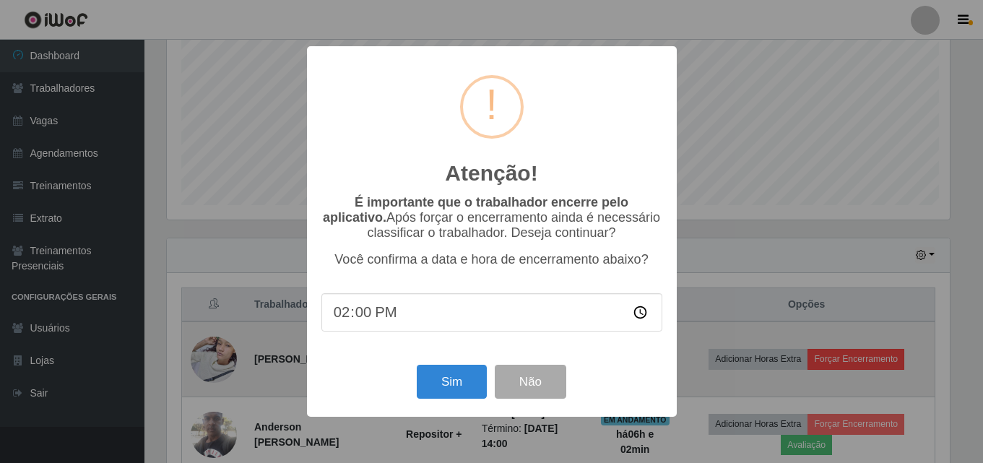
scroll to position [300, 787]
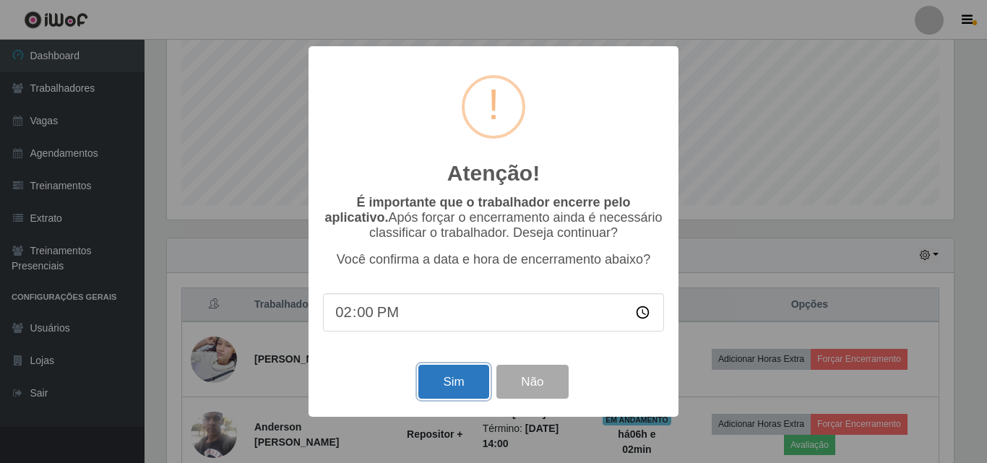
click at [459, 385] on button "Sim" at bounding box center [453, 382] width 70 height 34
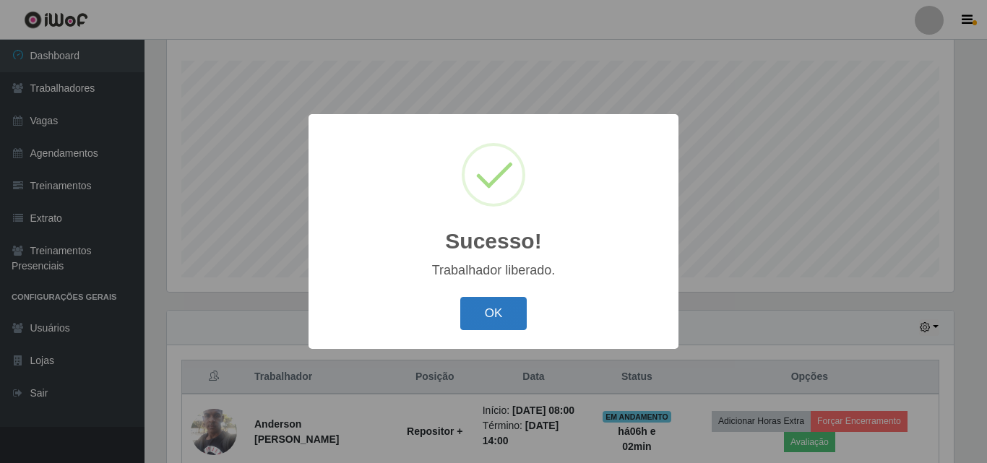
click at [488, 317] on button "OK" at bounding box center [493, 314] width 67 height 34
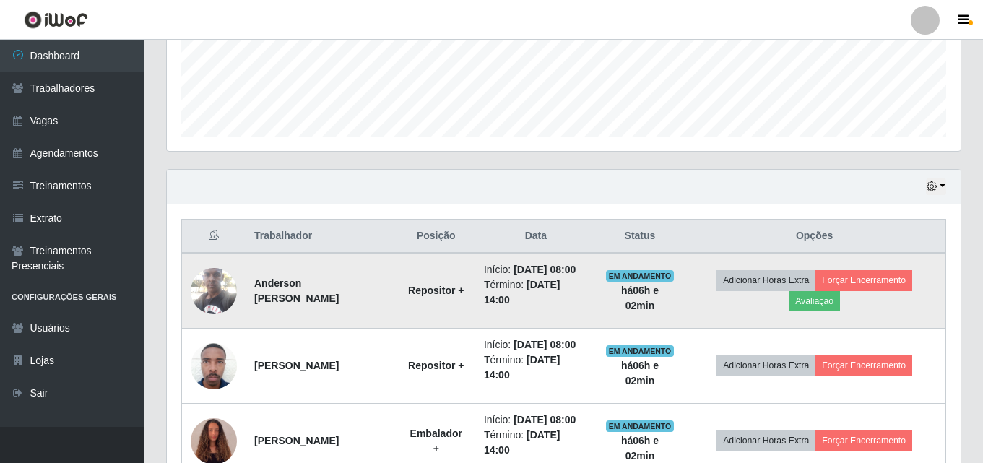
scroll to position [384, 0]
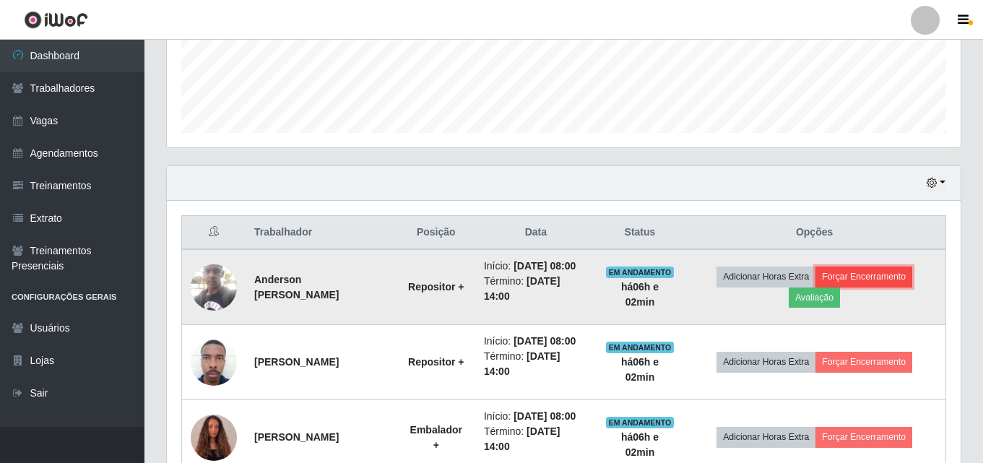
click at [870, 275] on button "Forçar Encerramento" at bounding box center [864, 277] width 97 height 20
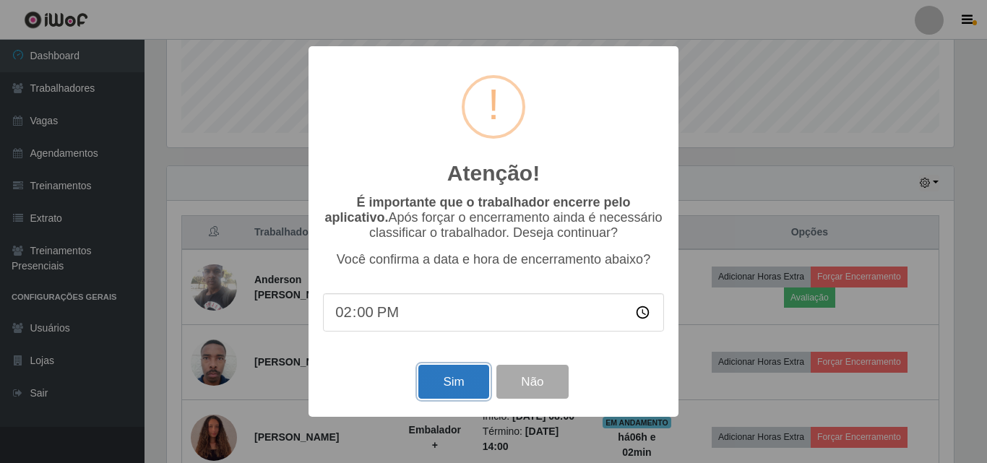
click at [449, 381] on button "Sim" at bounding box center [453, 382] width 70 height 34
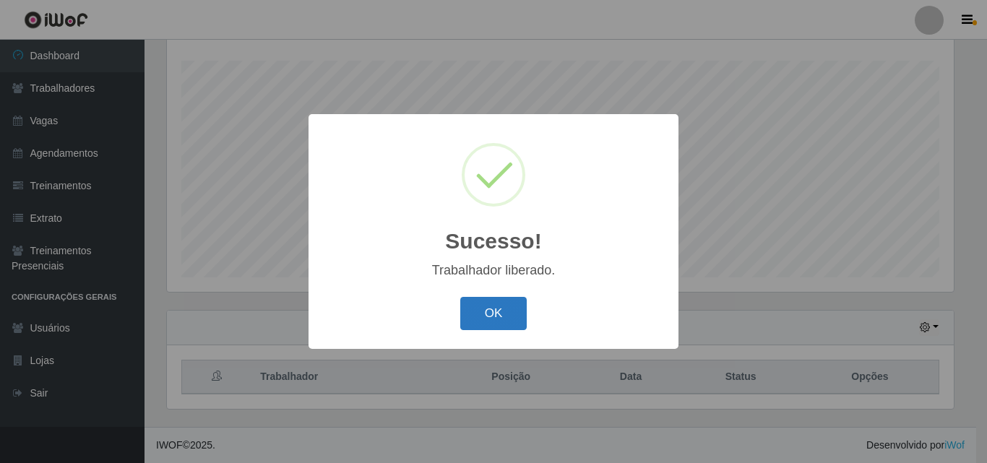
click at [492, 319] on button "OK" at bounding box center [493, 314] width 67 height 34
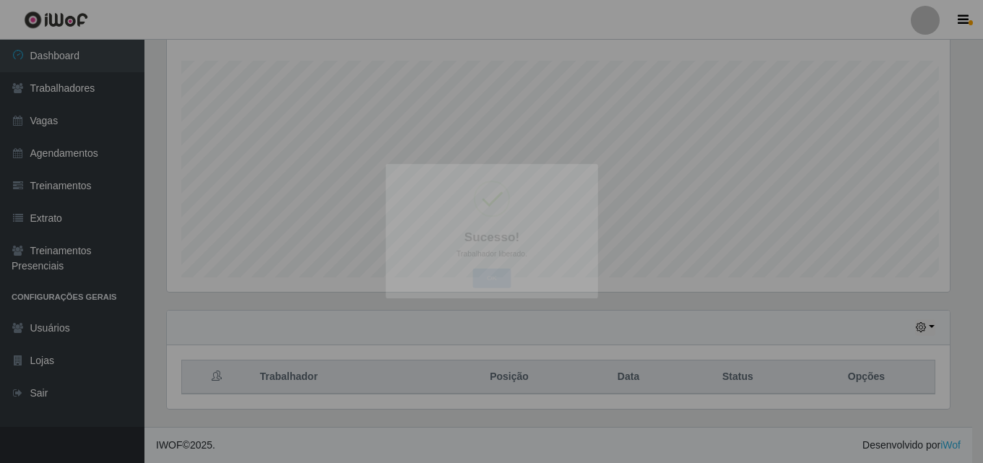
scroll to position [0, 0]
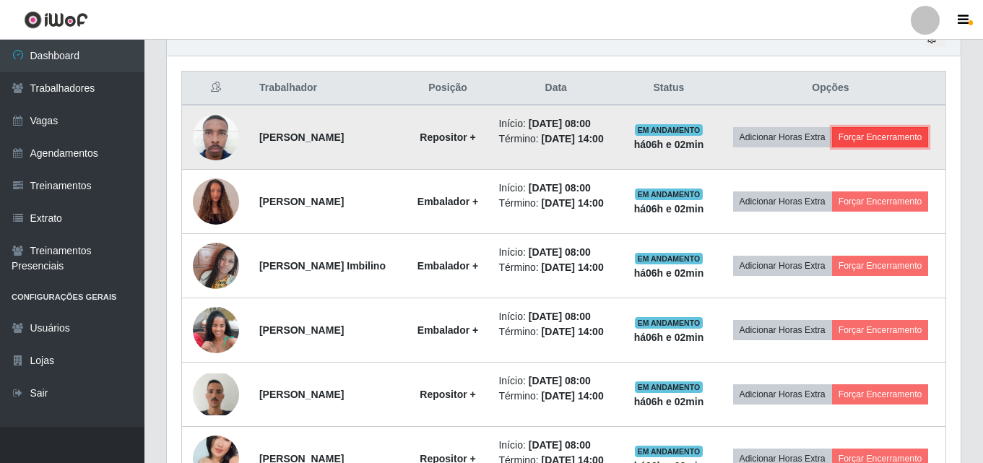
click at [883, 142] on button "Forçar Encerramento" at bounding box center [880, 137] width 97 height 20
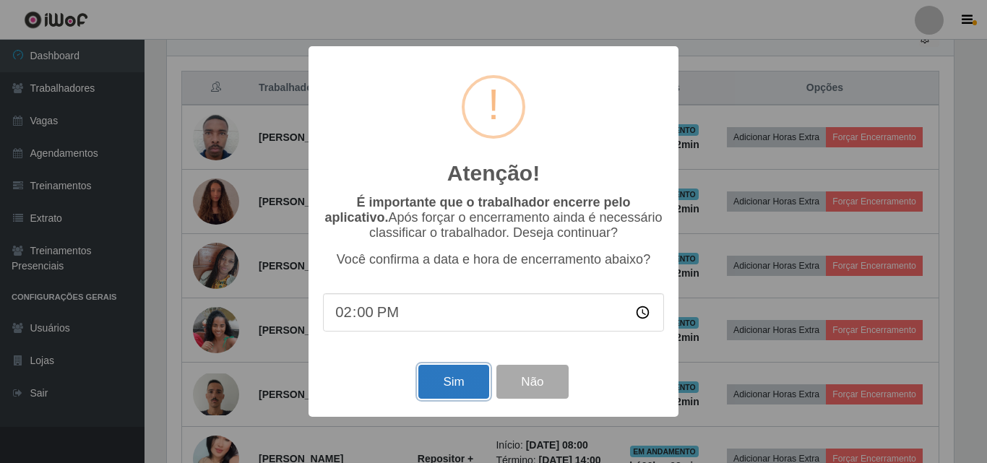
click at [445, 386] on button "Sim" at bounding box center [453, 382] width 70 height 34
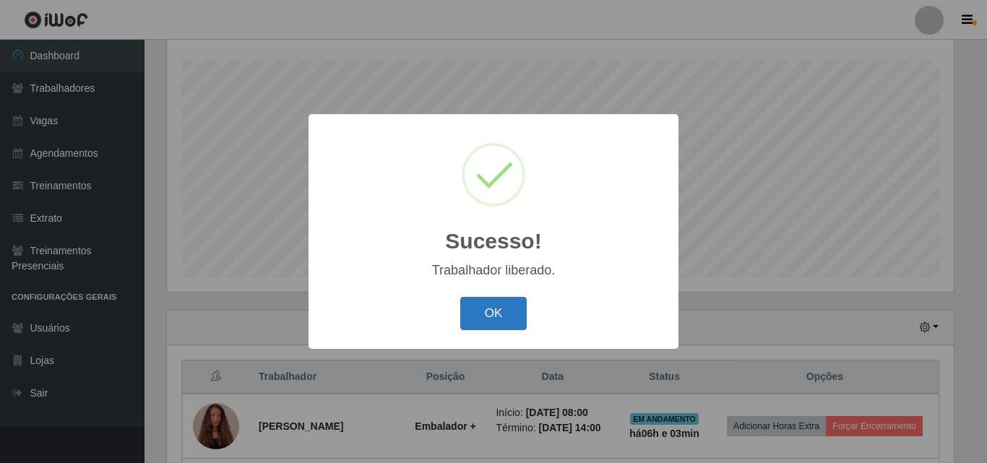
click at [502, 322] on button "OK" at bounding box center [493, 314] width 67 height 34
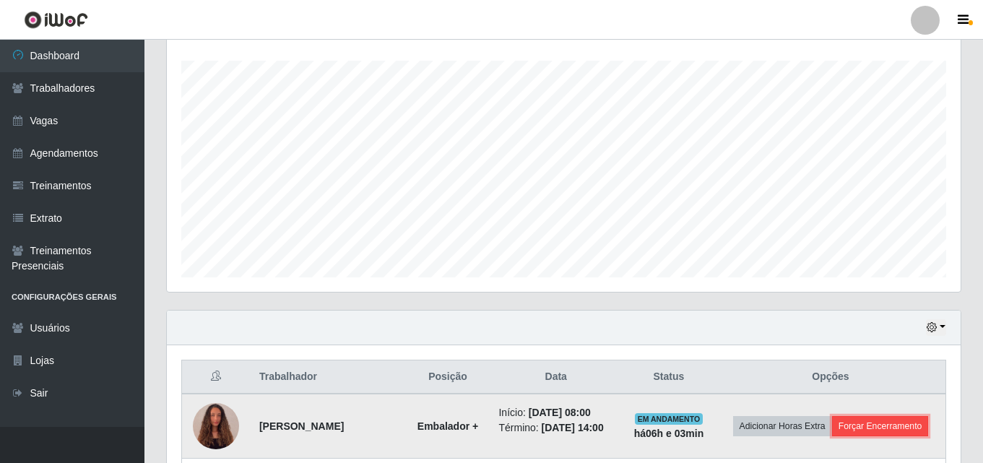
click at [874, 424] on button "Forçar Encerramento" at bounding box center [880, 426] width 97 height 20
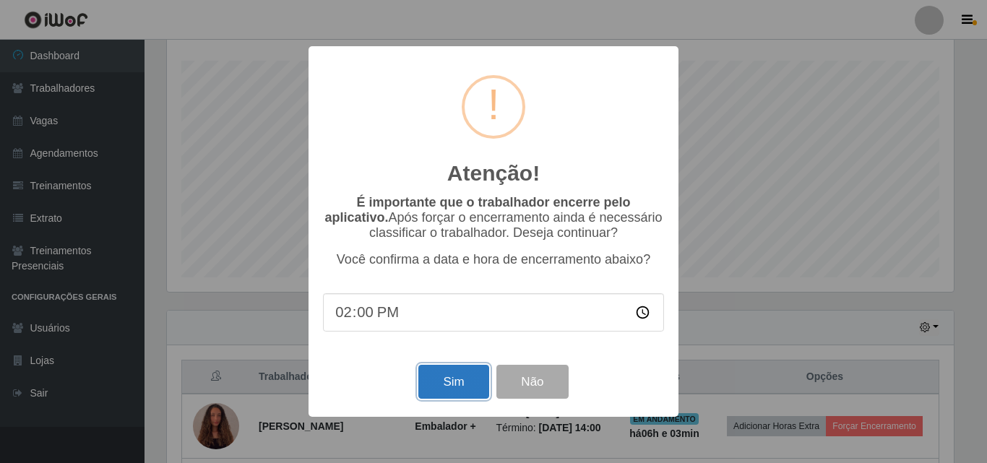
click at [462, 390] on button "Sim" at bounding box center [453, 382] width 70 height 34
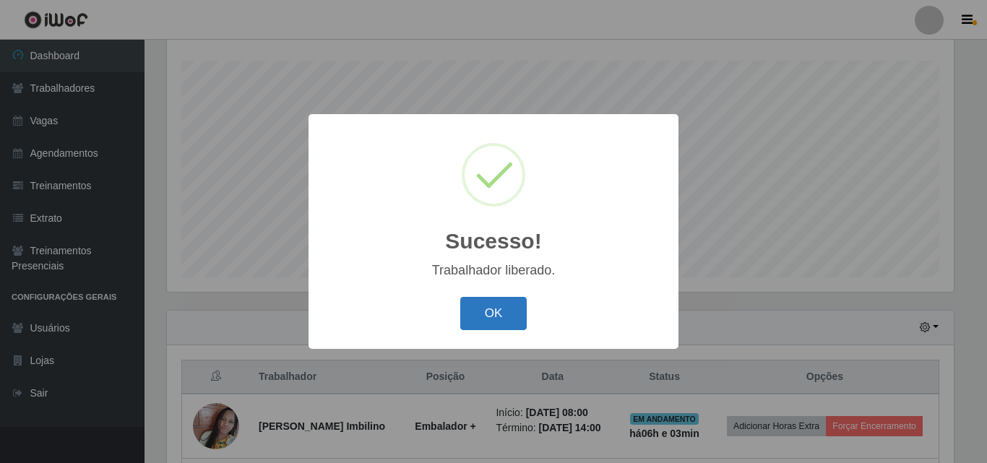
click at [485, 316] on button "OK" at bounding box center [493, 314] width 67 height 34
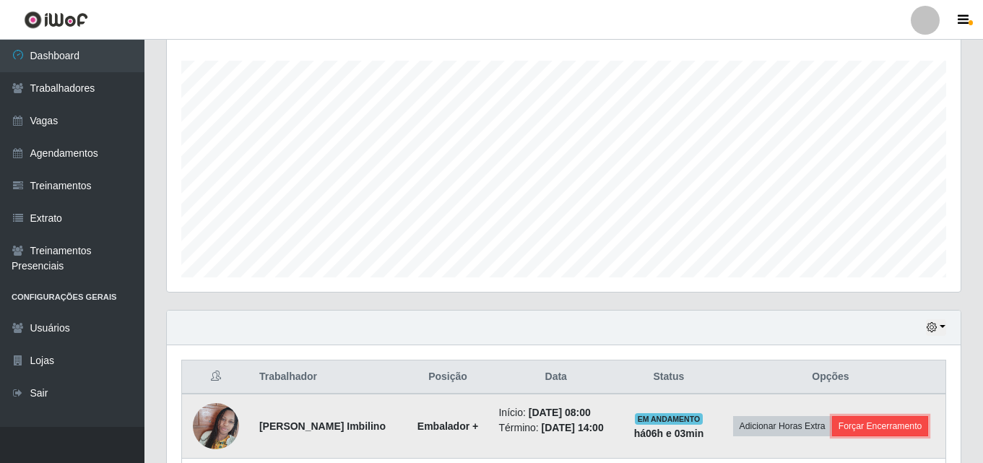
click at [870, 422] on button "Forçar Encerramento" at bounding box center [880, 426] width 97 height 20
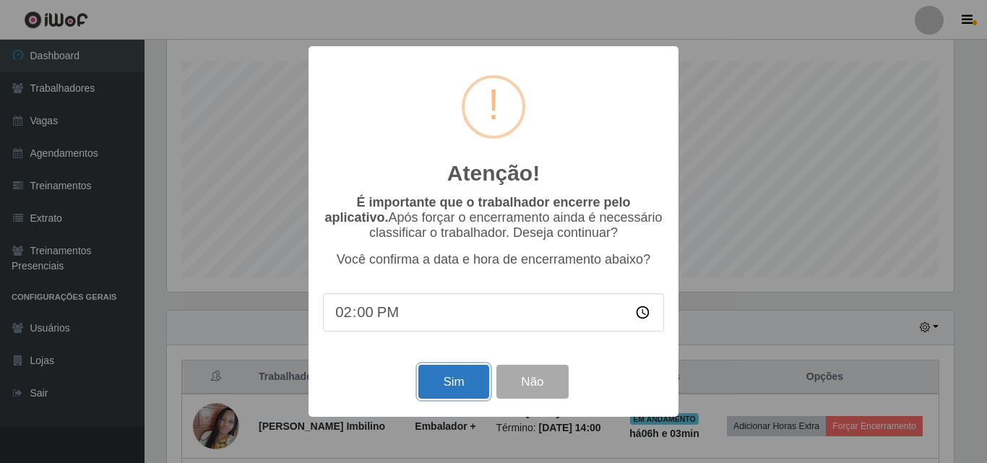
click at [452, 388] on button "Sim" at bounding box center [453, 382] width 70 height 34
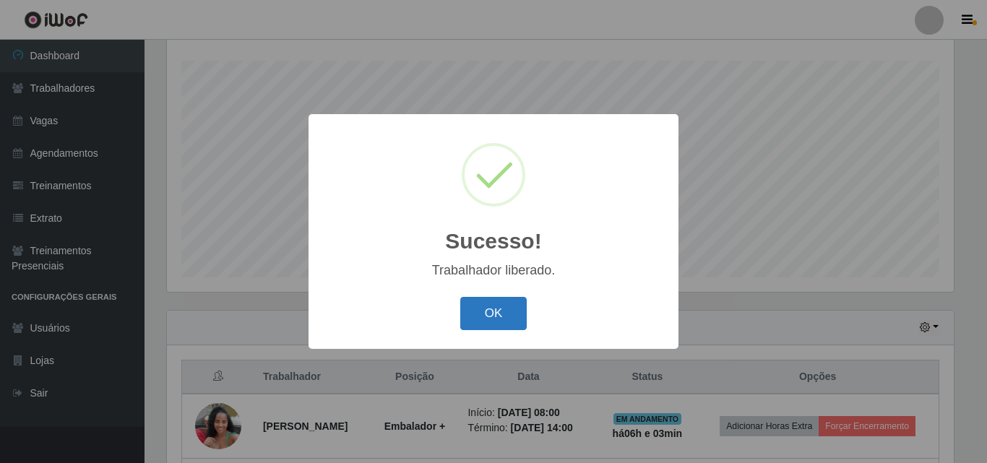
click at [501, 319] on button "OK" at bounding box center [493, 314] width 67 height 34
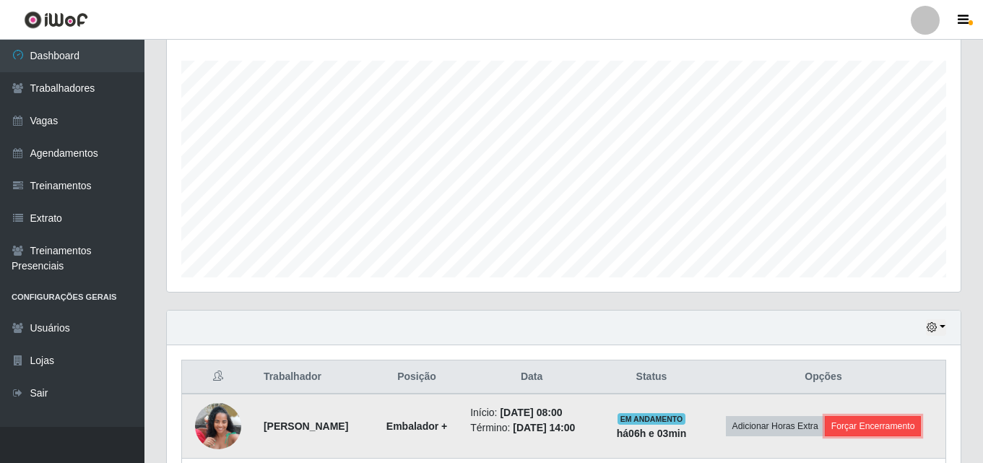
click at [868, 420] on button "Forçar Encerramento" at bounding box center [873, 426] width 97 height 20
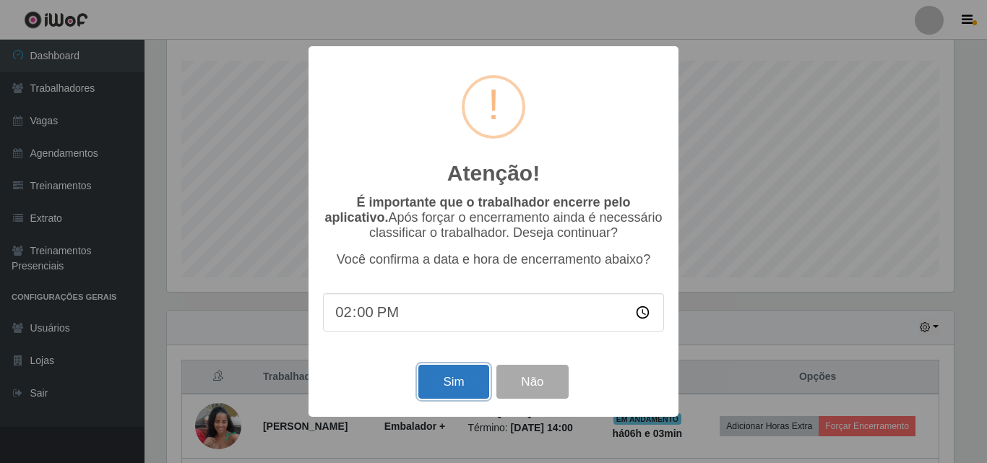
click at [449, 381] on button "Sim" at bounding box center [453, 382] width 70 height 34
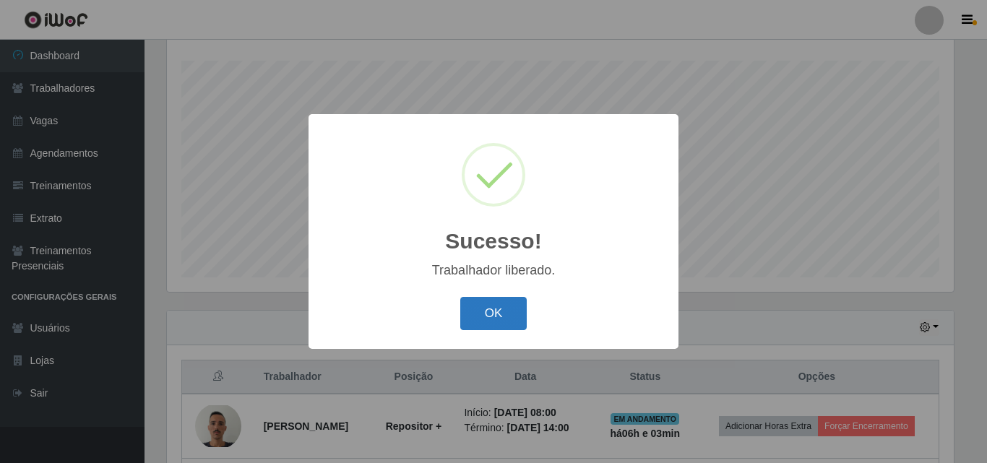
click at [488, 323] on button "OK" at bounding box center [493, 314] width 67 height 34
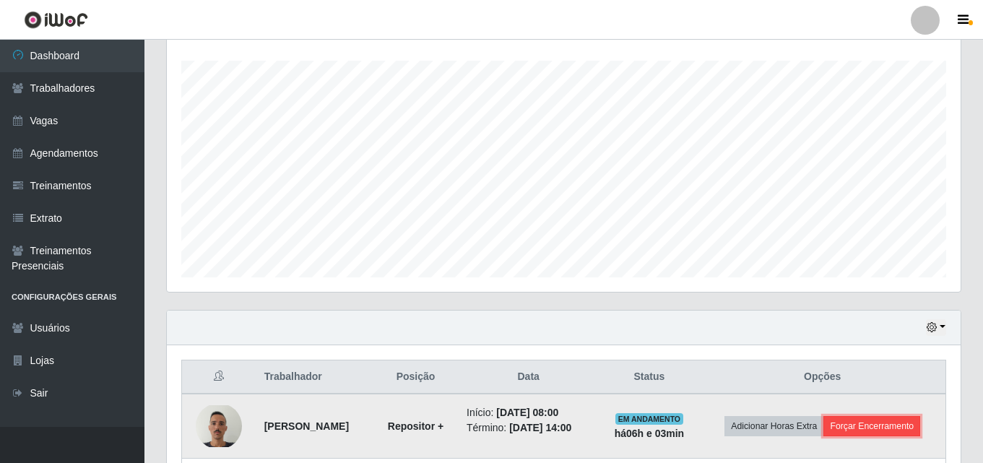
click at [865, 424] on button "Forçar Encerramento" at bounding box center [871, 426] width 97 height 20
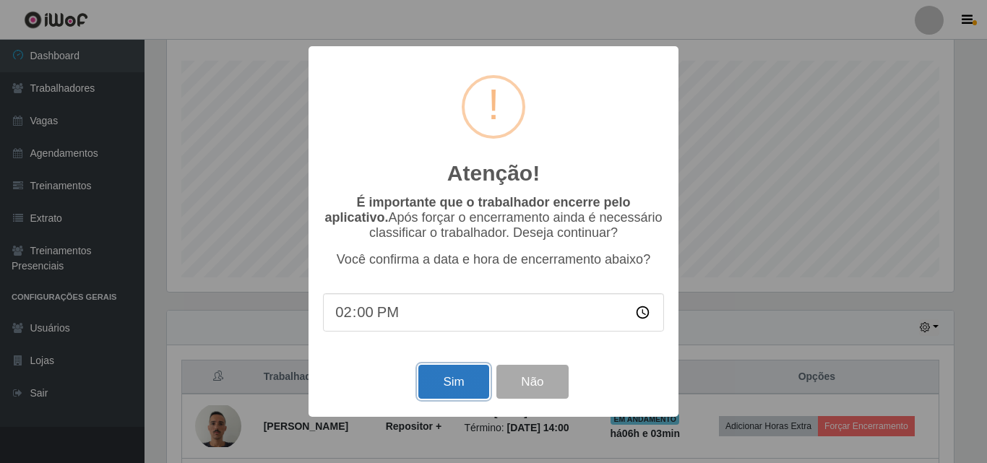
click at [454, 384] on button "Sim" at bounding box center [453, 382] width 70 height 34
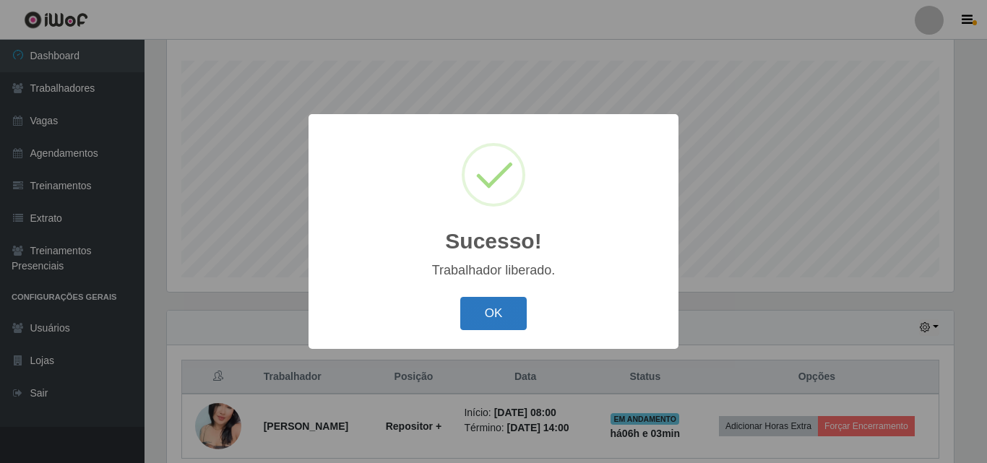
click at [489, 311] on button "OK" at bounding box center [493, 314] width 67 height 34
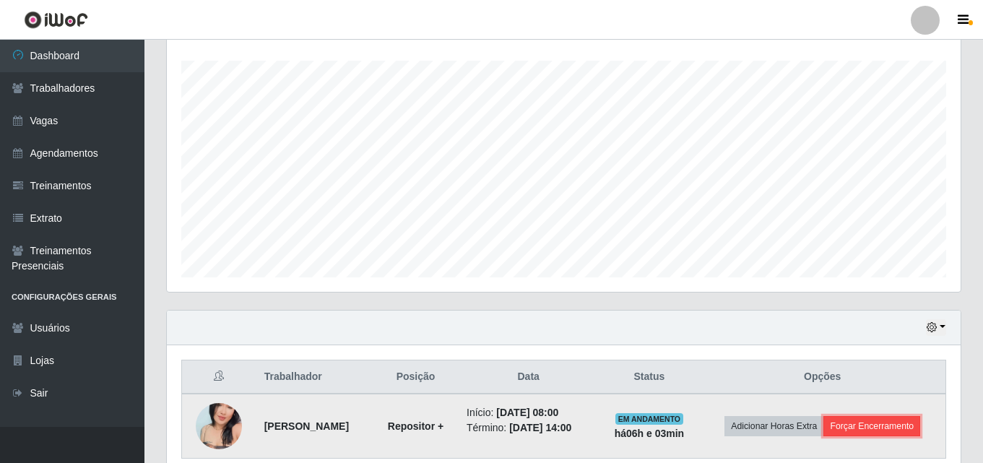
click at [888, 428] on button "Forçar Encerramento" at bounding box center [871, 426] width 97 height 20
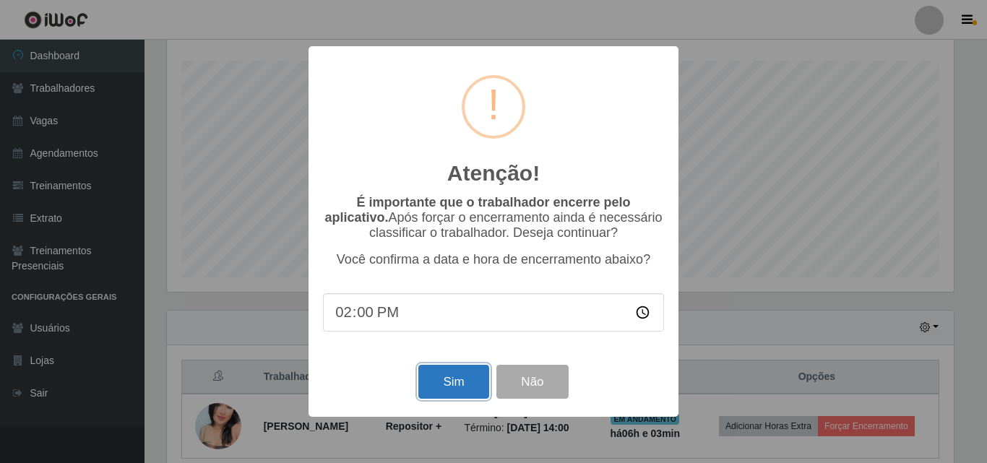
click at [454, 380] on button "Sim" at bounding box center [453, 382] width 70 height 34
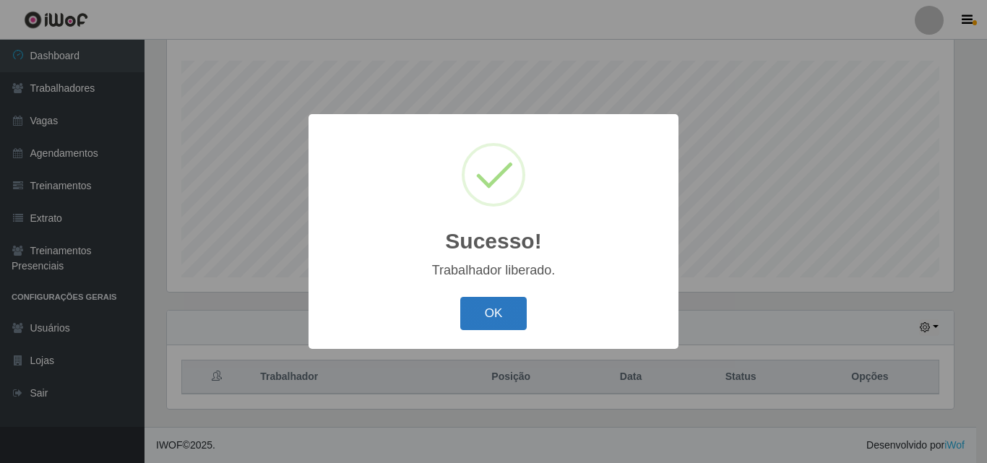
click at [498, 316] on button "OK" at bounding box center [493, 314] width 67 height 34
